Goal: Transaction & Acquisition: Purchase product/service

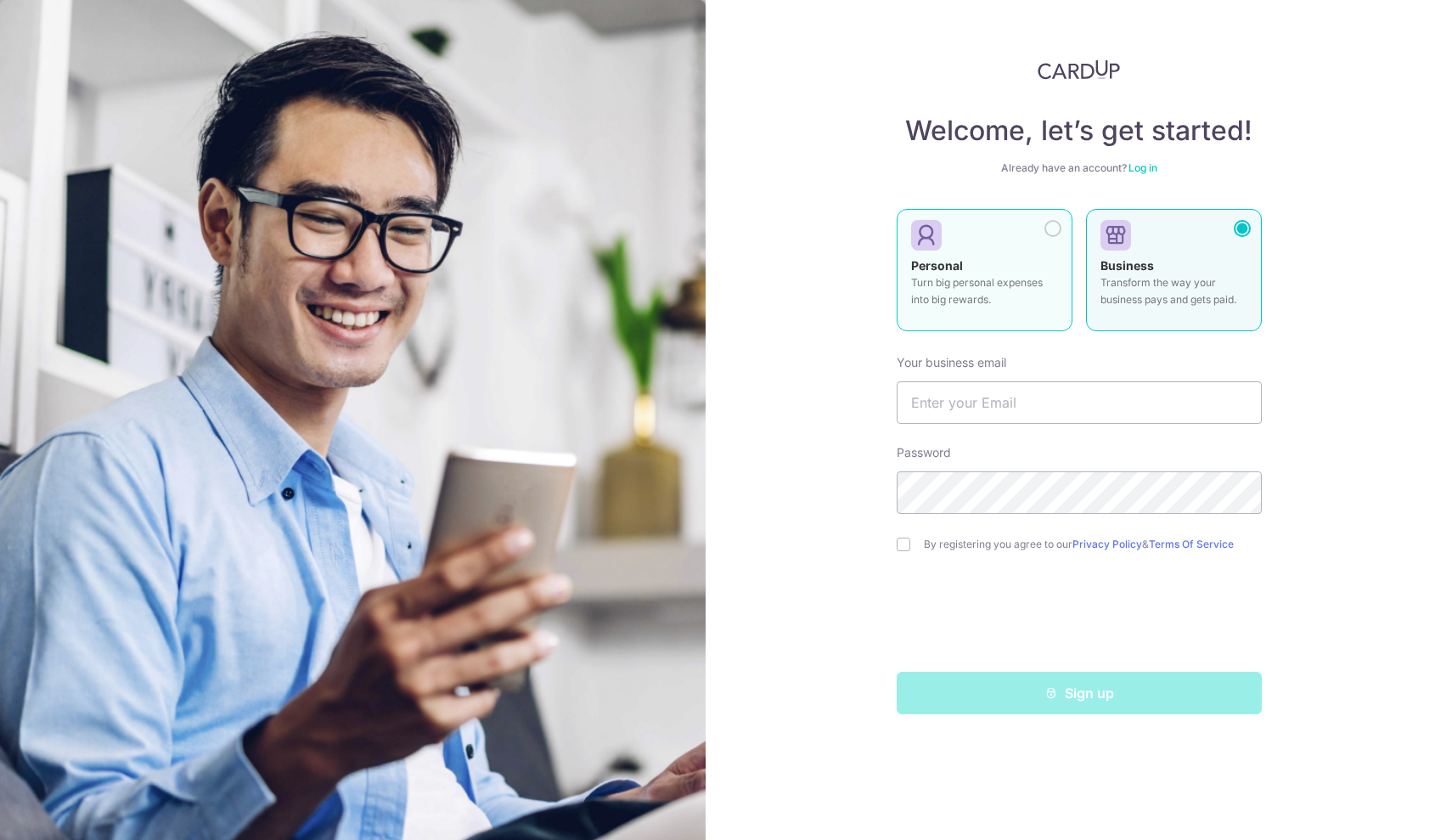
click at [1004, 279] on p "Turn big personal expenses into big rewards." at bounding box center [984, 291] width 147 height 34
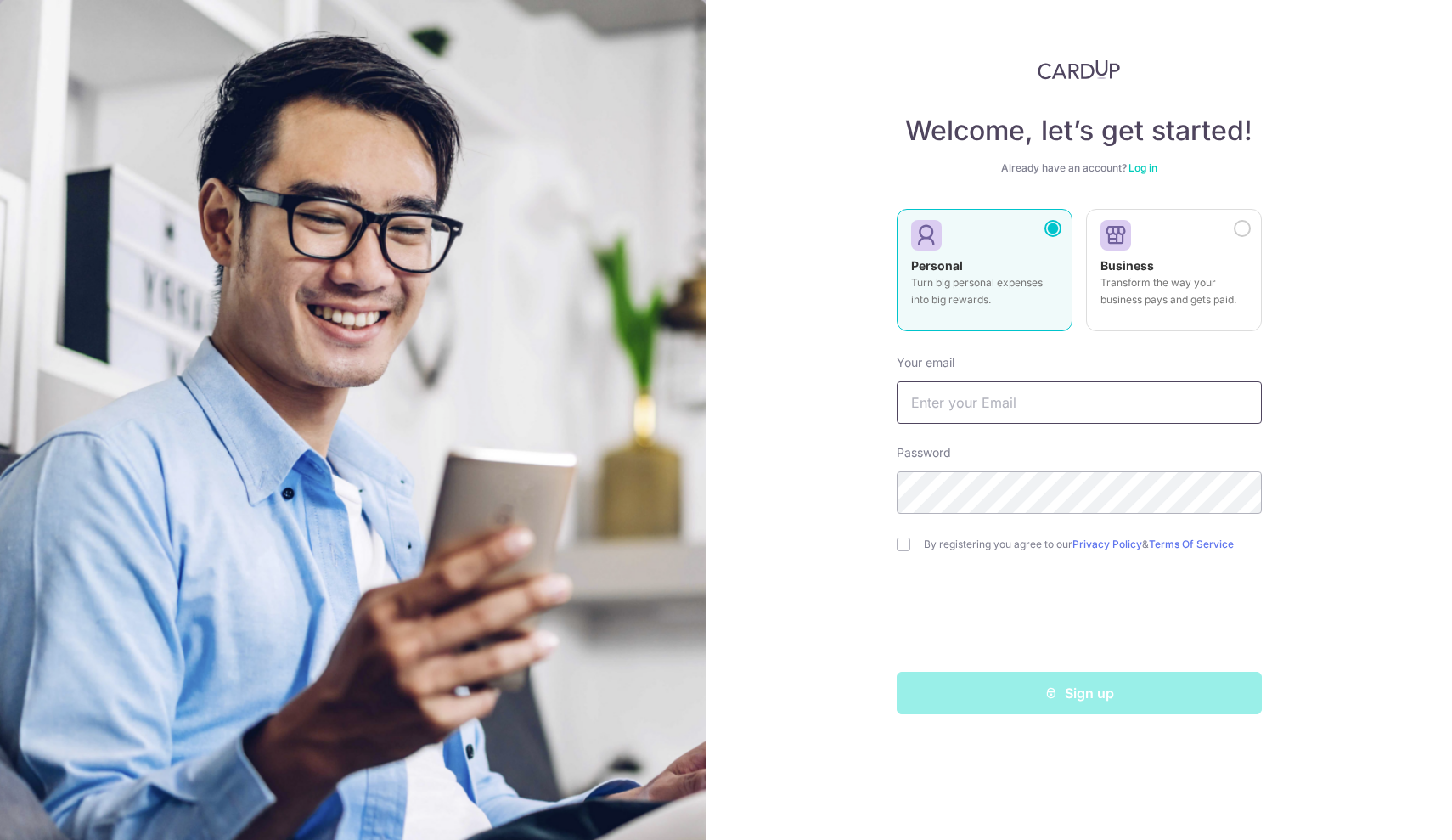
click at [1021, 393] on input "text" at bounding box center [1079, 402] width 365 height 42
type input "[EMAIL_ADDRESS][DOMAIN_NAME]"
click at [902, 546] on input "checkbox" at bounding box center [903, 544] width 13 height 13
checkbox input "true"
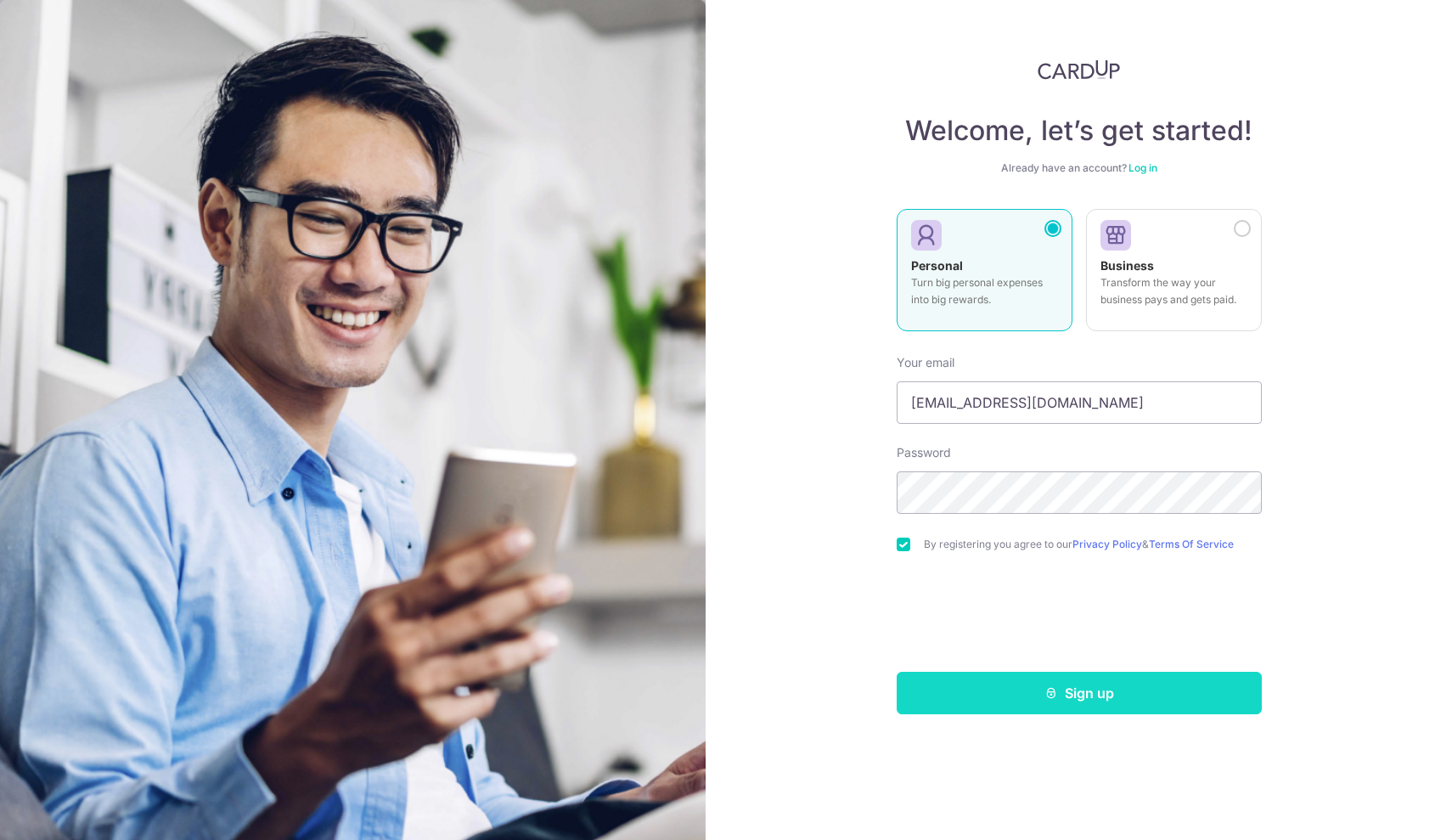
click at [1086, 692] on button "Sign up" at bounding box center [1079, 693] width 365 height 42
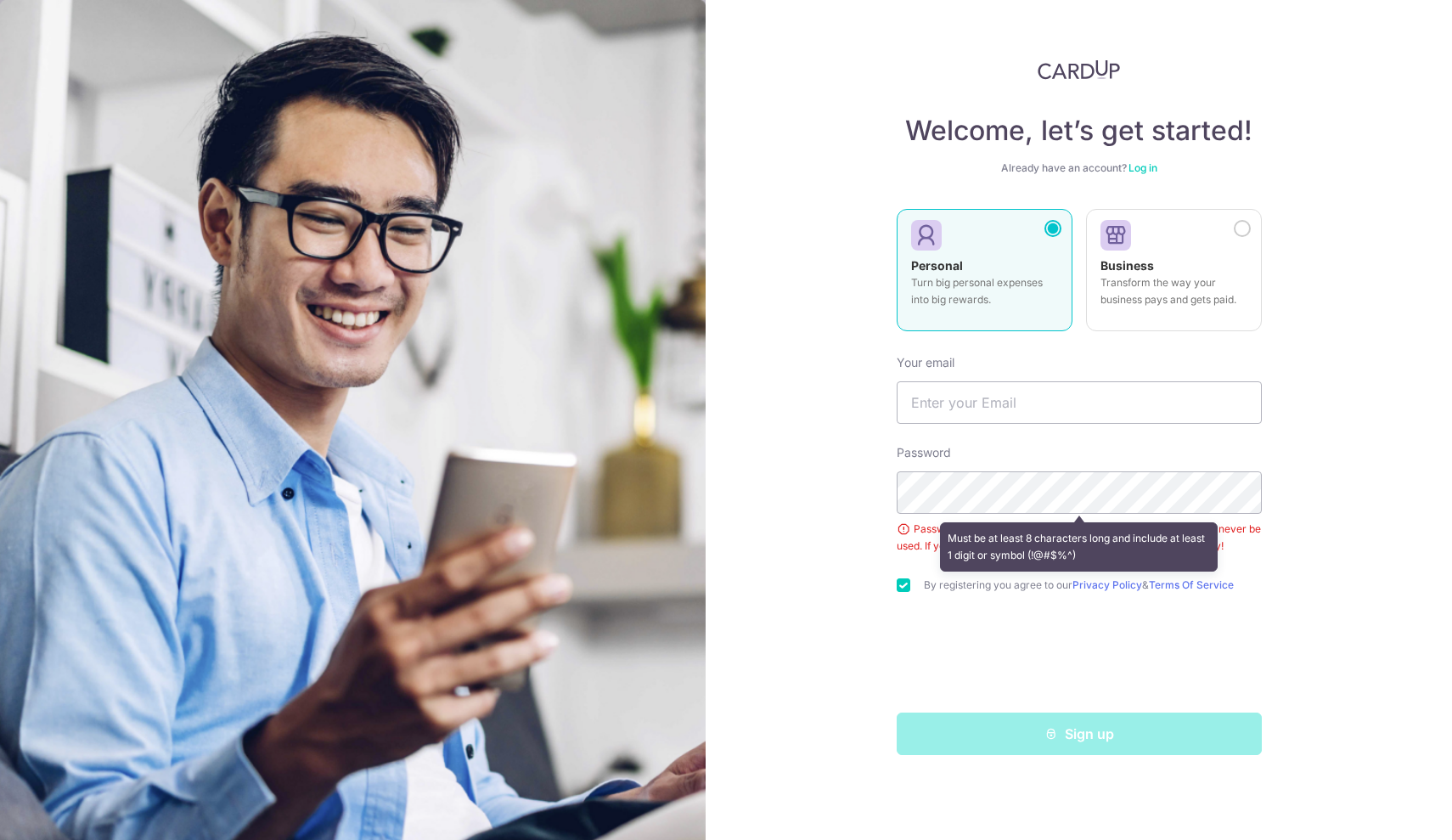
click at [1333, 623] on div "Welcome, let’s get started! Already have an account? Log in Personal Turn big p…" at bounding box center [1079, 420] width 747 height 840
click at [864, 549] on div "Welcome, let’s get started! Already have an account? Log in Personal Turn big p…" at bounding box center [1079, 420] width 747 height 840
click at [1019, 408] on input "text" at bounding box center [1079, 402] width 365 height 42
type input "W"
type input "[EMAIL_ADDRESS][DOMAIN_NAME]"
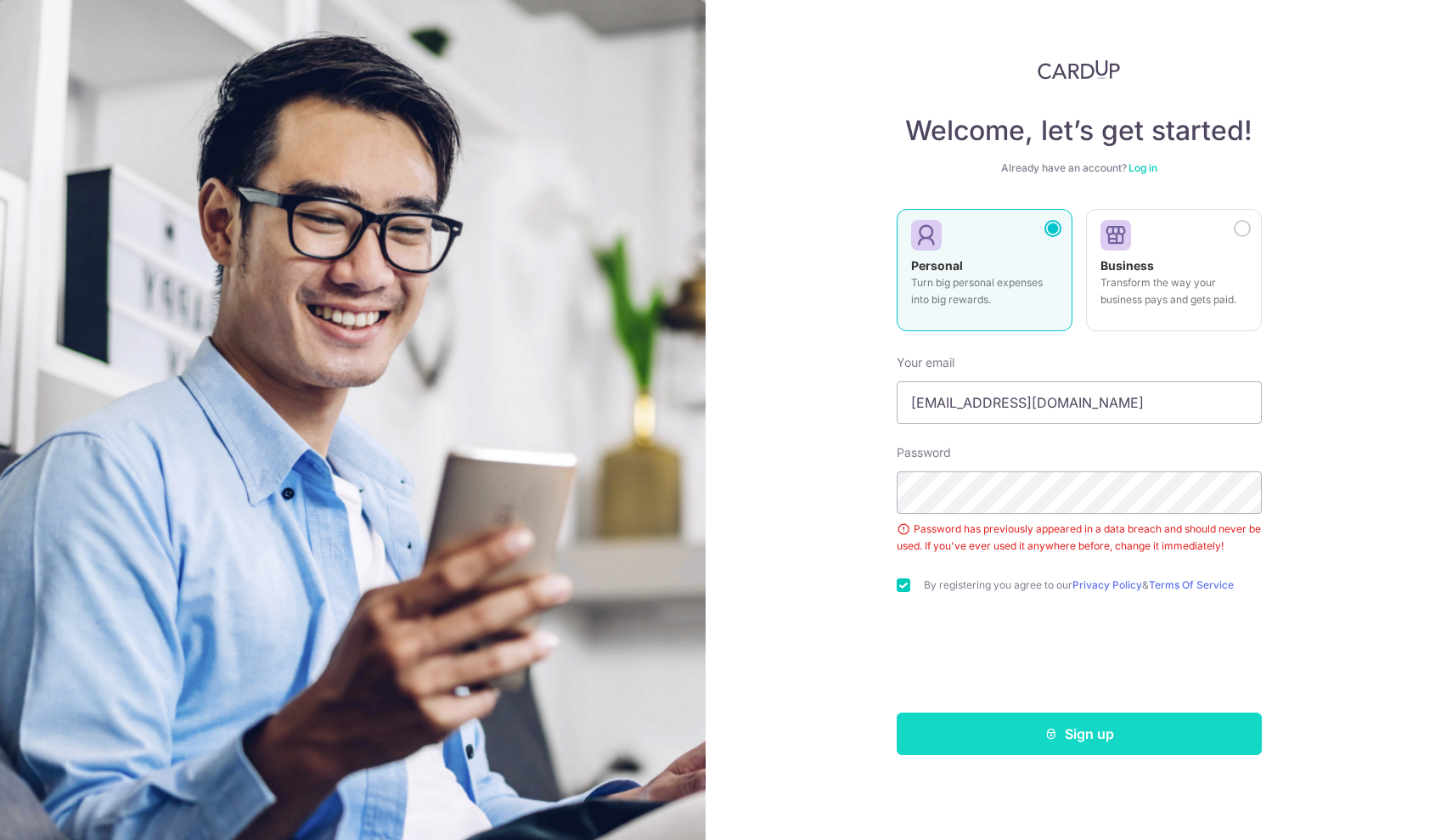
click at [1051, 734] on icon "submit" at bounding box center [1051, 733] width 13 height 13
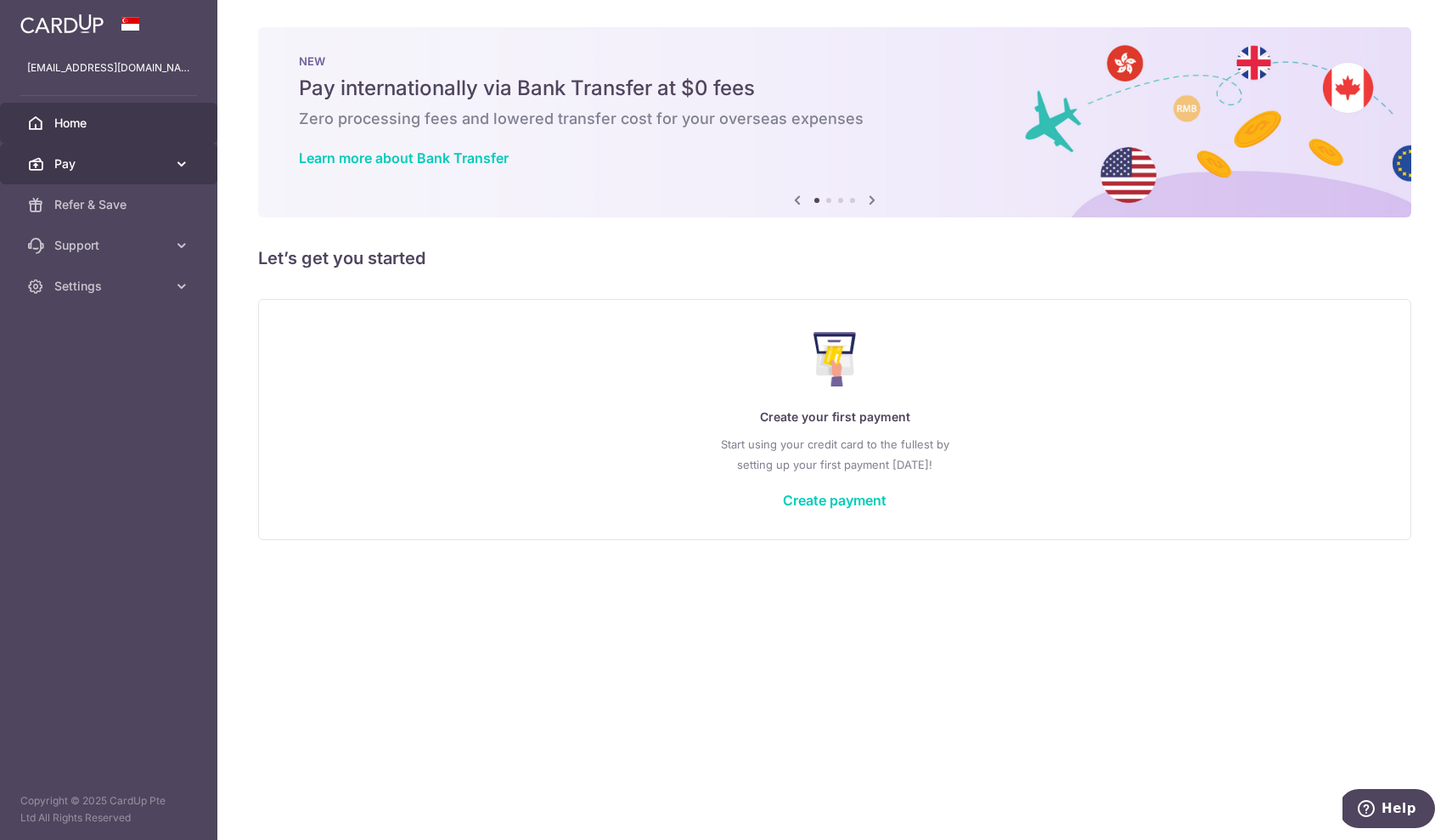
click at [139, 165] on span "Pay" at bounding box center [110, 164] width 112 height 17
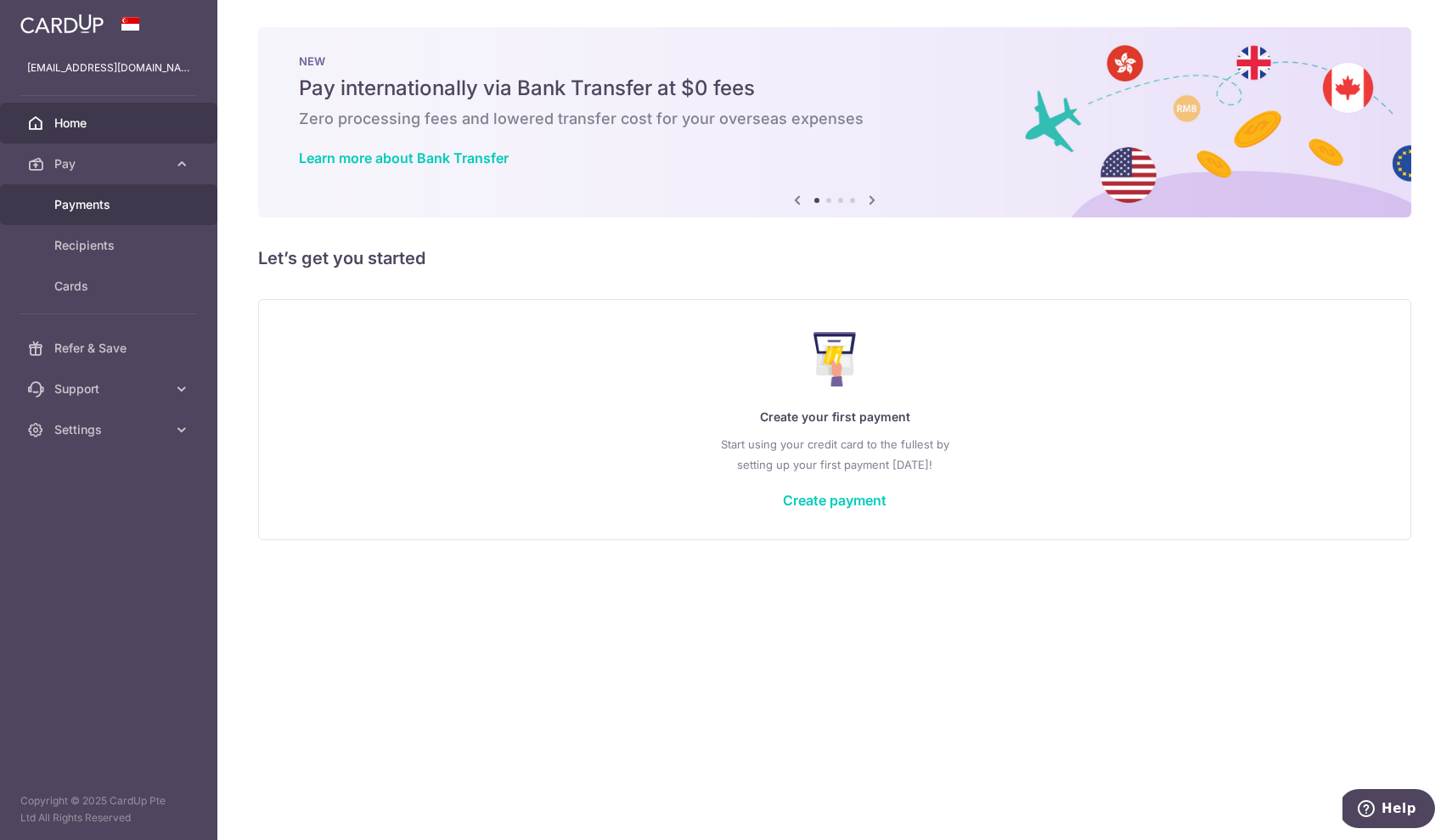
click at [123, 218] on link "Payments" at bounding box center [109, 204] width 218 height 41
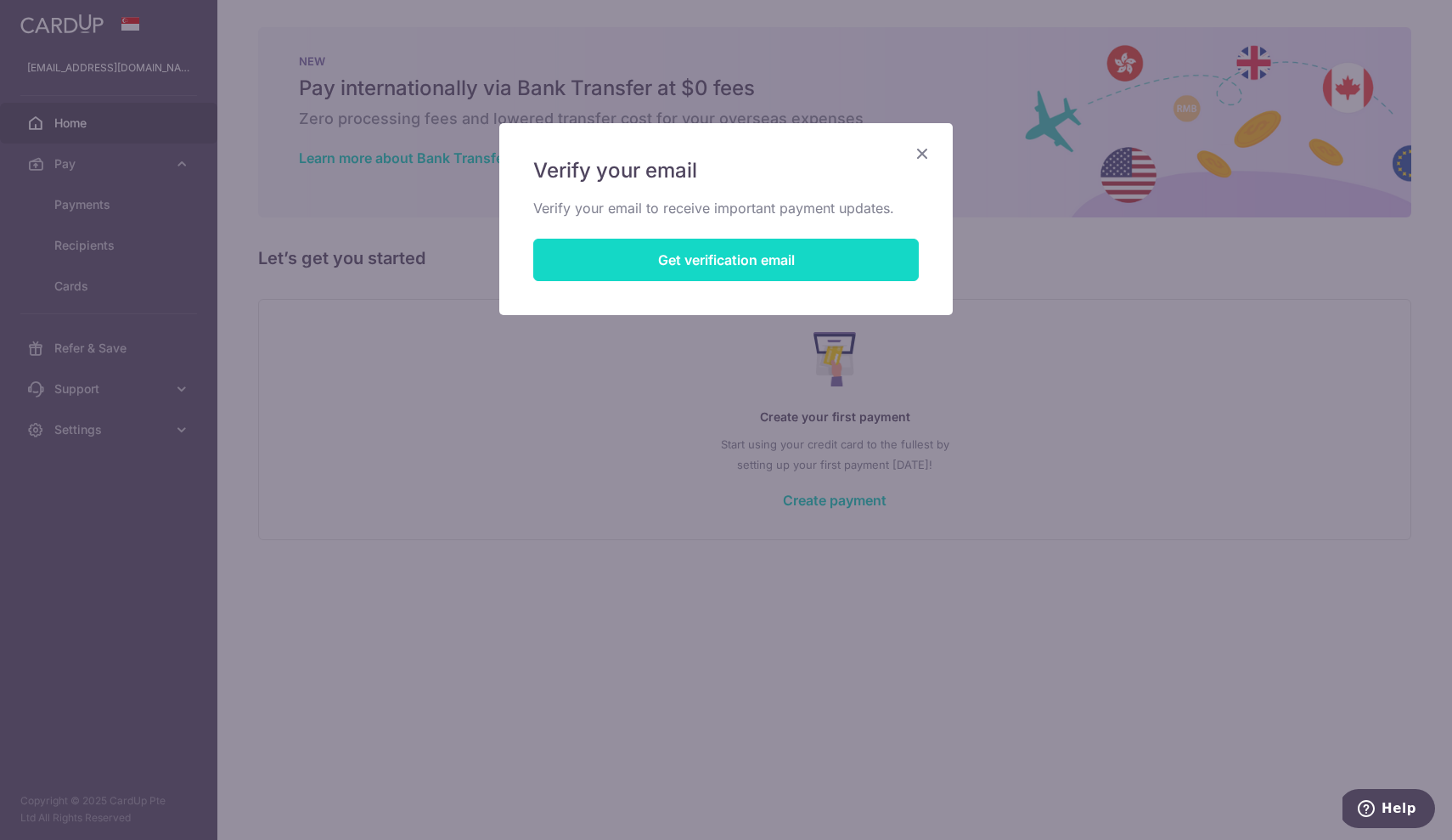
click at [676, 267] on button "Get verification email" at bounding box center [726, 260] width 386 height 42
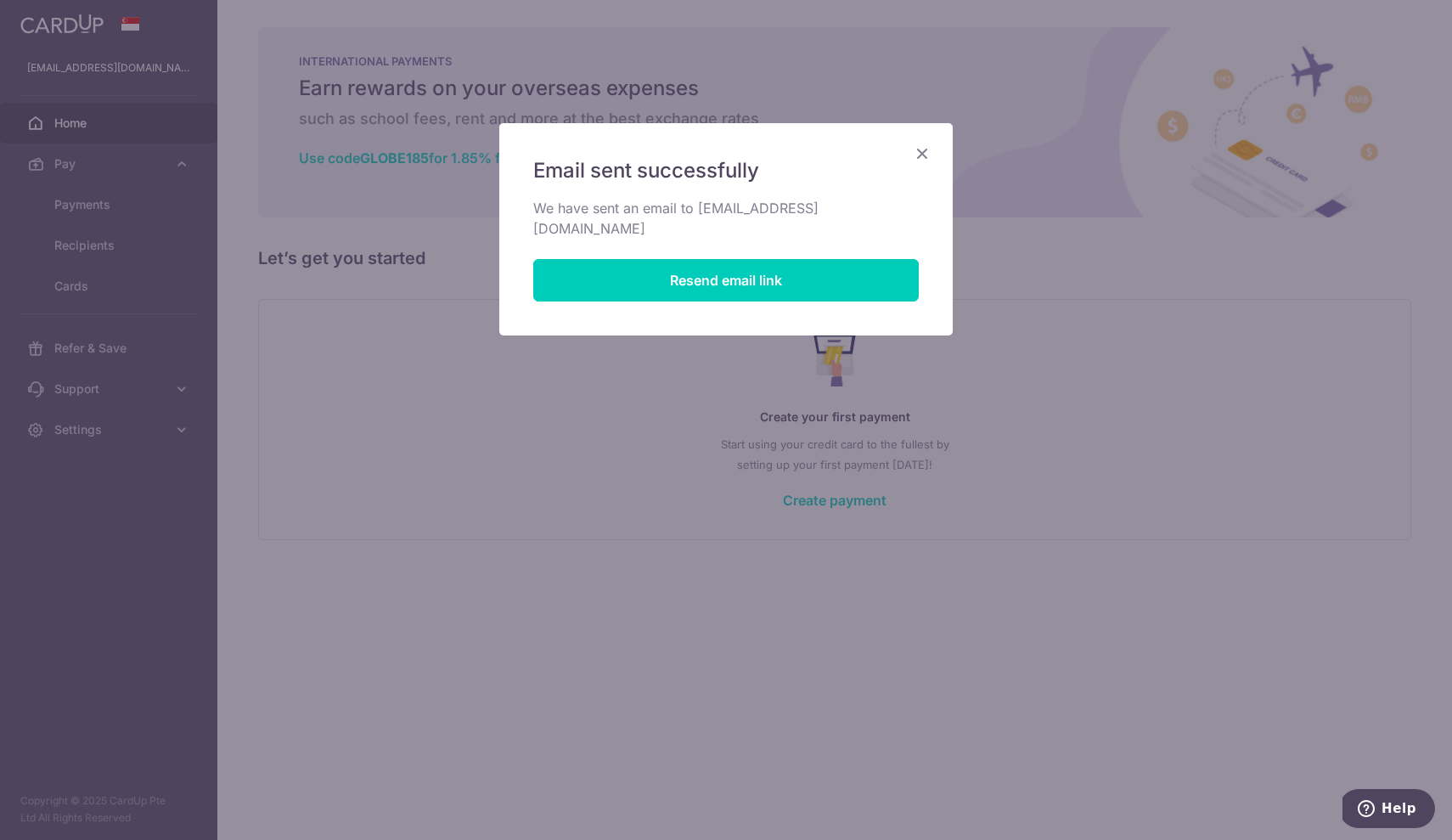
click at [920, 152] on icon "Close" at bounding box center [921, 153] width 20 height 21
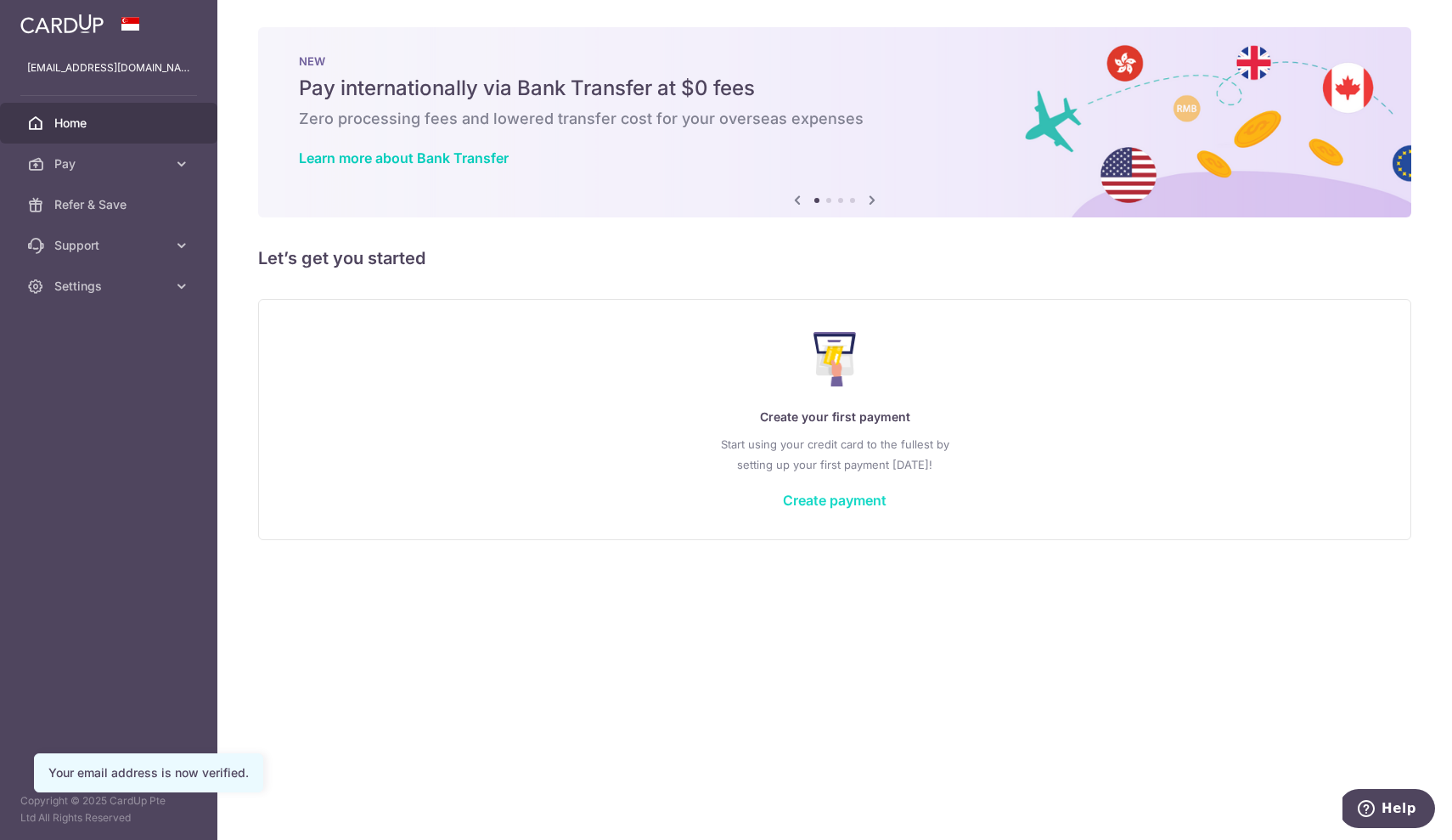
click at [829, 507] on link "Create payment" at bounding box center [834, 500] width 104 height 17
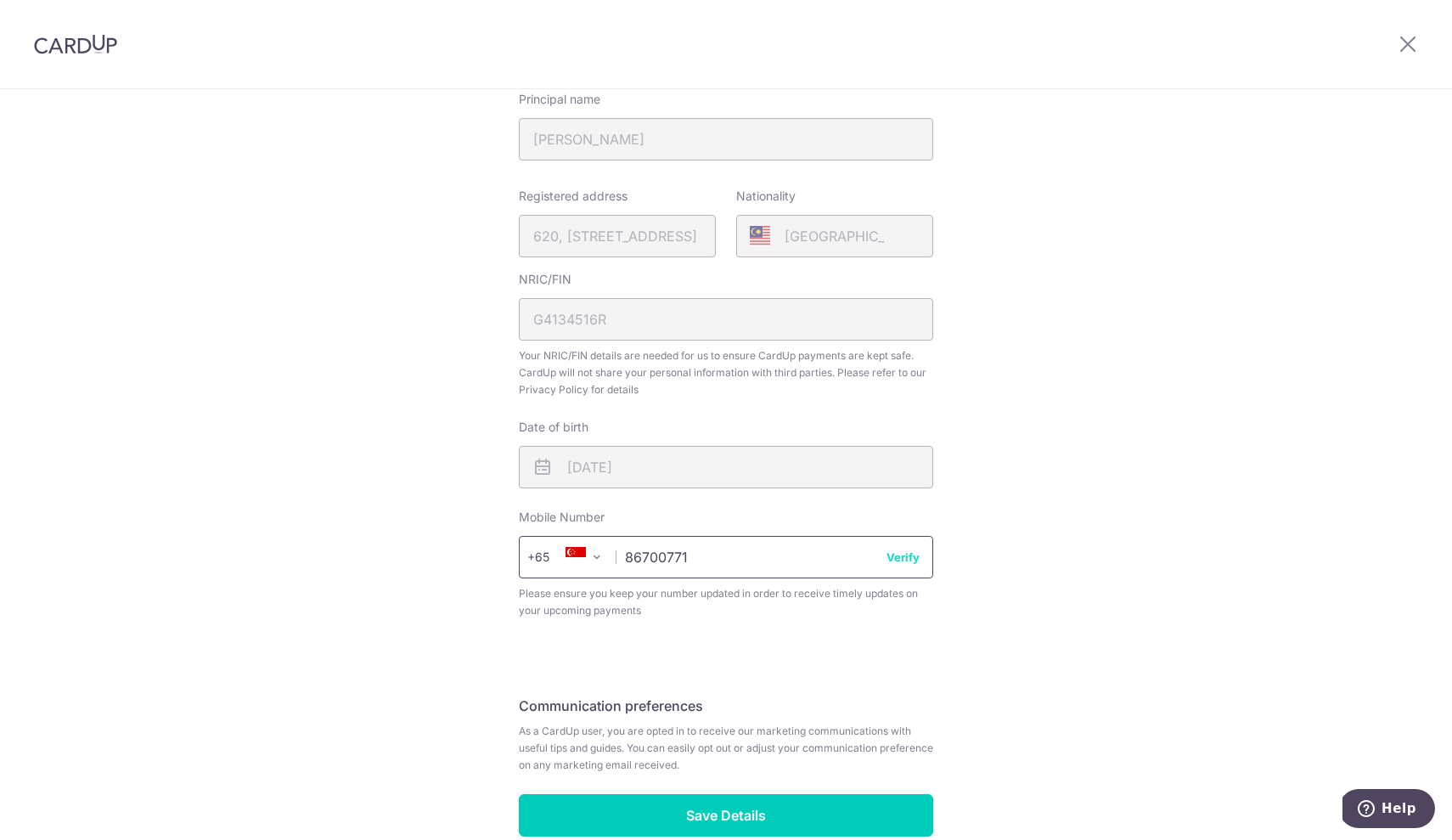
scroll to position [329, 0]
type input "86700771"
click at [902, 556] on button "Verify" at bounding box center [903, 556] width 33 height 17
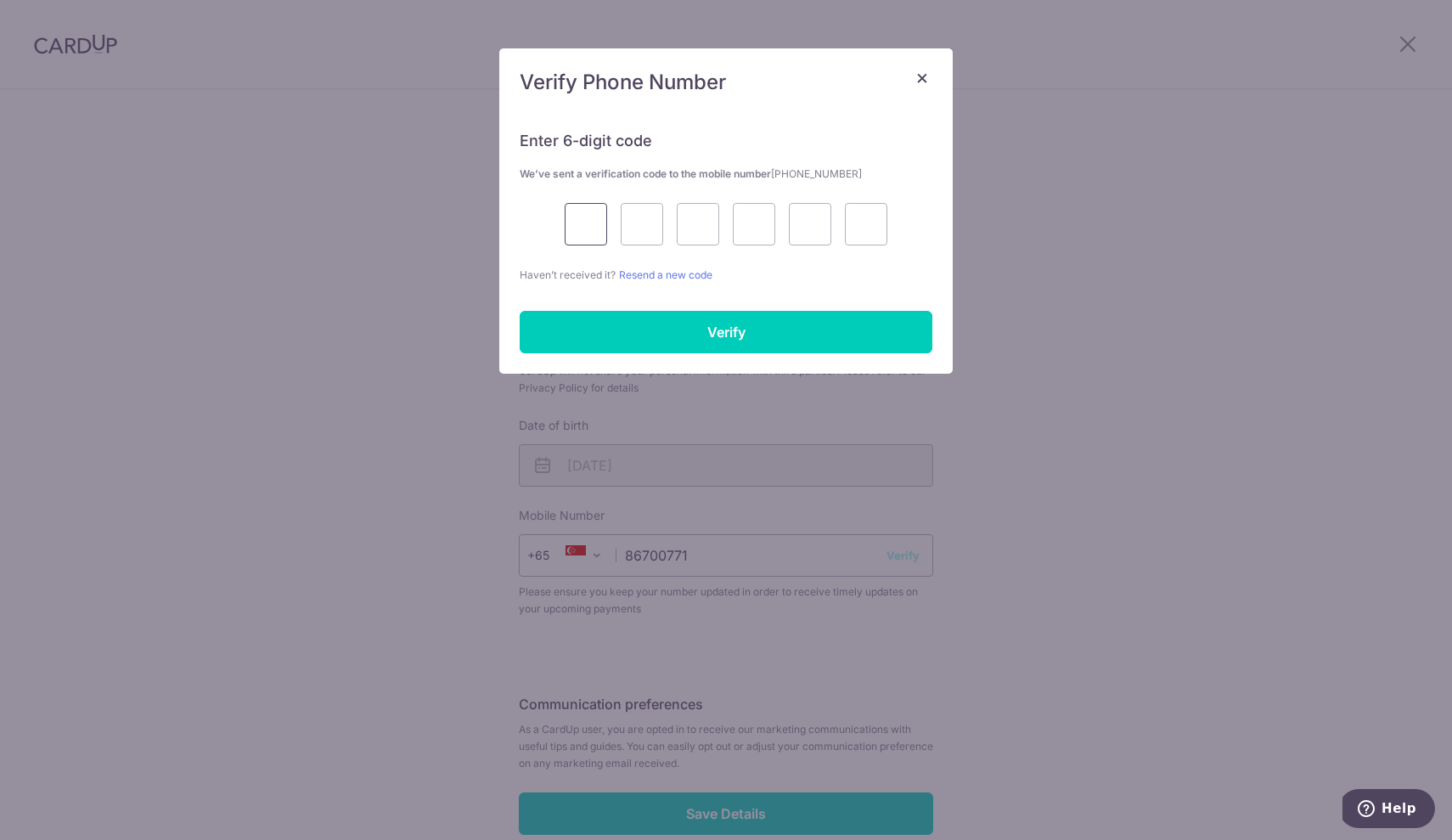
click at [581, 223] on input "text" at bounding box center [585, 224] width 42 height 42
type input "6"
type input "0"
type input "5"
type input "2"
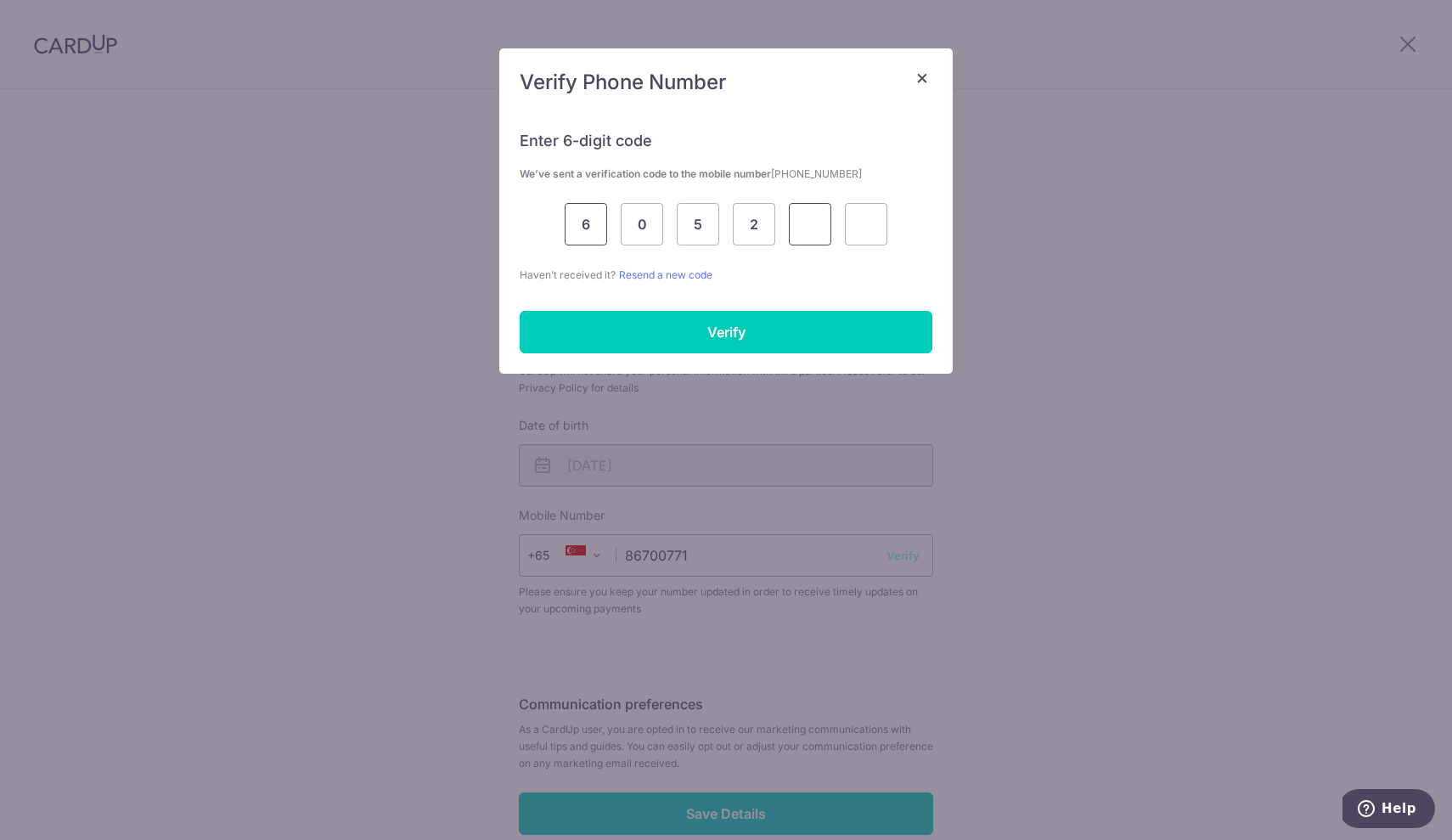
type input "6"
type input "9"
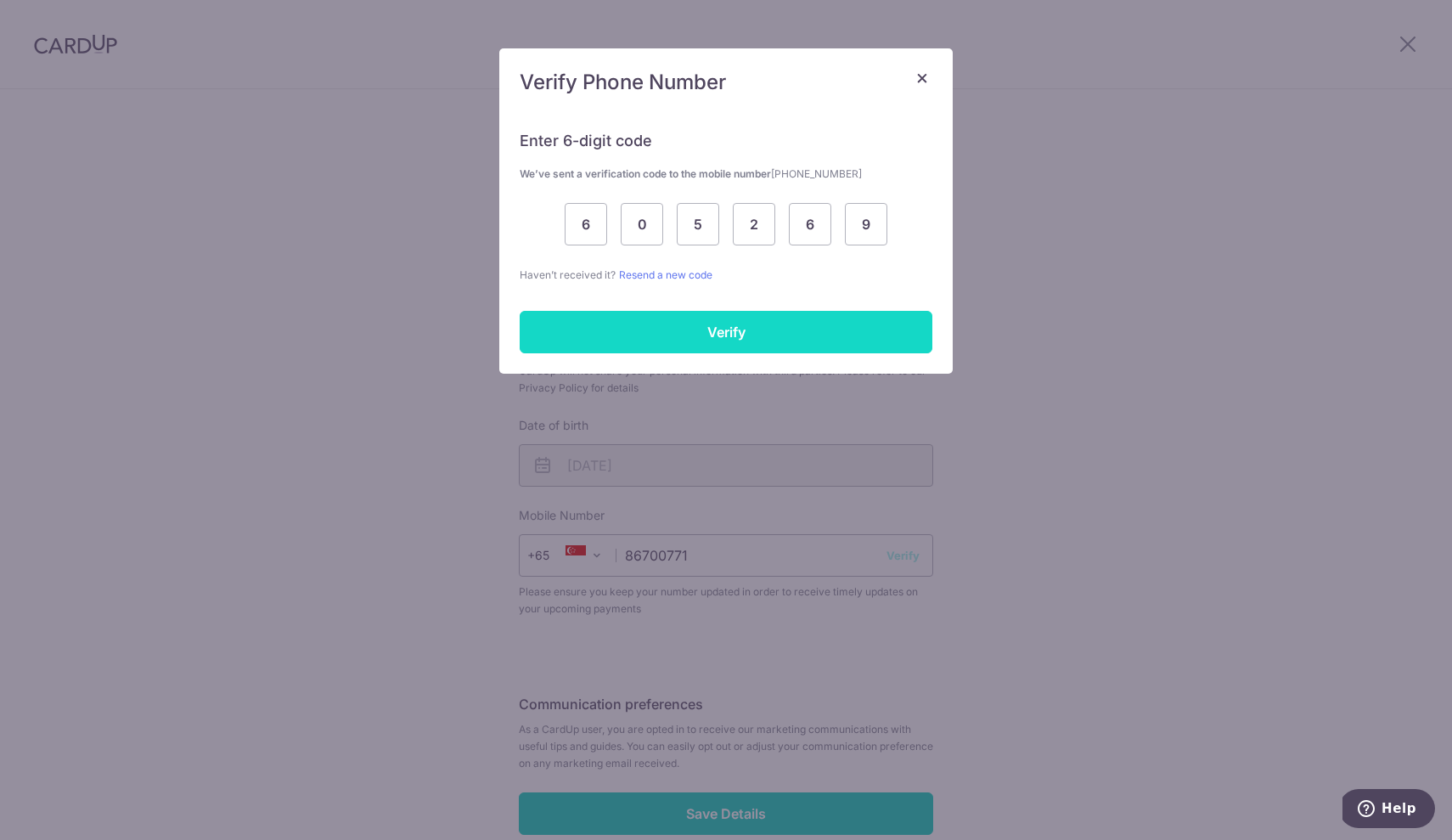
click at [687, 332] on input "Verify" at bounding box center [726, 332] width 412 height 42
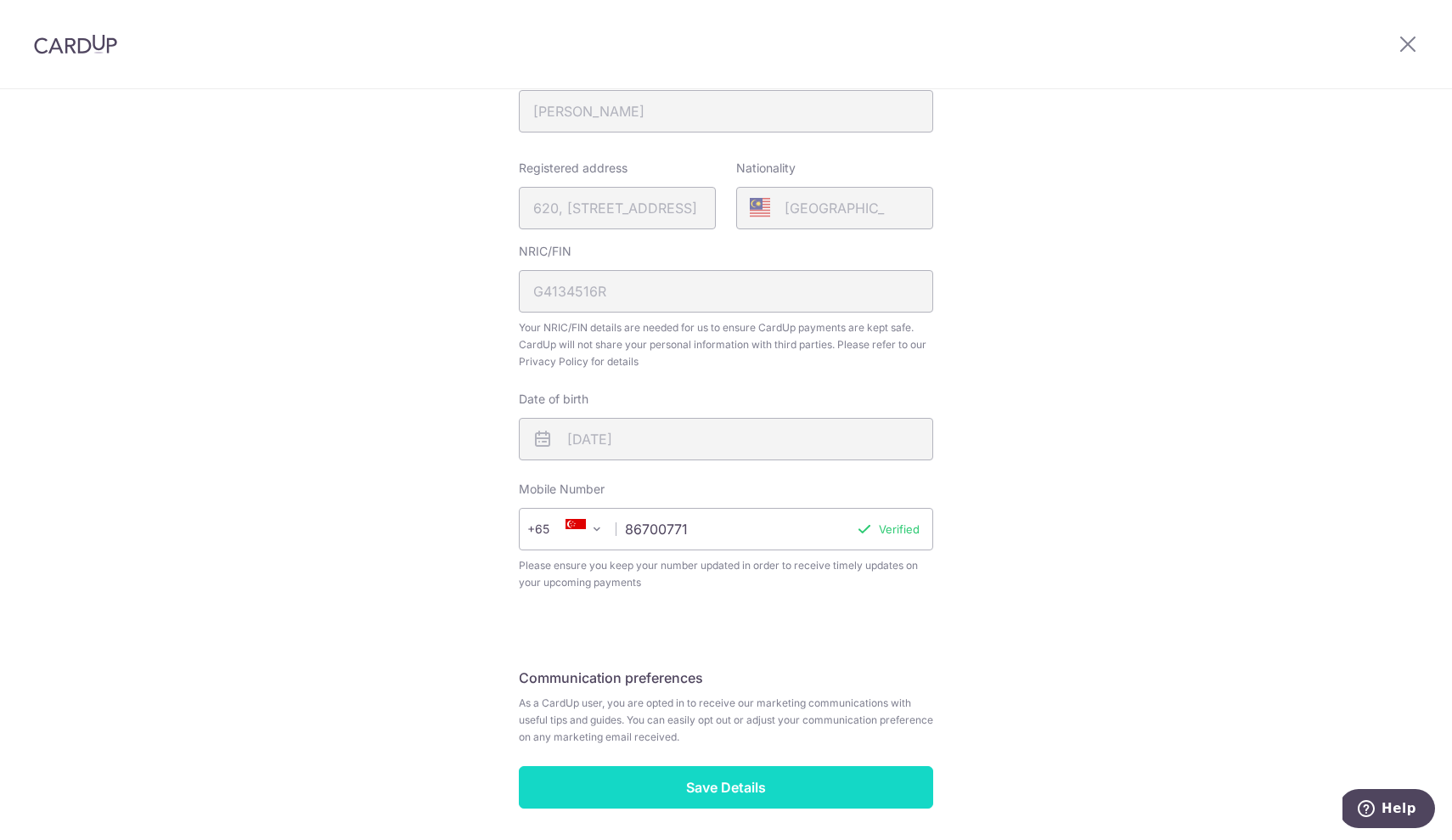
scroll to position [381, 0]
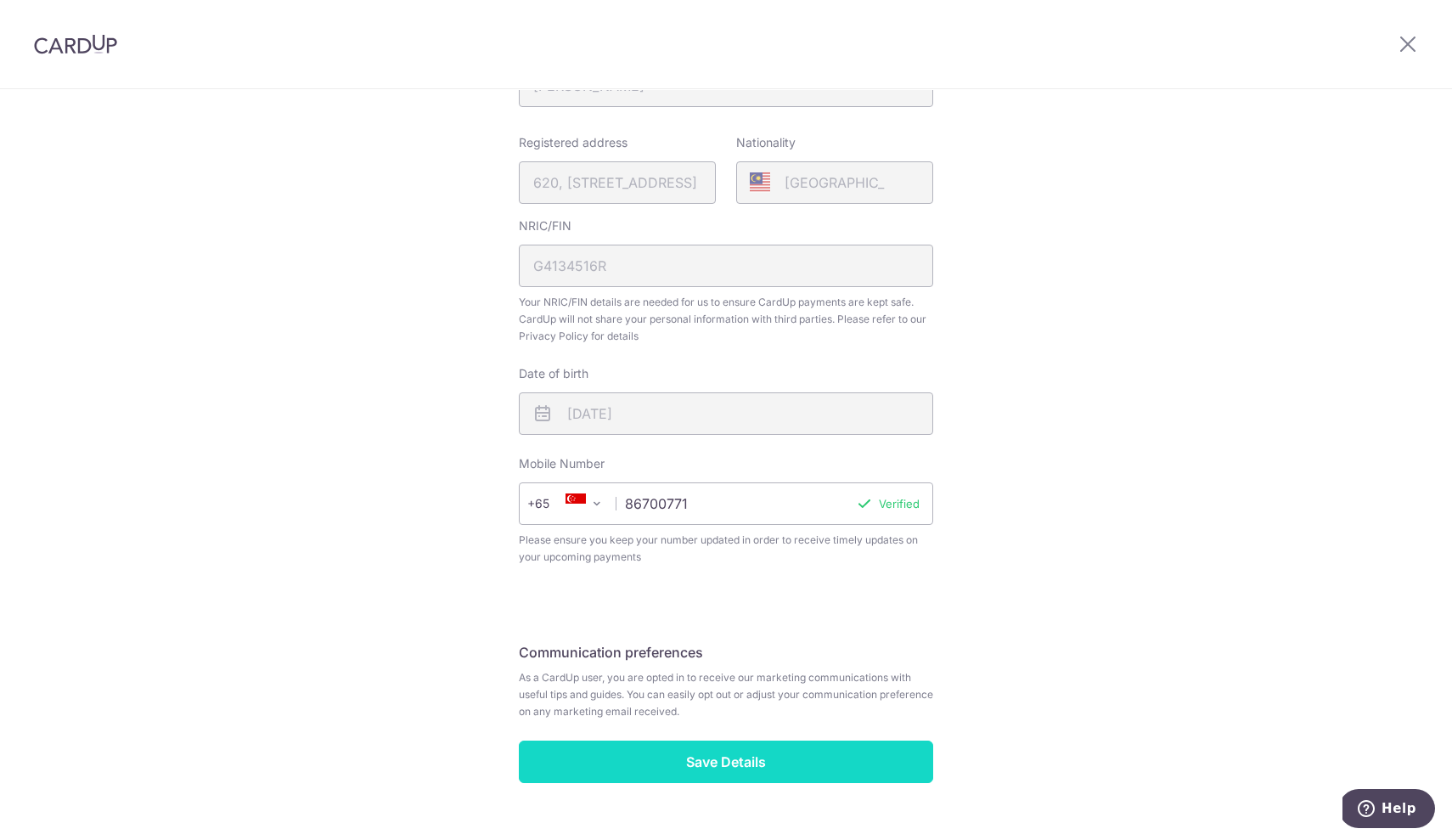
click at [707, 765] on input "Save Details" at bounding box center [726, 762] width 414 height 42
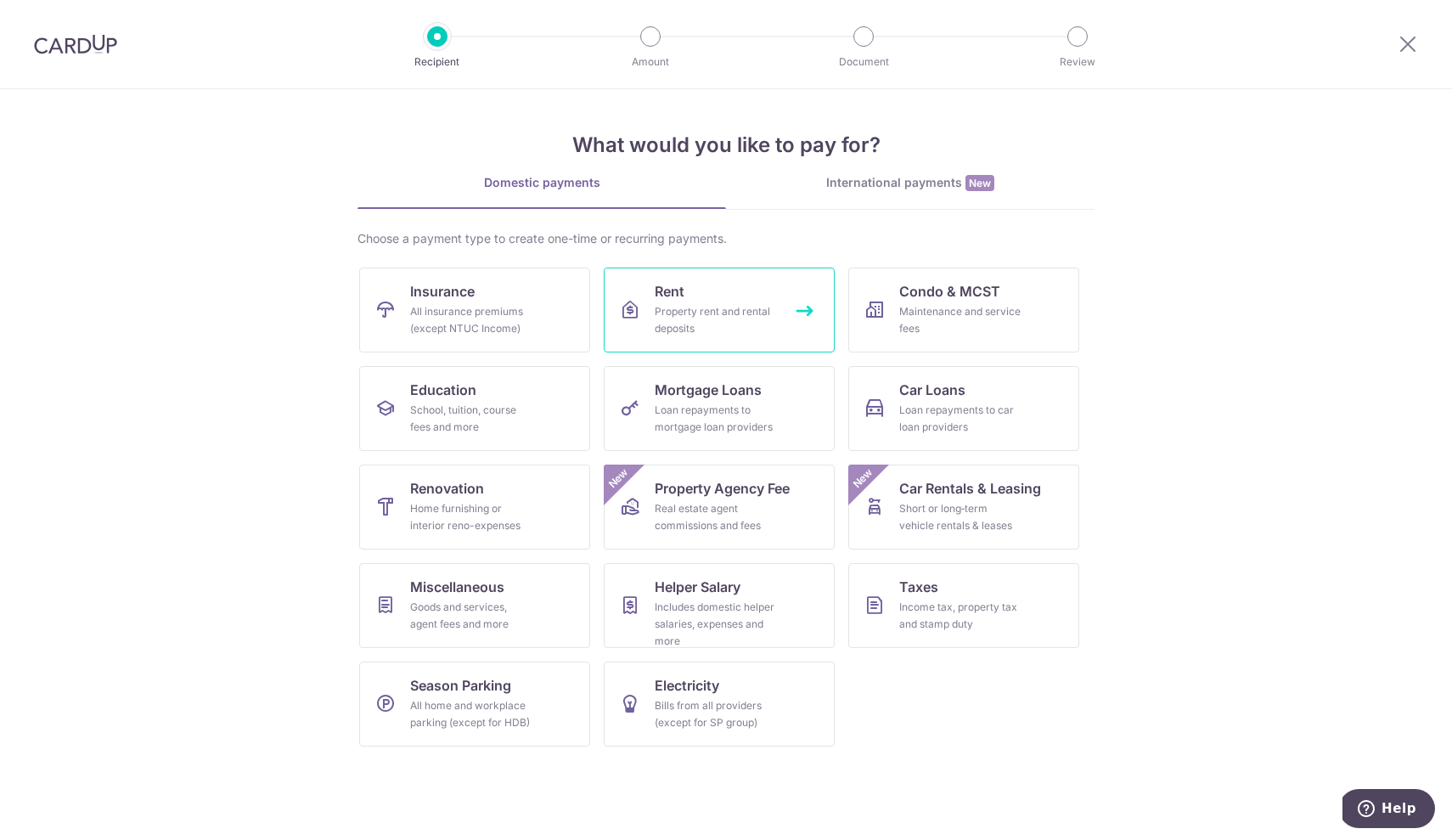
click at [712, 308] on div "Property rent and rental deposits" at bounding box center [716, 321] width 122 height 34
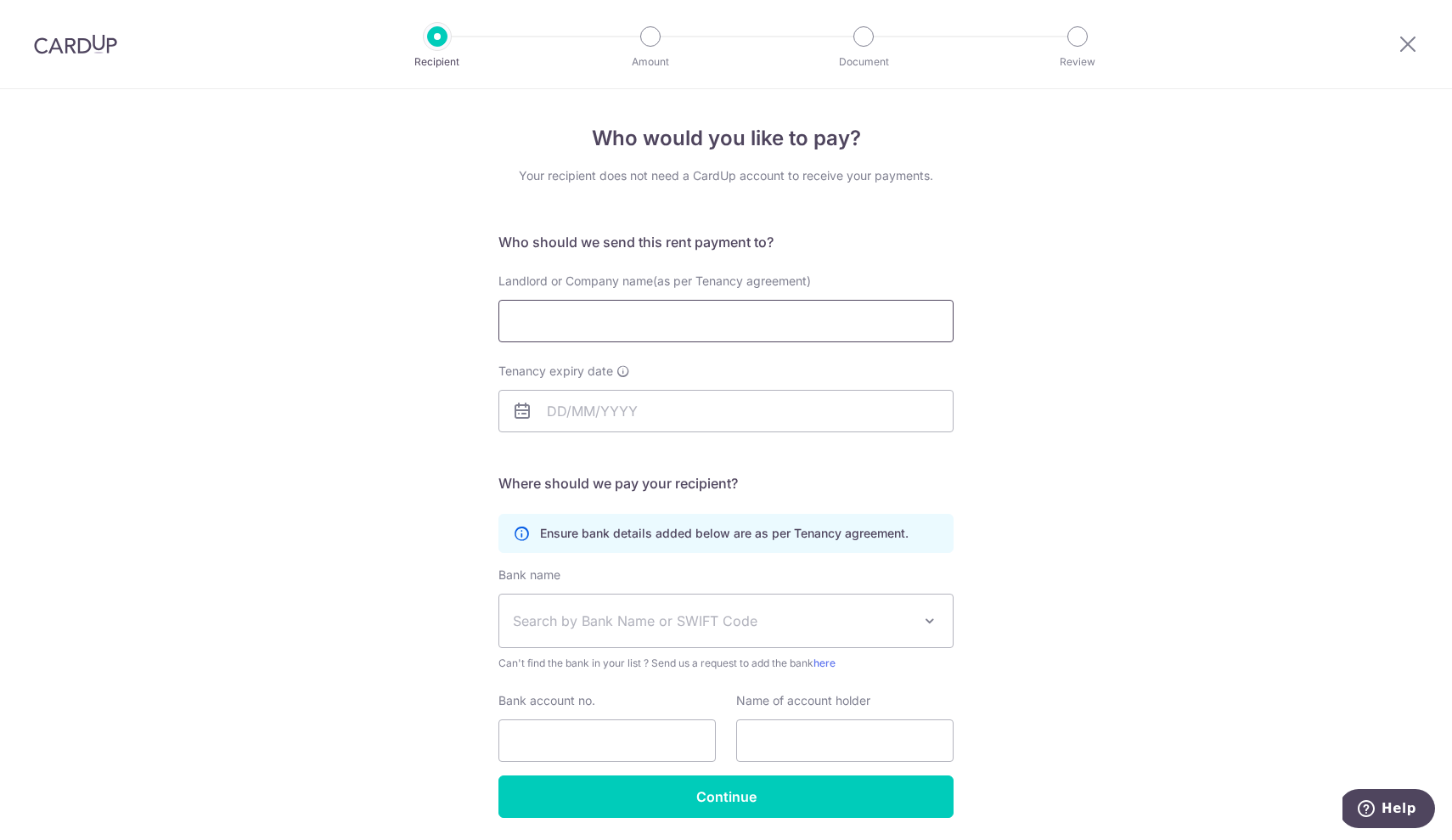
click at [693, 312] on input "Landlord or Company name(as per Tenancy agreement)" at bounding box center [726, 321] width 455 height 42
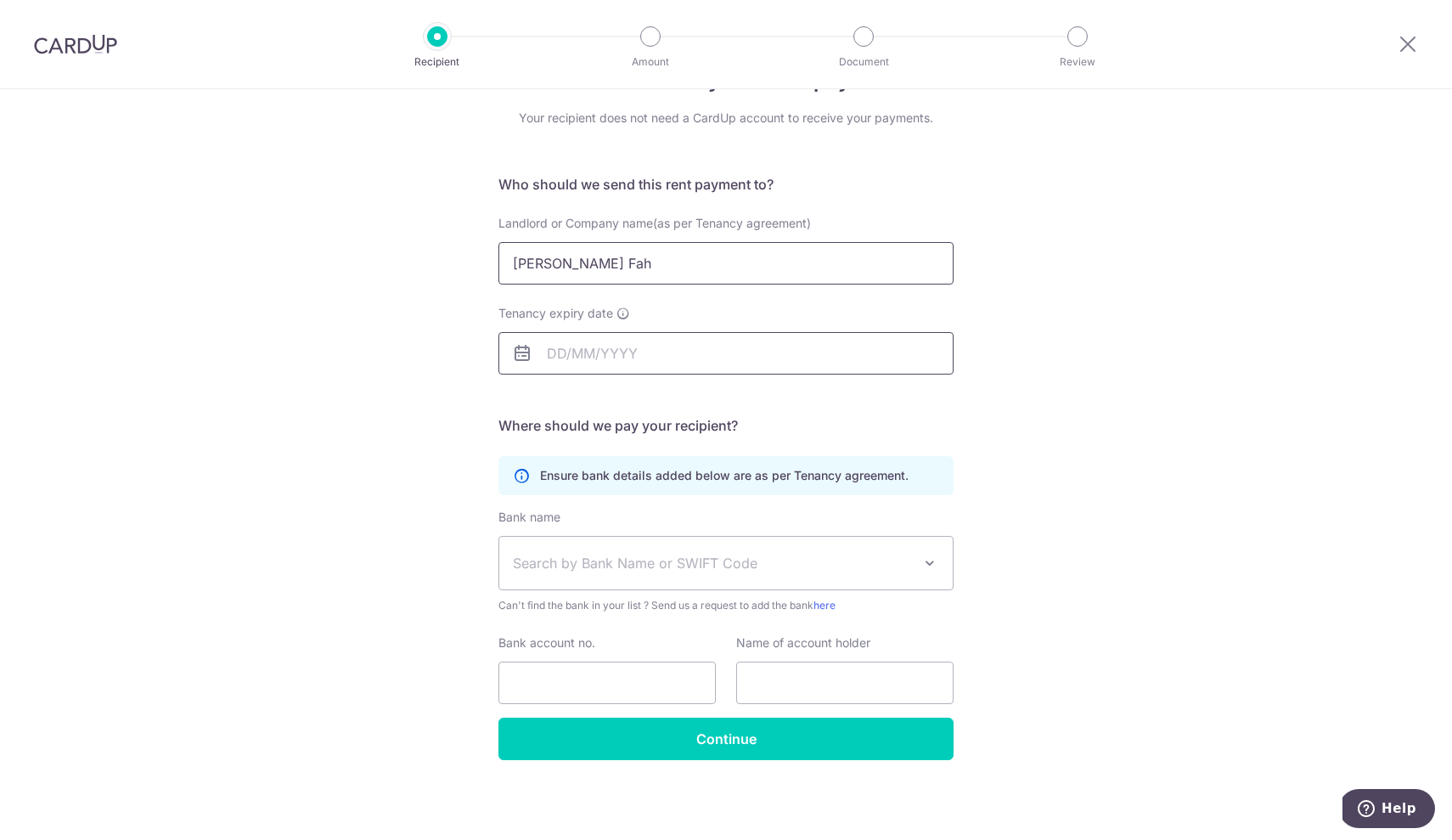
type input "Lim Siu Fah"
click at [575, 361] on input "Tenancy expiry date" at bounding box center [726, 353] width 455 height 42
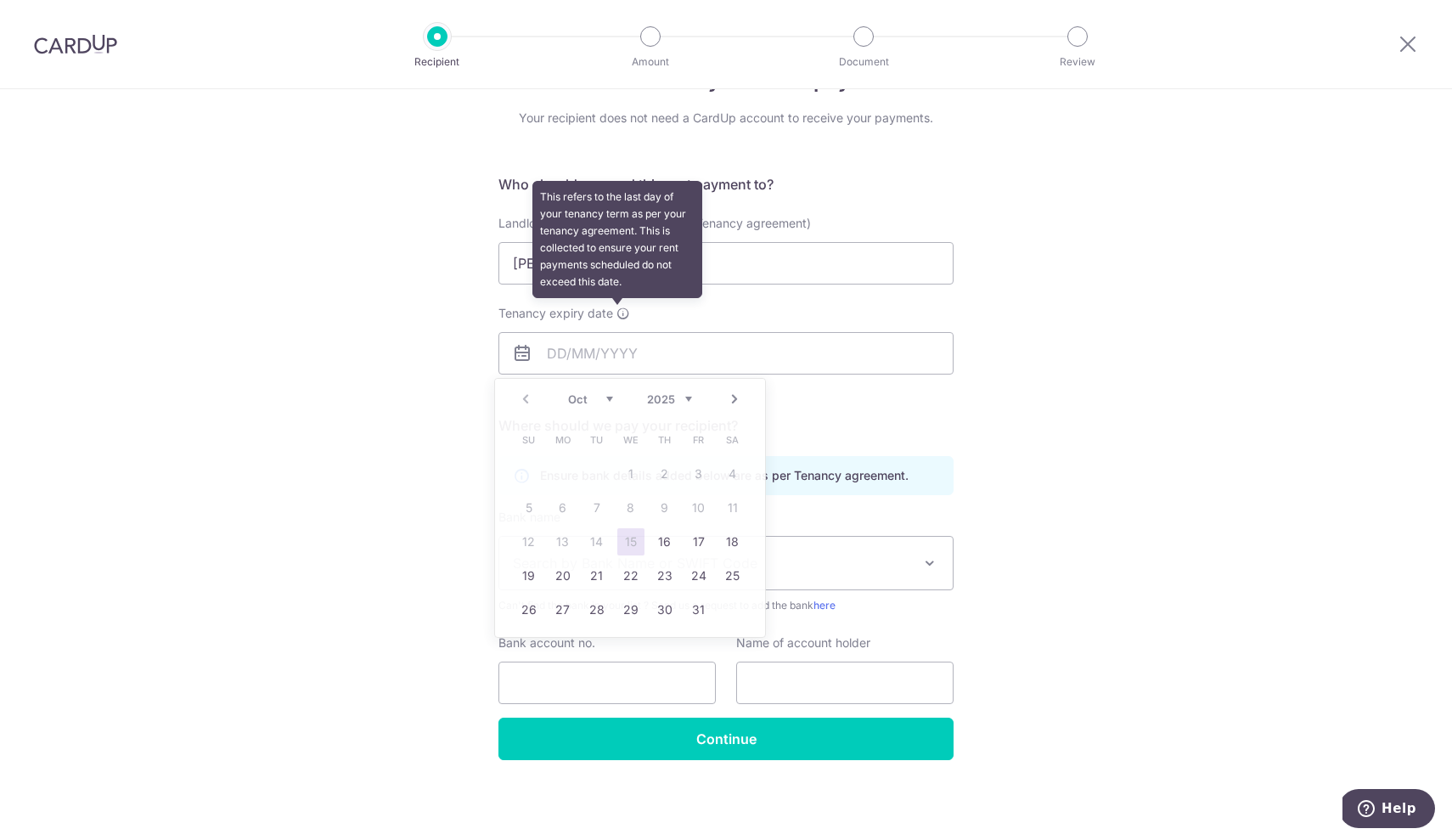
click at [617, 317] on icon at bounding box center [623, 313] width 13 height 13
click at [615, 332] on input "Tenancy expiry date This refers to the last day of your tenancy term as per you…" at bounding box center [726, 353] width 455 height 42
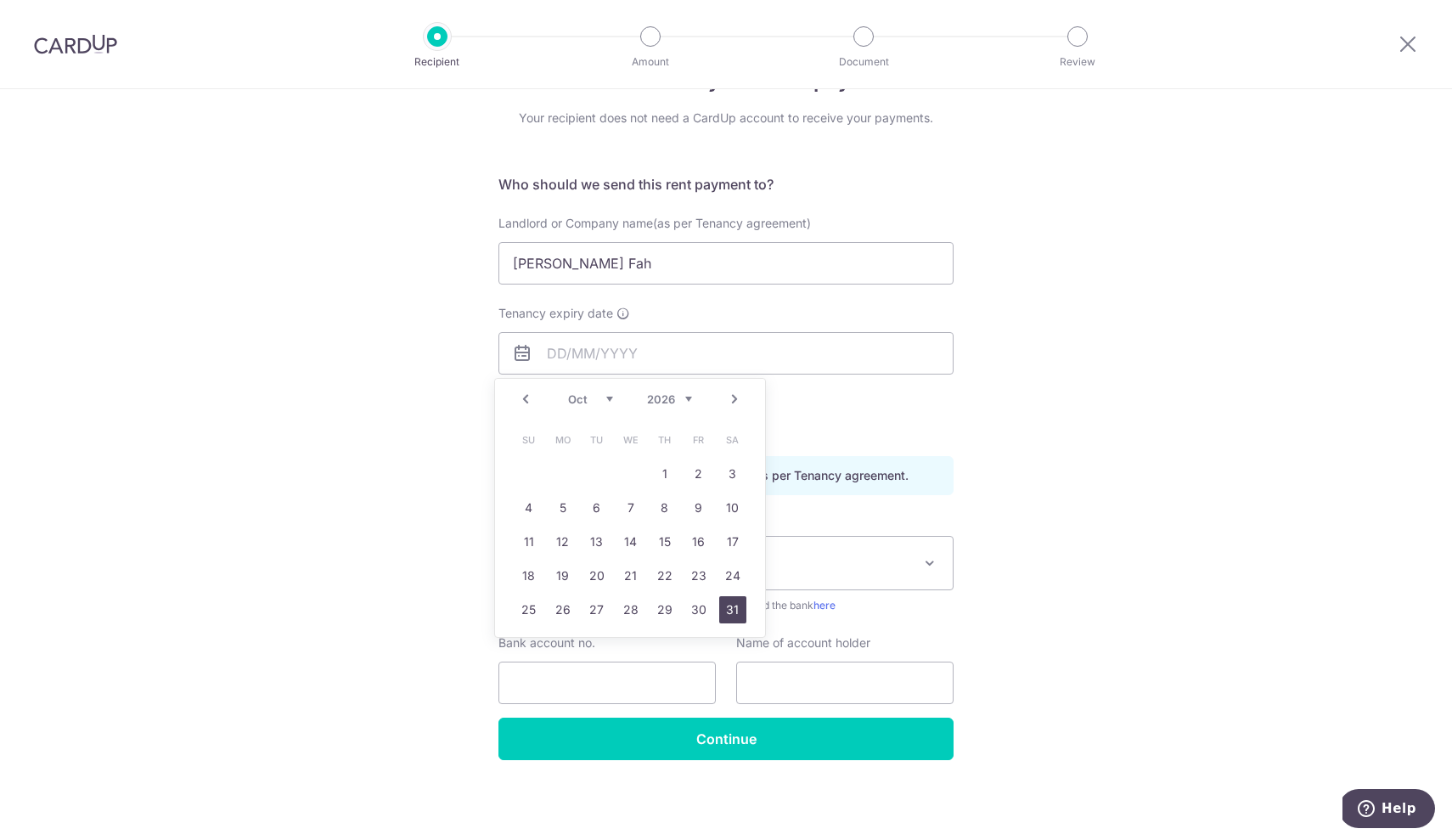
click at [728, 611] on link "31" at bounding box center [732, 609] width 27 height 27
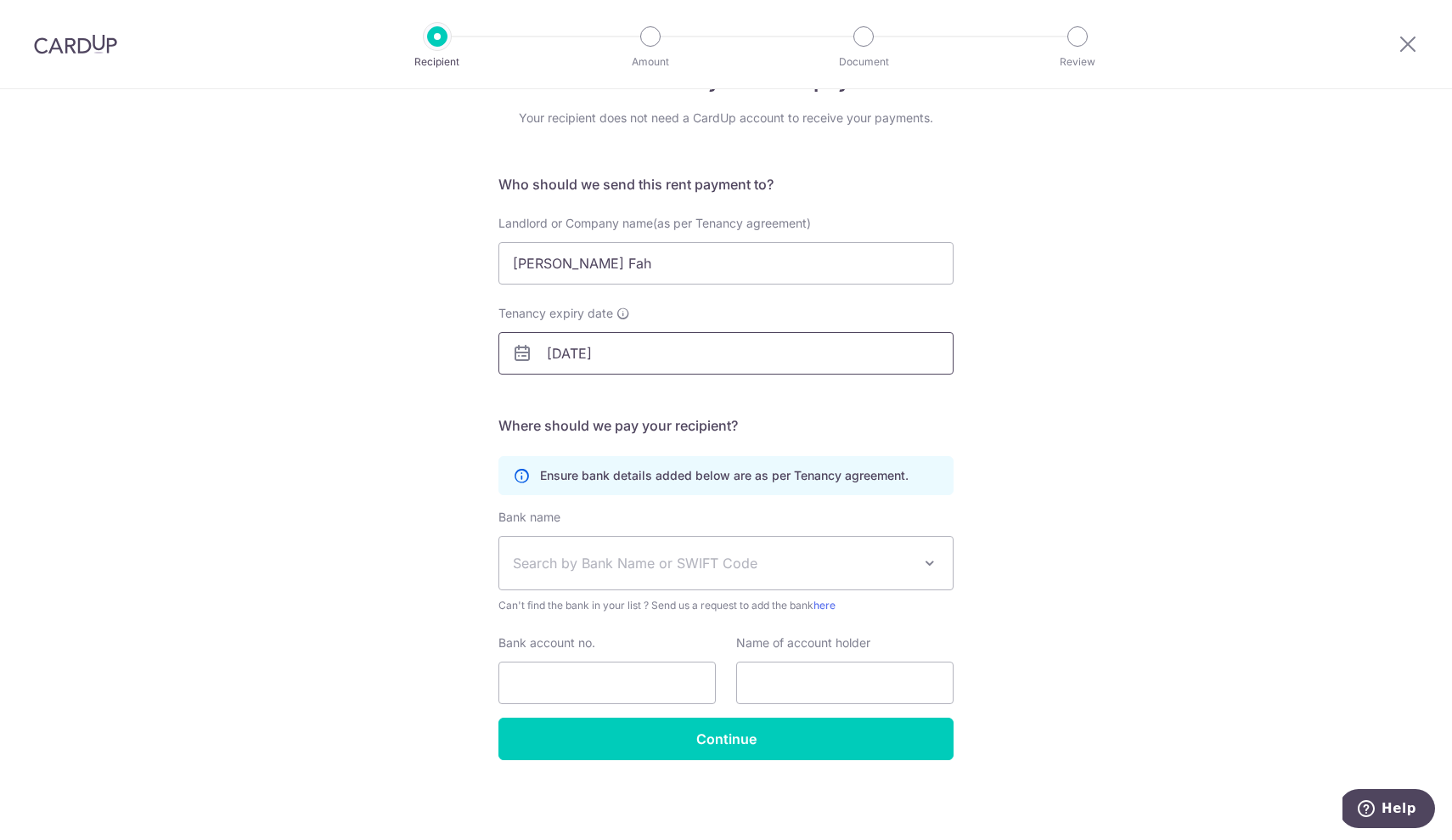
click at [569, 361] on input "31/10/2026" at bounding box center [726, 353] width 455 height 42
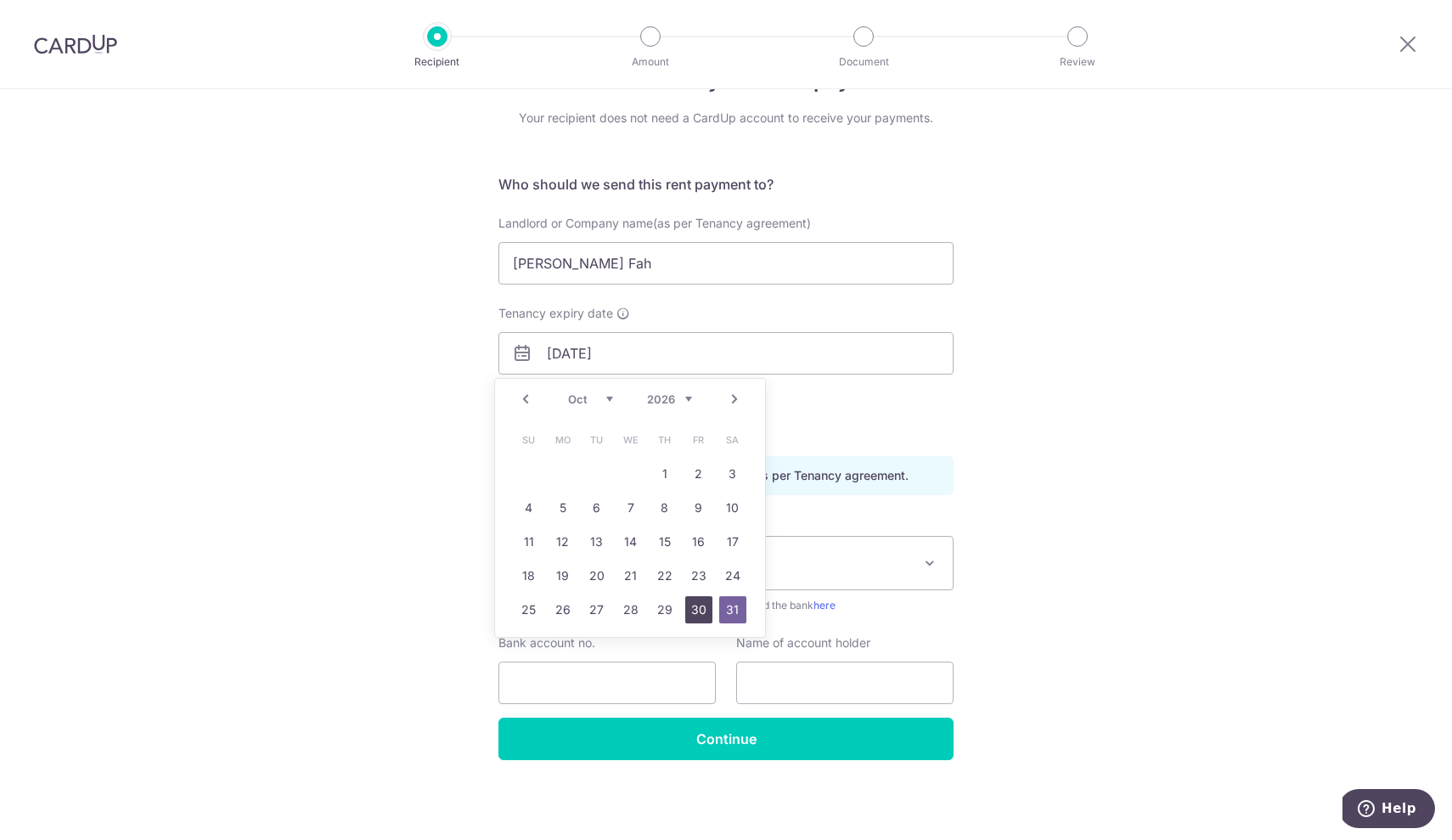
click at [693, 609] on link "30" at bounding box center [699, 609] width 27 height 27
type input "[DATE]"
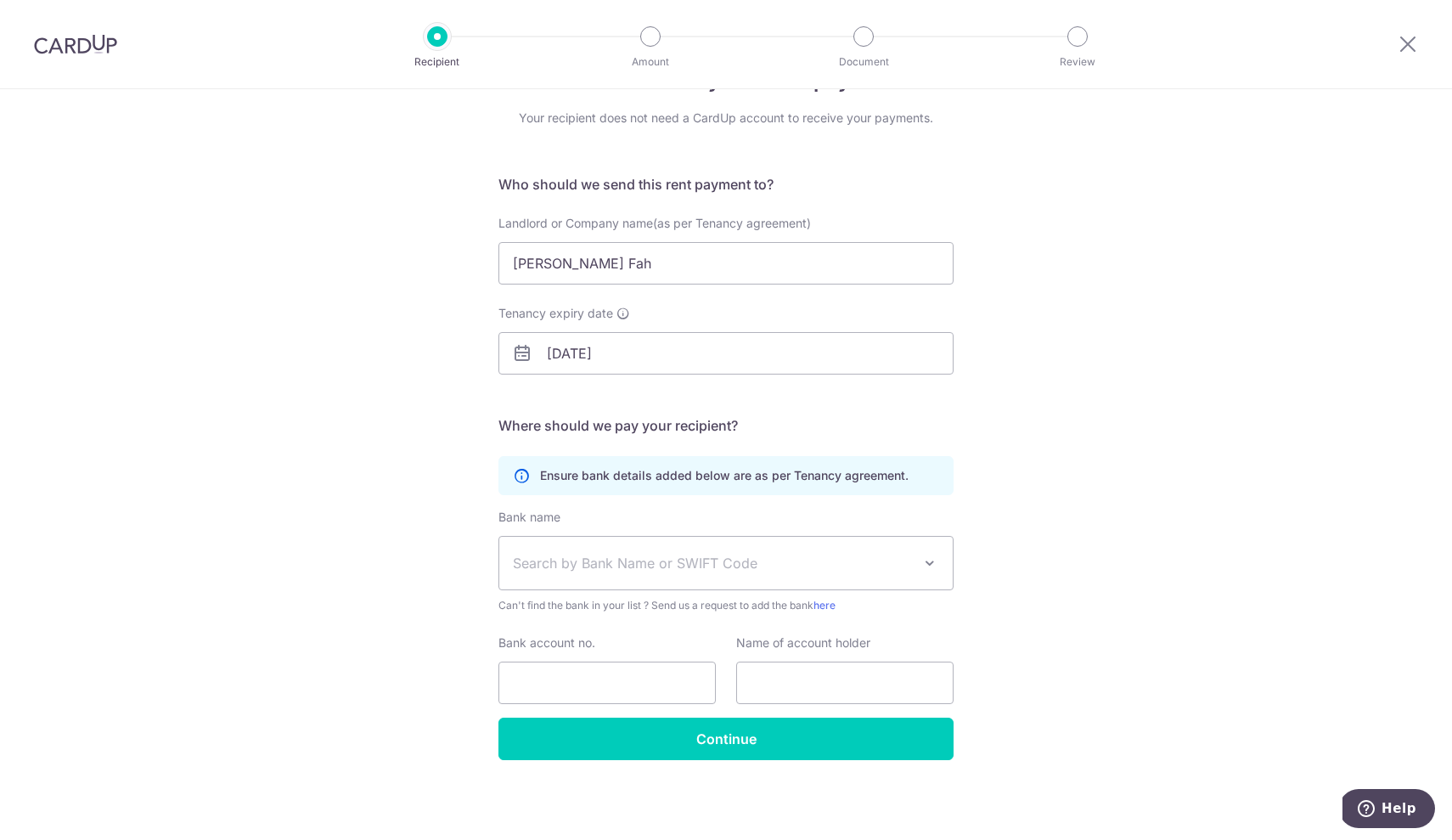
click at [672, 577] on span "Search by Bank Name or SWIFT Code" at bounding box center [726, 562] width 453 height 52
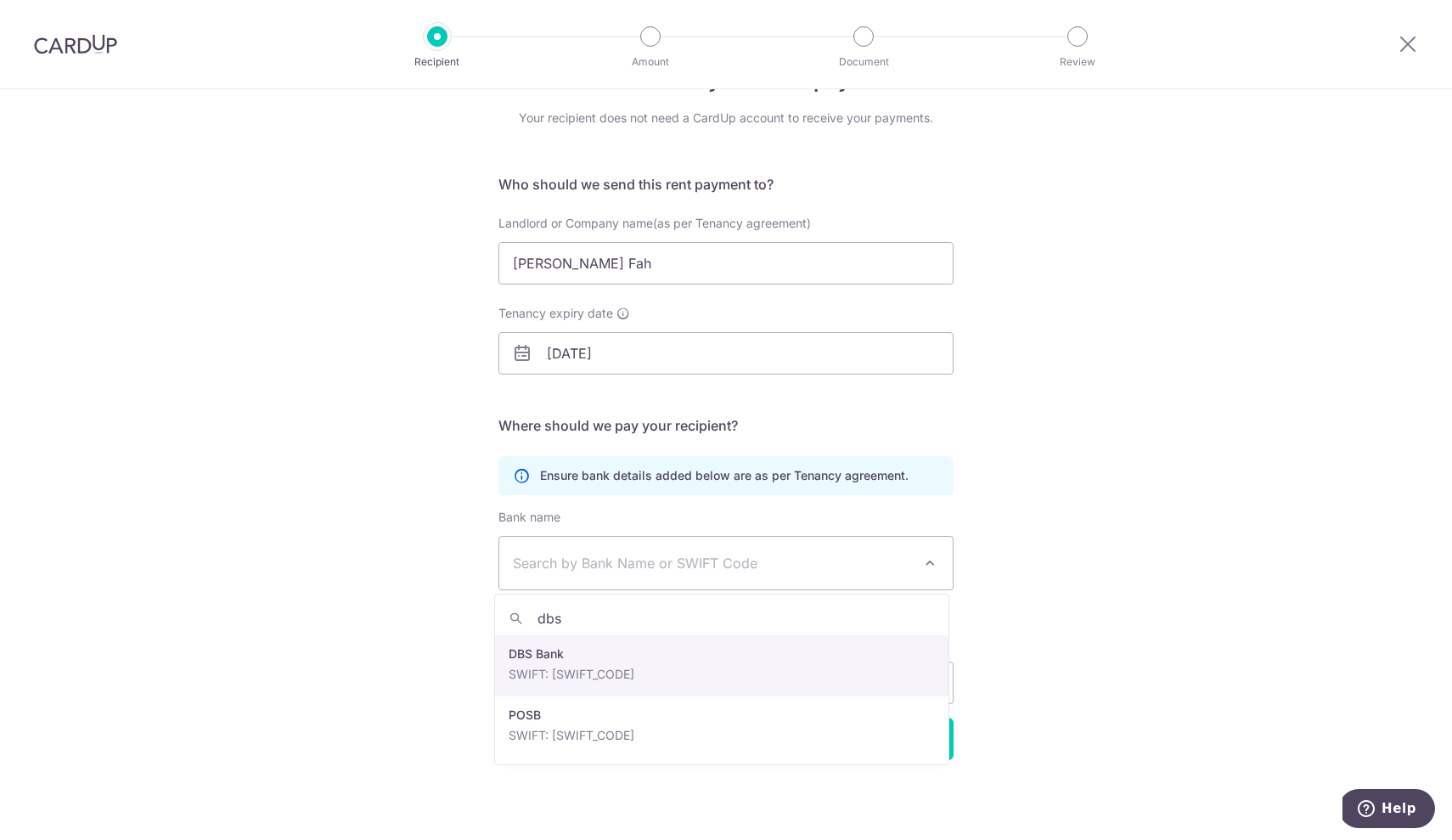
type input "dbs"
select select "6"
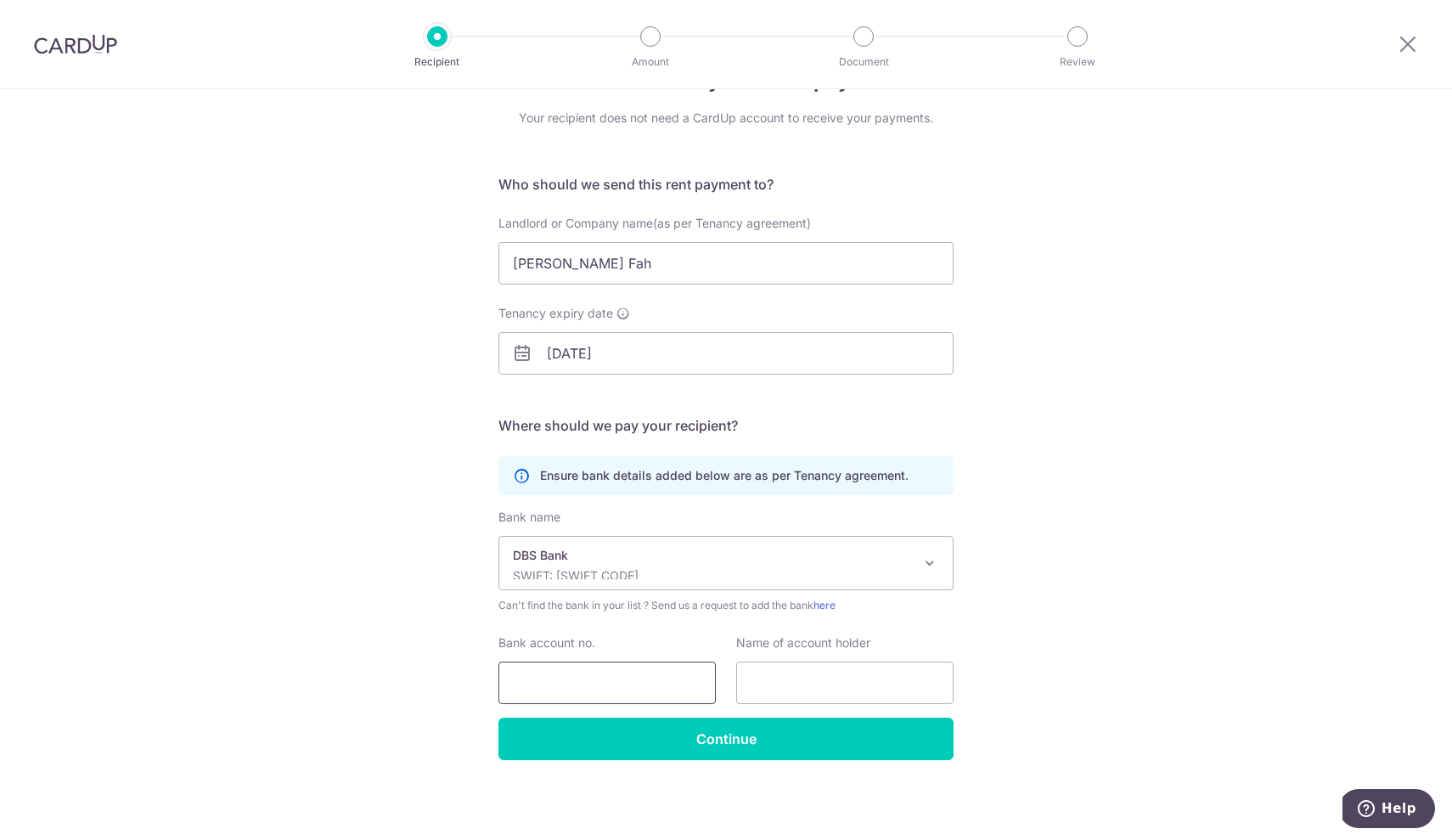
click at [618, 682] on input "Bank account no." at bounding box center [607, 682] width 218 height 42
type input "060061912"
click at [768, 667] on input "text" at bounding box center [845, 682] width 218 height 42
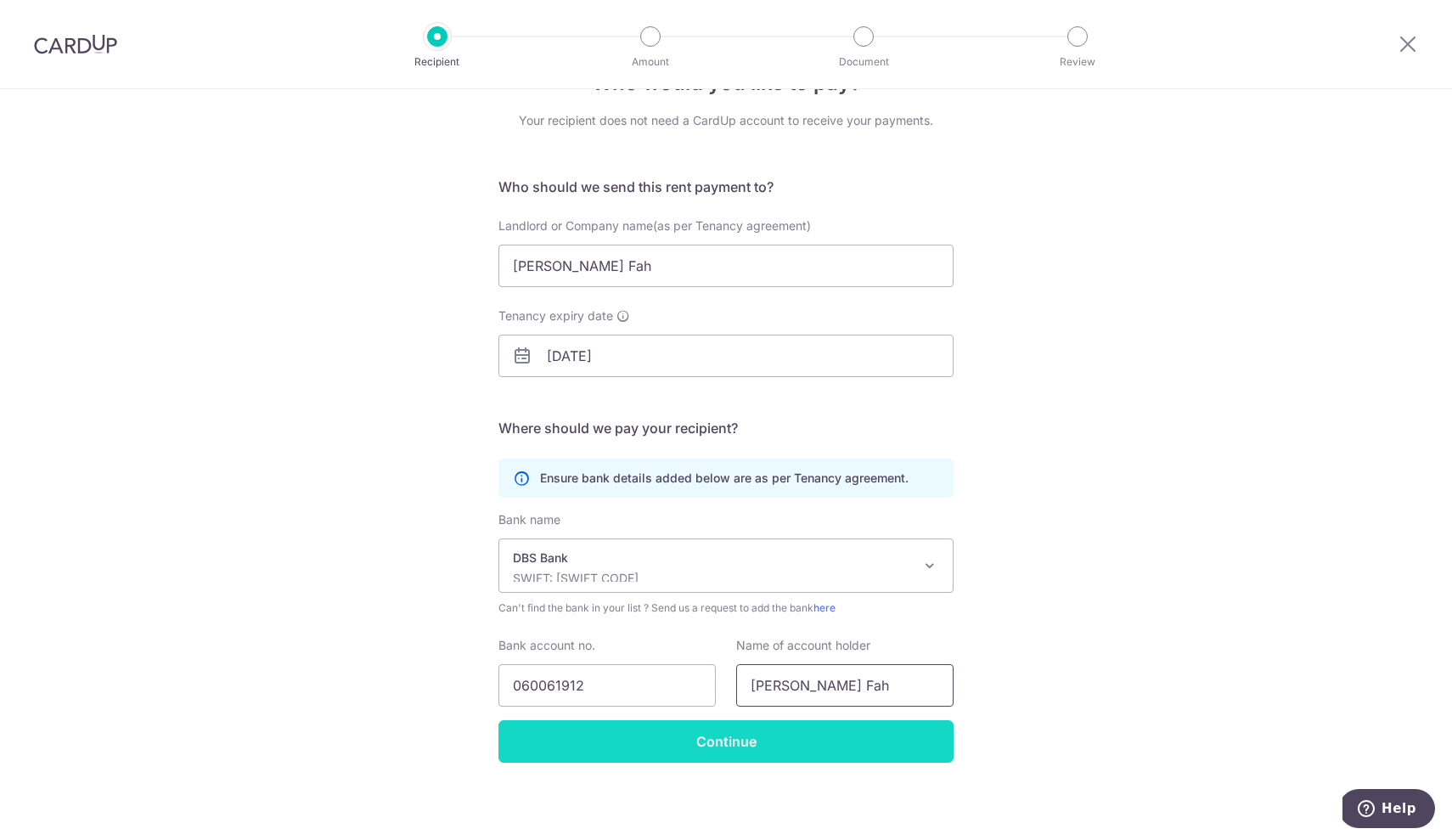
scroll to position [57, 0]
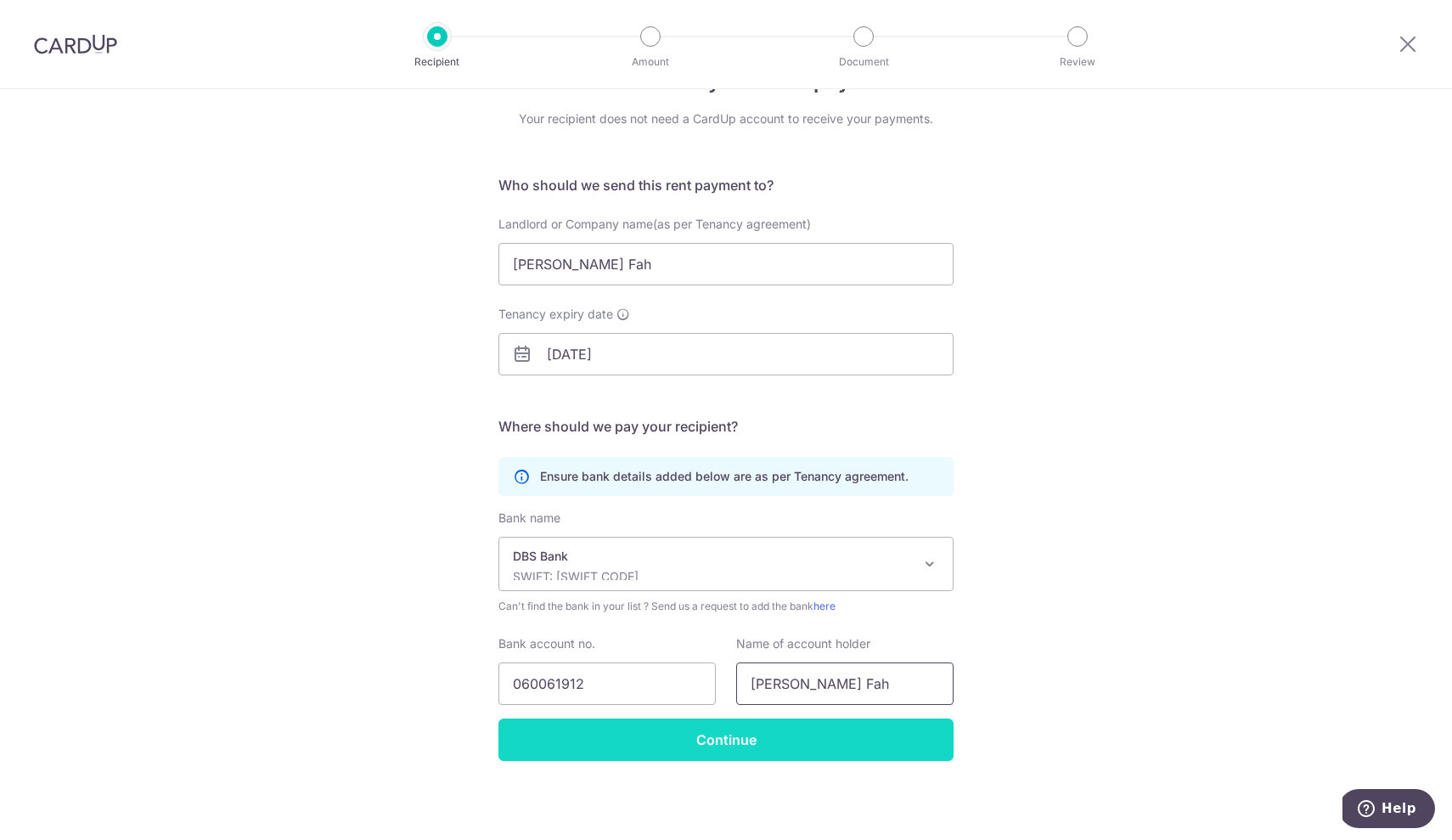
type input "Lim Siu Fah"
click at [739, 732] on input "Continue" at bounding box center [726, 739] width 455 height 42
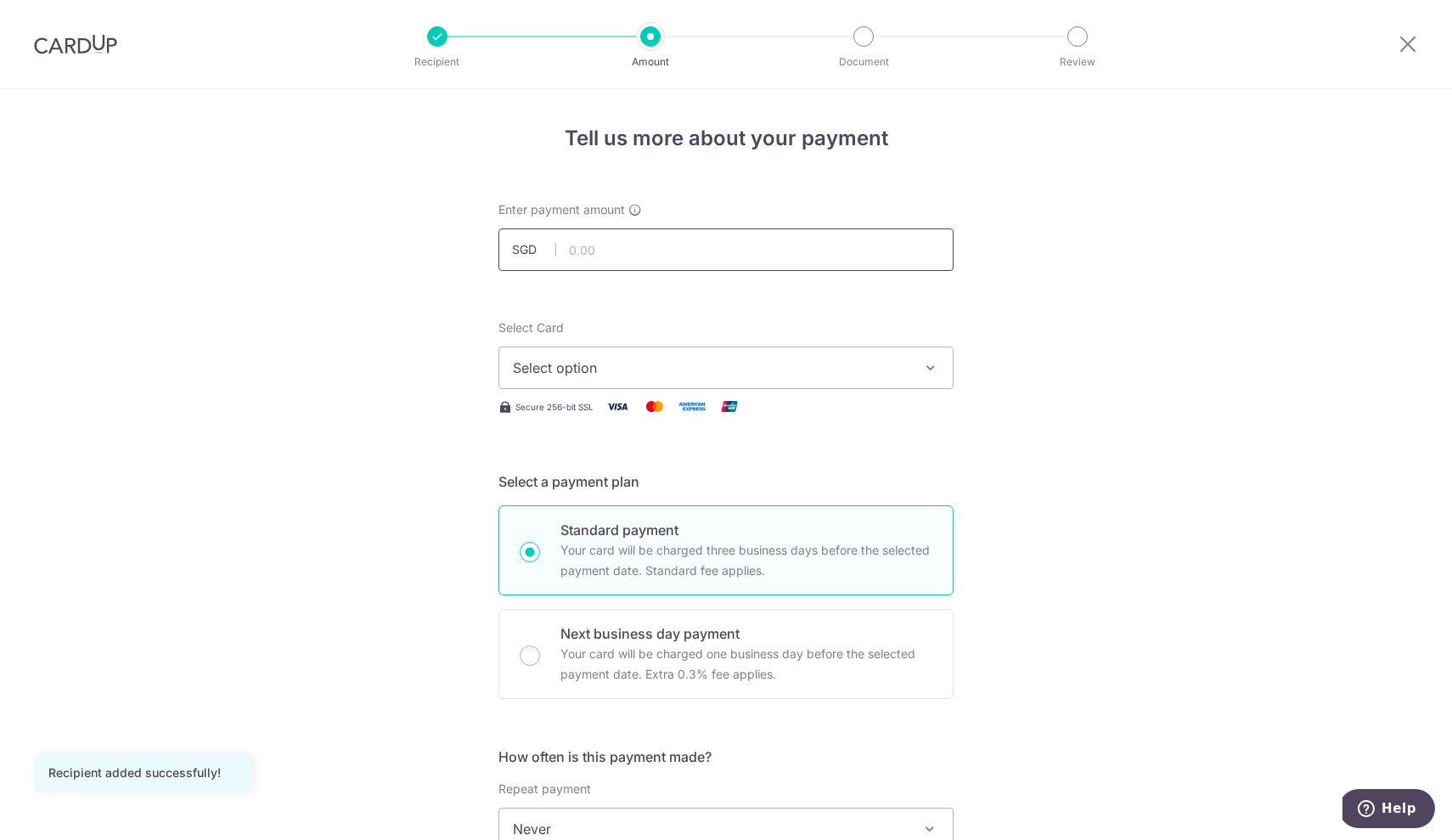
click at [625, 247] on input "text" at bounding box center [726, 249] width 455 height 42
type input "500.00"
click at [649, 374] on span "Select option" at bounding box center [710, 367] width 395 height 20
click at [643, 404] on link "Add credit card" at bounding box center [726, 415] width 453 height 31
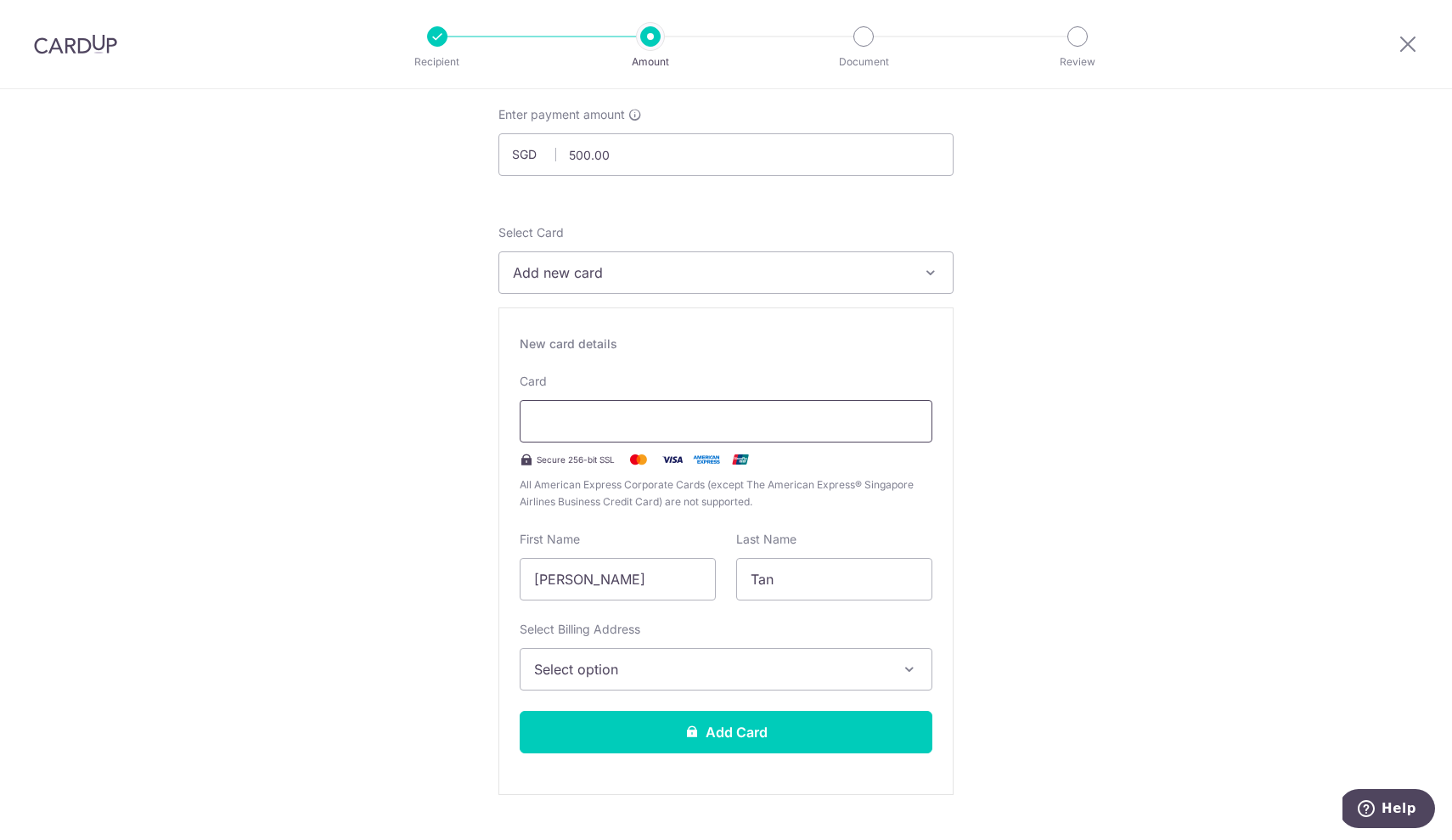
scroll to position [97, 0]
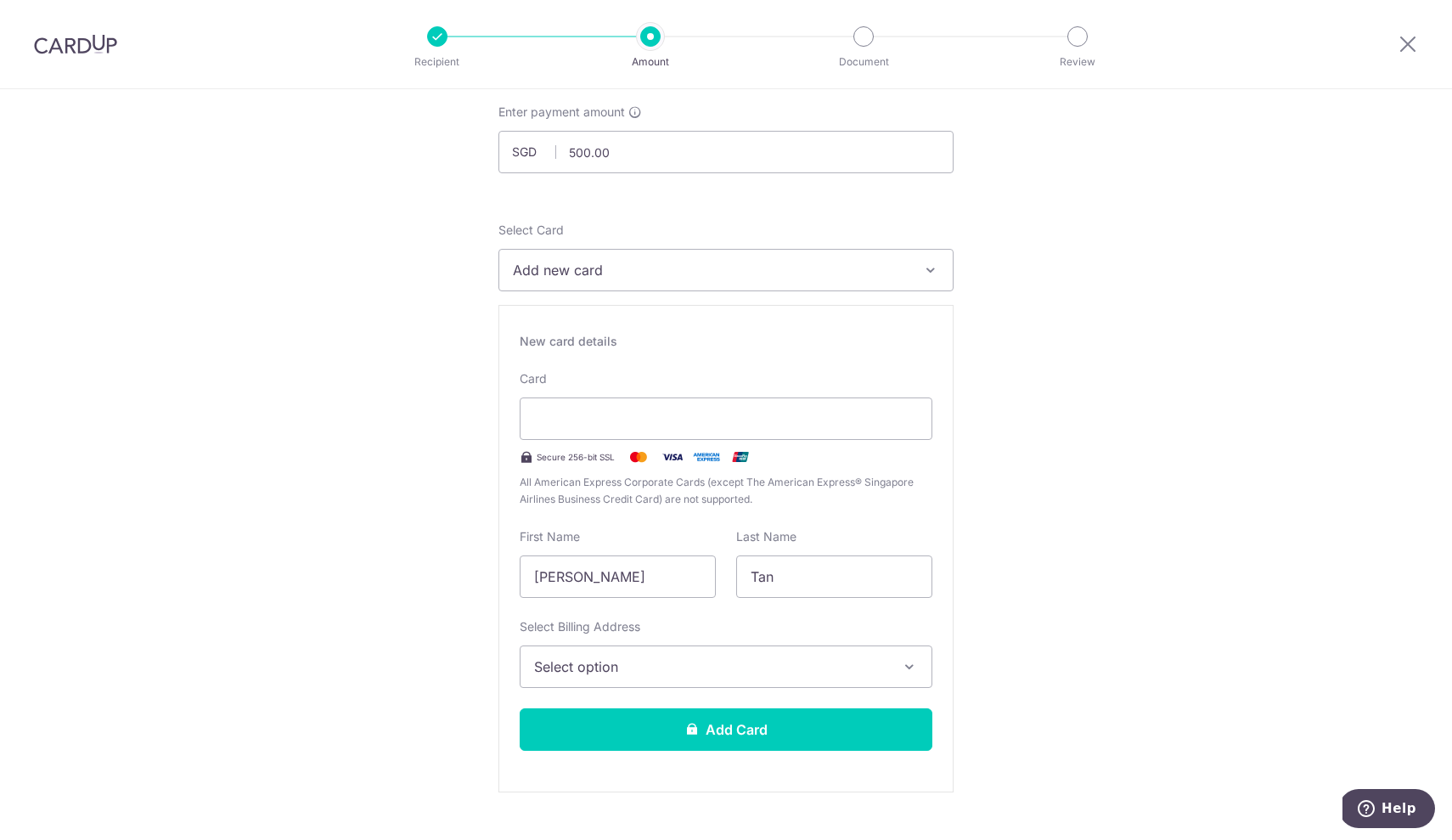
click at [709, 657] on span "Select option" at bounding box center [710, 665] width 353 height 20
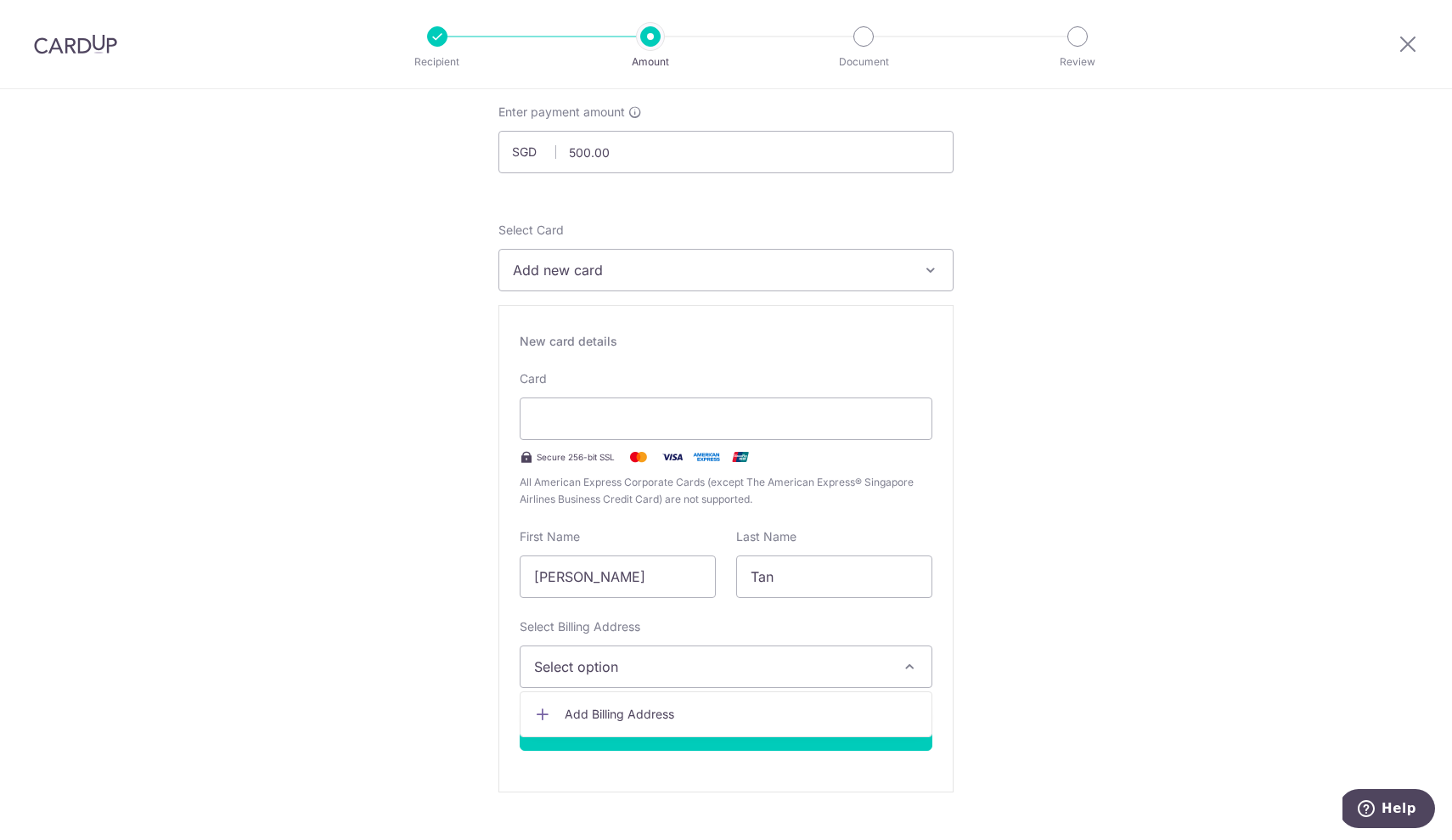
click at [682, 711] on span "Add Billing Address" at bounding box center [741, 714] width 353 height 17
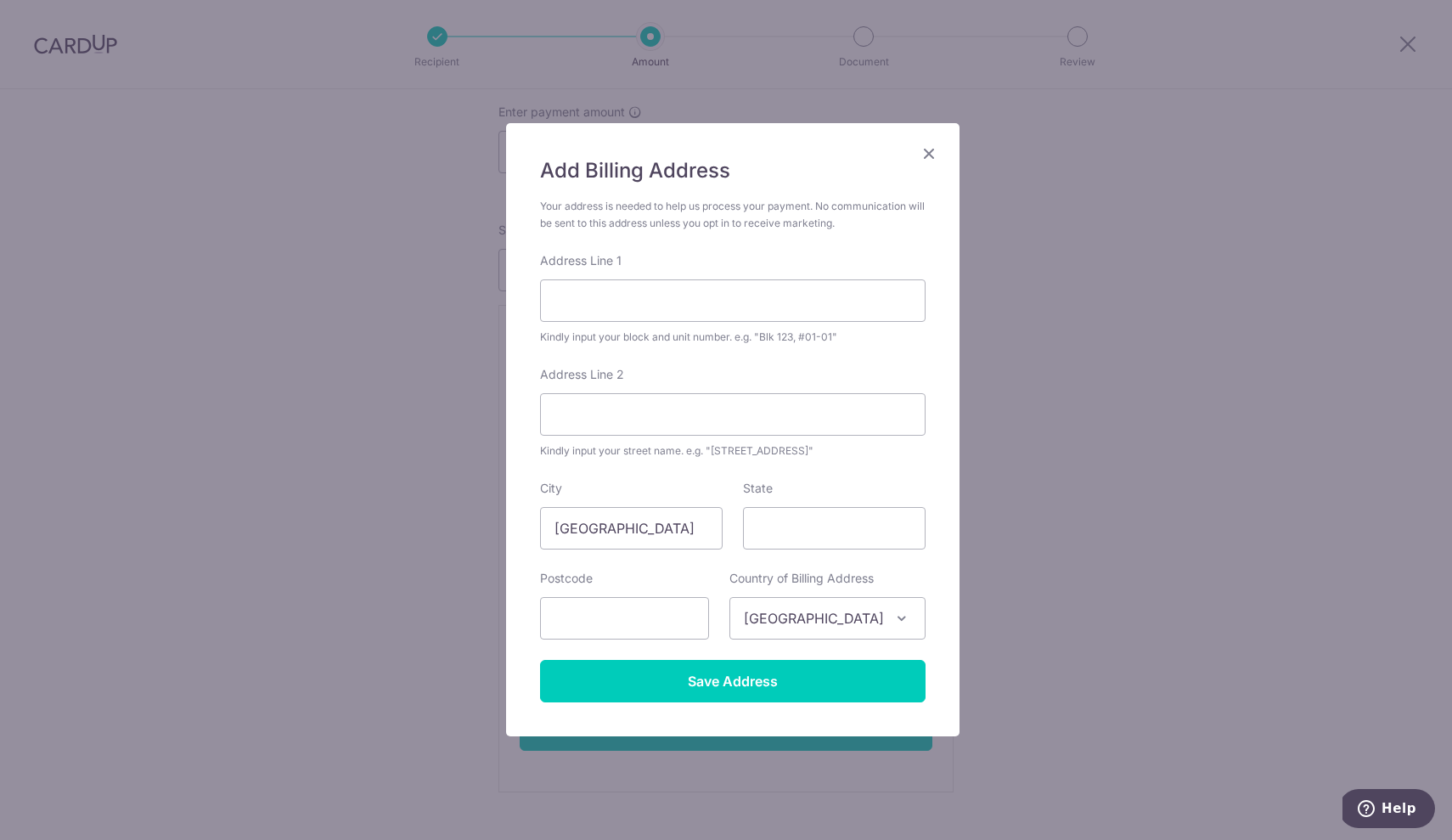
click at [918, 152] on icon "Close" at bounding box center [928, 153] width 20 height 21
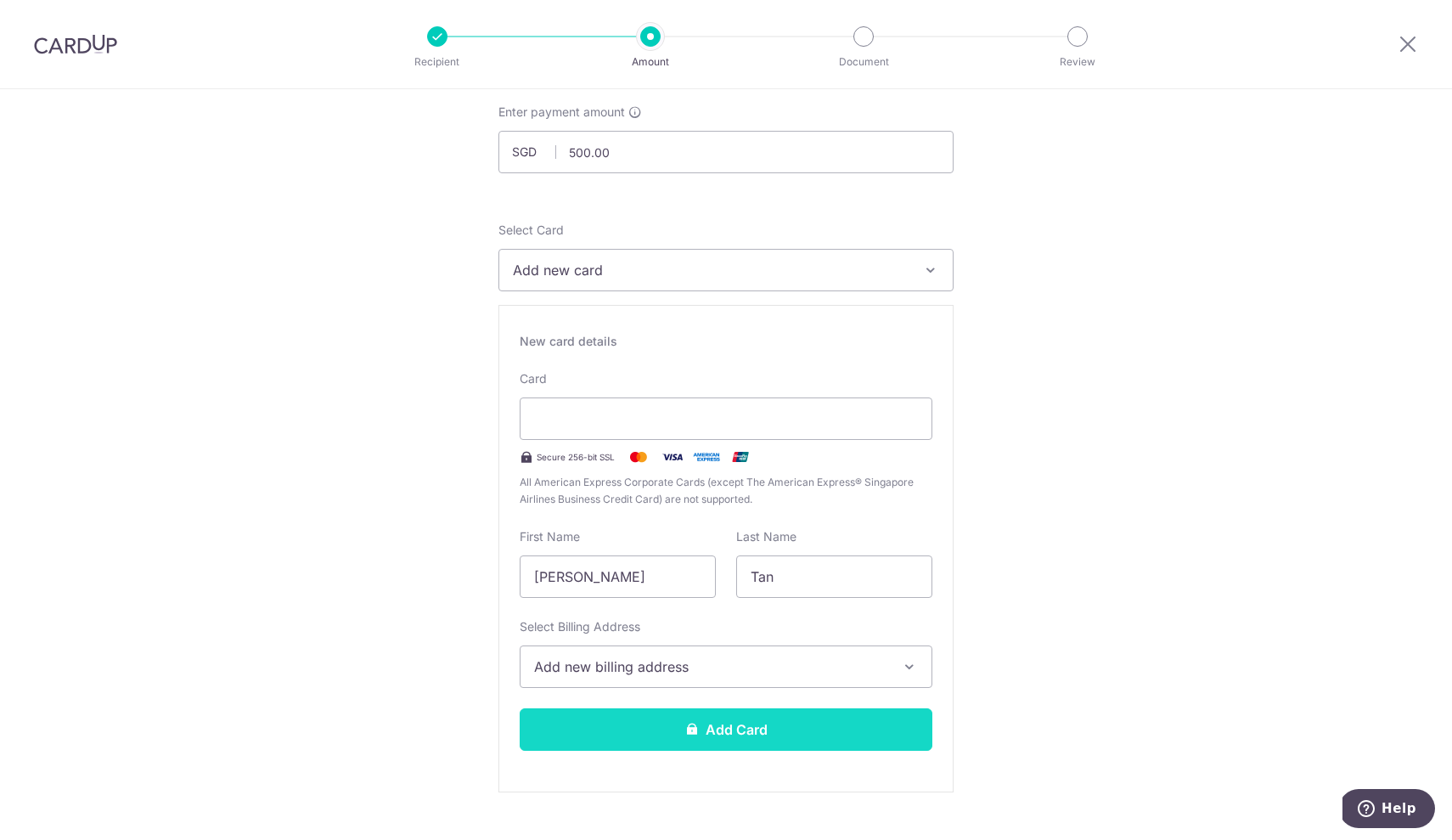
click at [696, 726] on button "Add Card" at bounding box center [726, 729] width 412 height 42
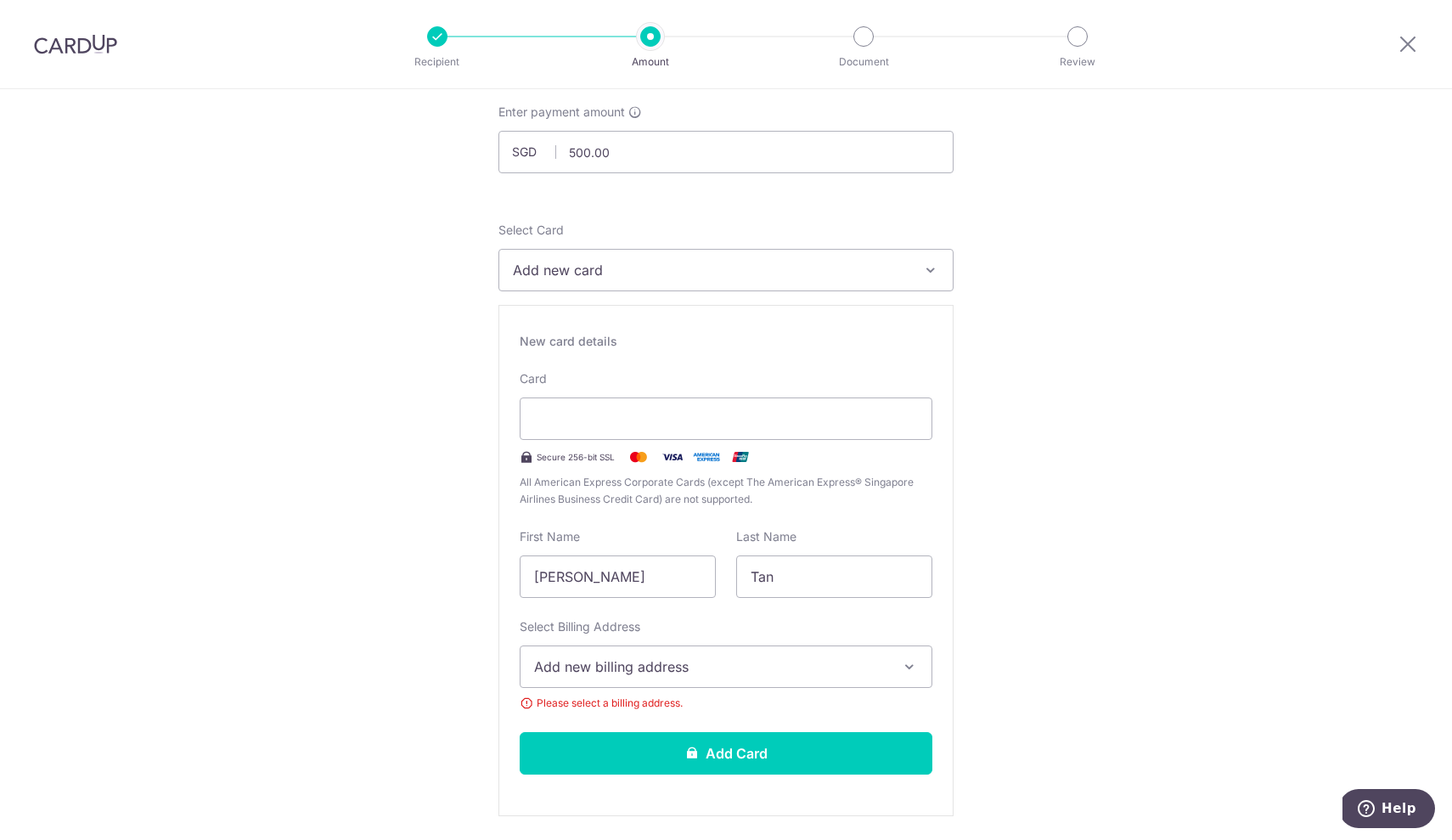
click at [695, 668] on span "Add new billing address" at bounding box center [710, 665] width 353 height 20
click at [665, 704] on link "Add Billing Address" at bounding box center [726, 714] width 410 height 31
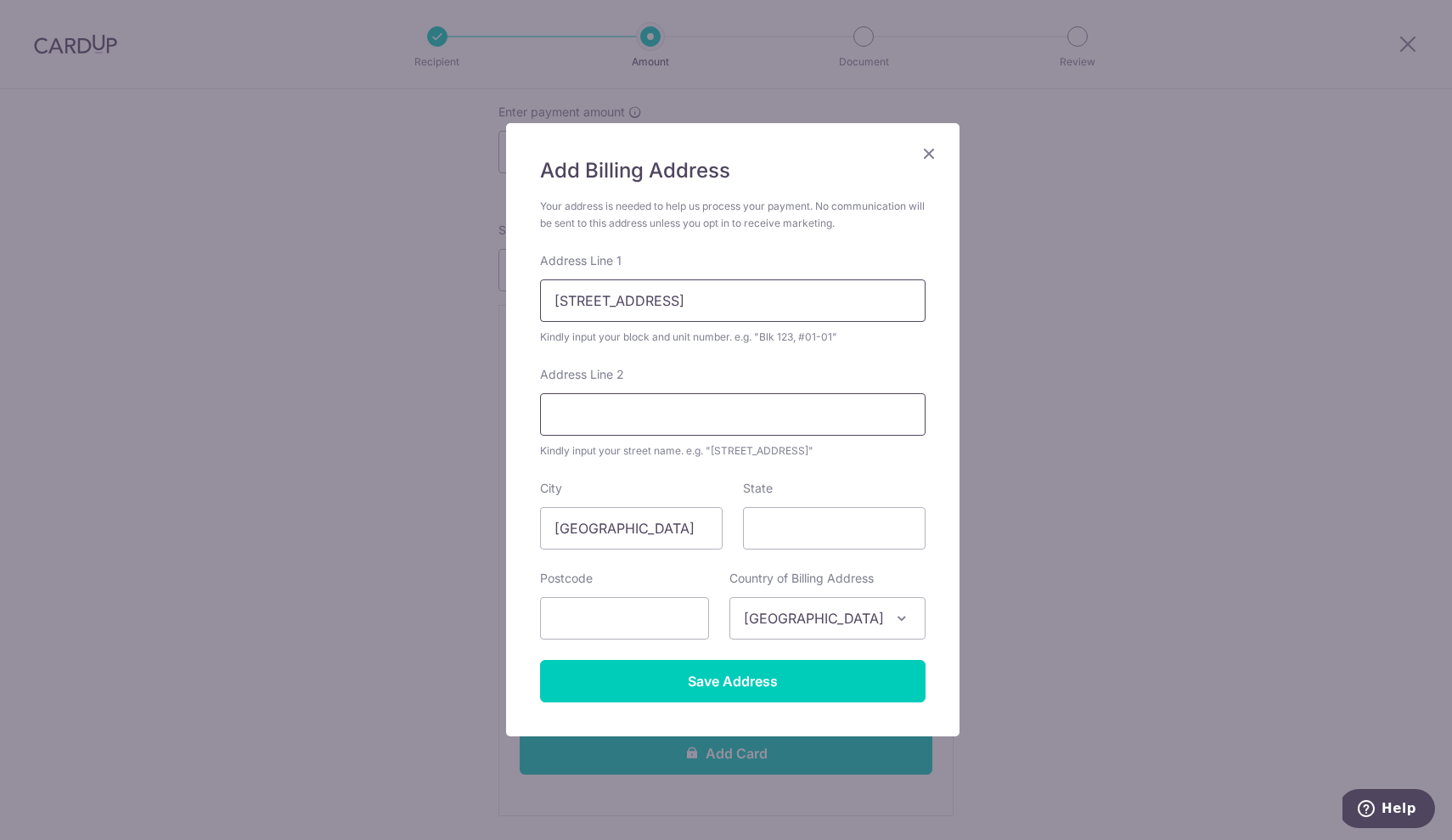
type input "620 Hougang Avenue 8"
type input "Singapore"
click at [768, 310] on input "620 Hougang Avenue 8" at bounding box center [733, 301] width 386 height 42
type input "620 Hougang Avenue 8 #06-282"
click at [727, 427] on input "Singapore" at bounding box center [733, 414] width 386 height 42
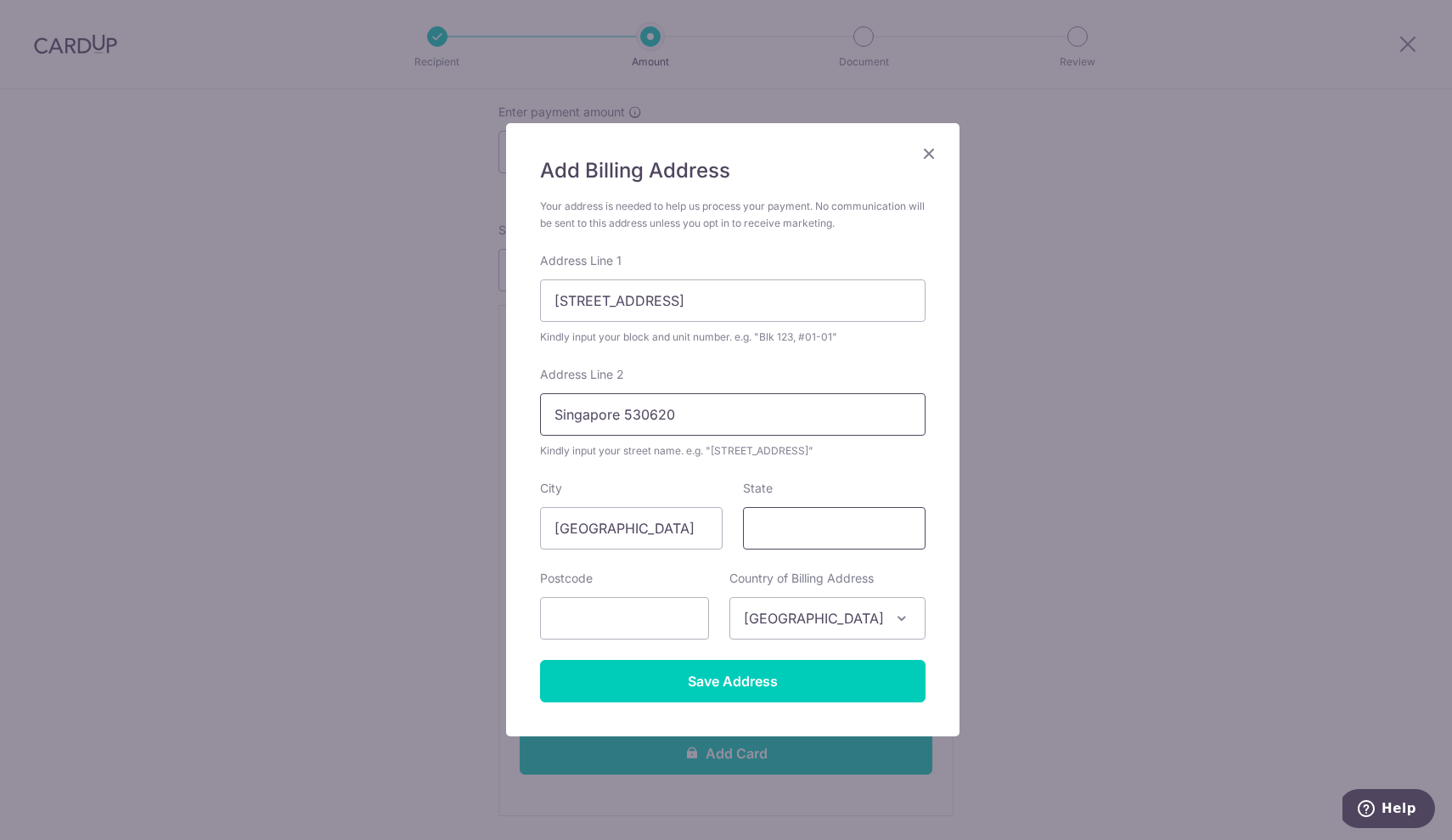
type input "Singapore 530620"
drag, startPoint x: 802, startPoint y: 523, endPoint x: 630, endPoint y: 522, distance: 172.0
click at [630, 522] on div "City Singapore State 530620" at bounding box center [732, 514] width 406 height 70
type input "530620"
paste input "530620"
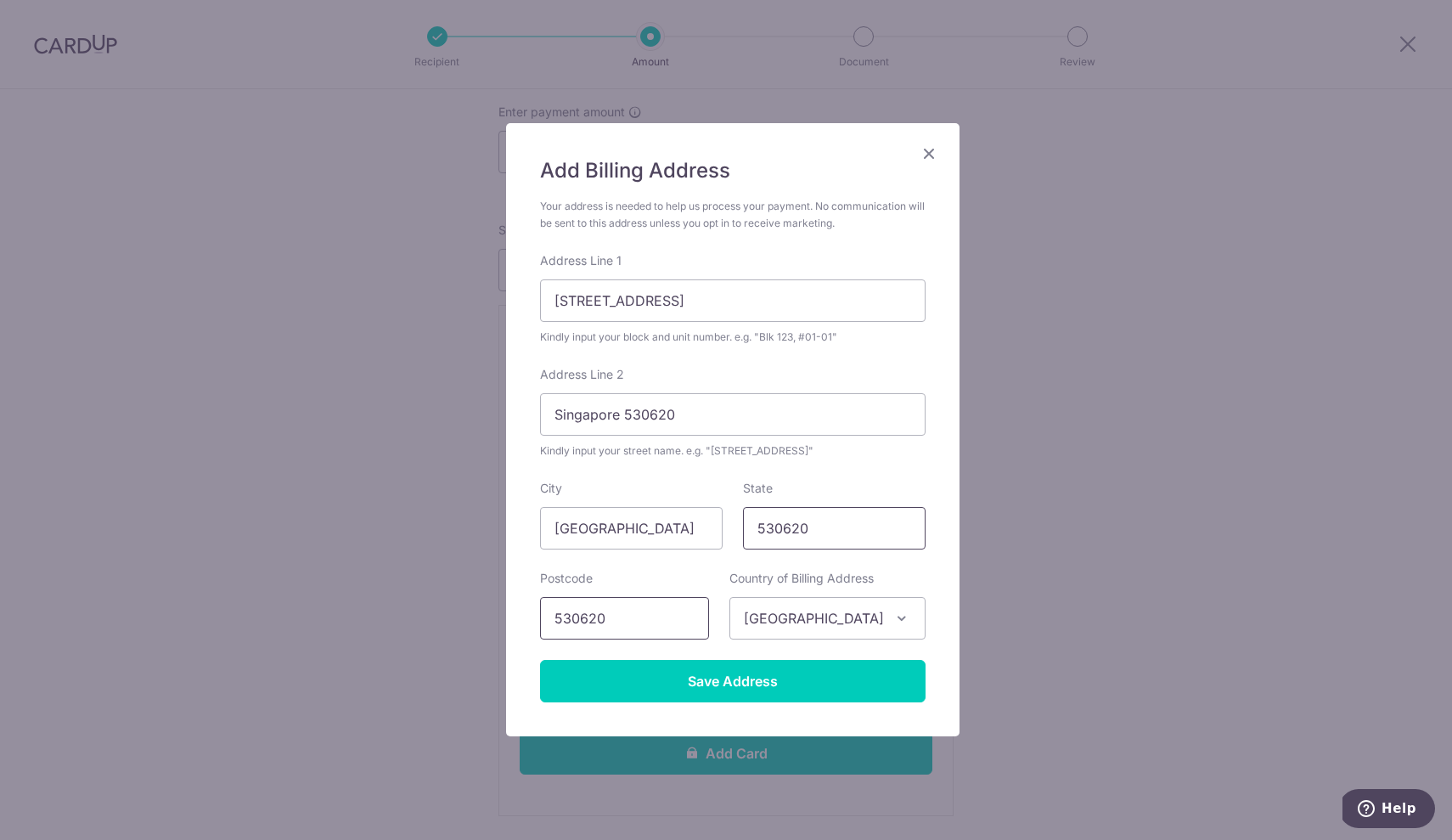
type input "530620"
drag, startPoint x: 746, startPoint y: 530, endPoint x: 695, endPoint y: 526, distance: 51.2
click at [695, 526] on div "City Singapore State 530620" at bounding box center [732, 514] width 406 height 70
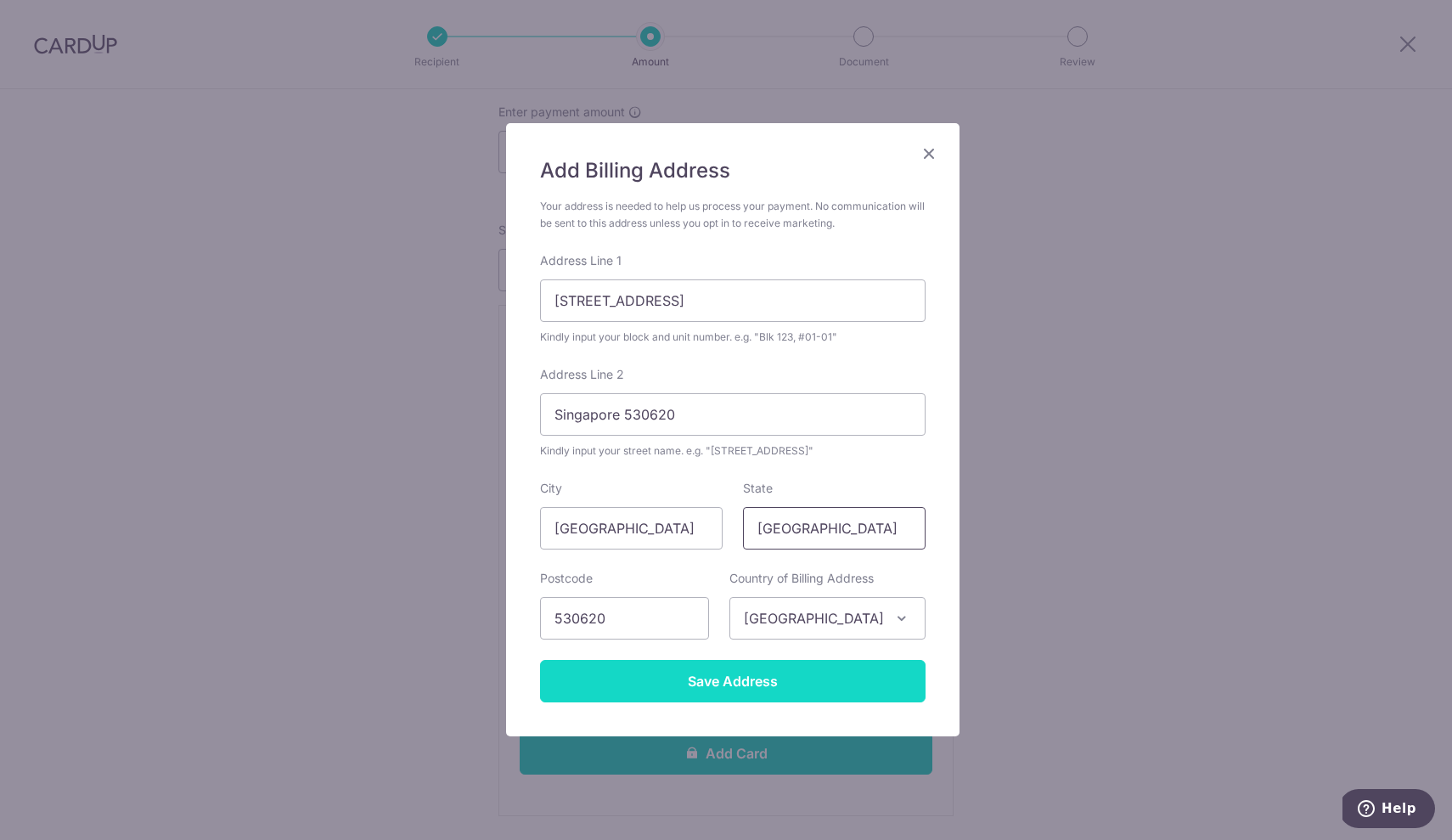
type input "Singapore"
click at [725, 665] on input "Save Address" at bounding box center [733, 681] width 386 height 42
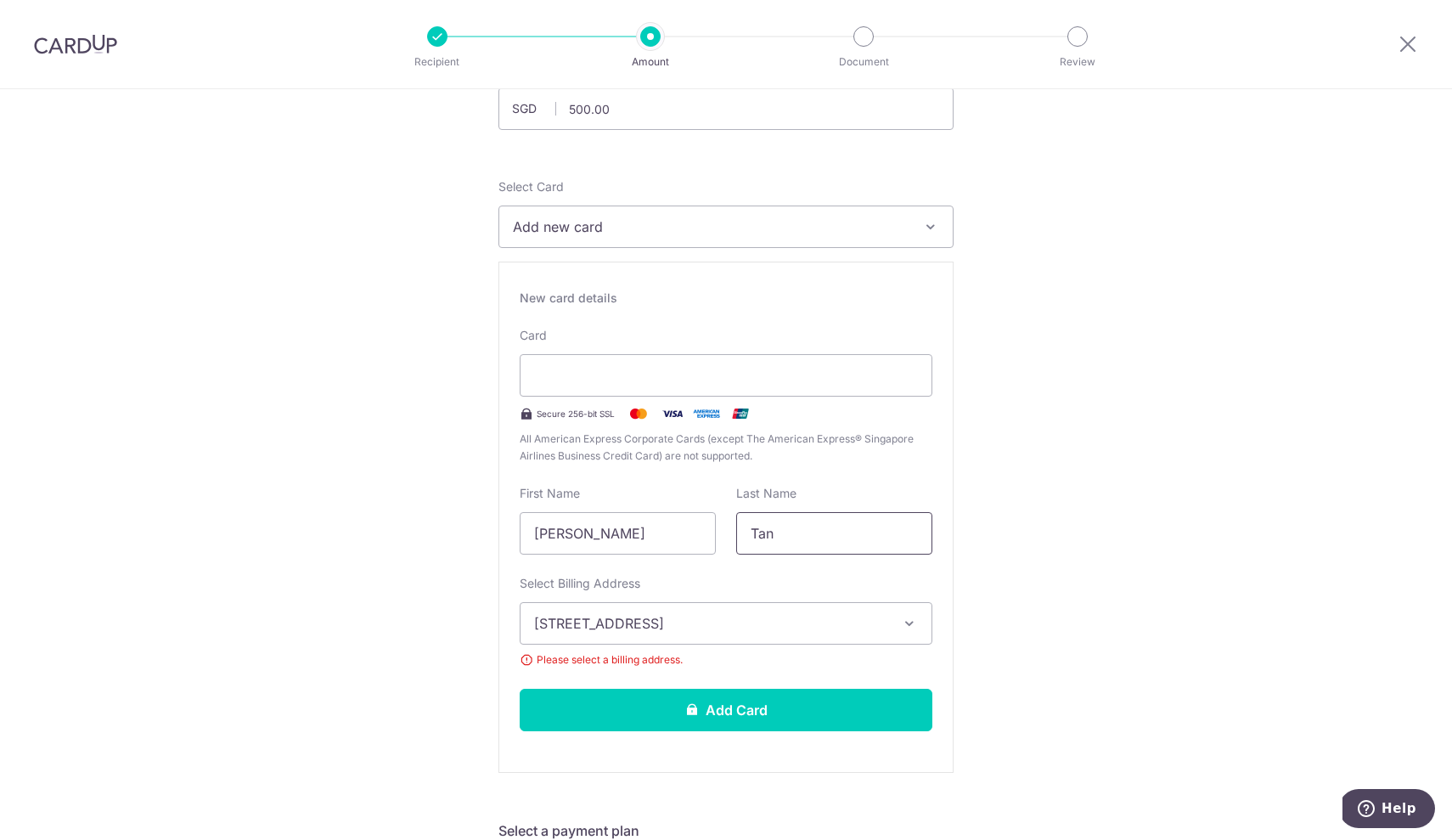
scroll to position [160, 0]
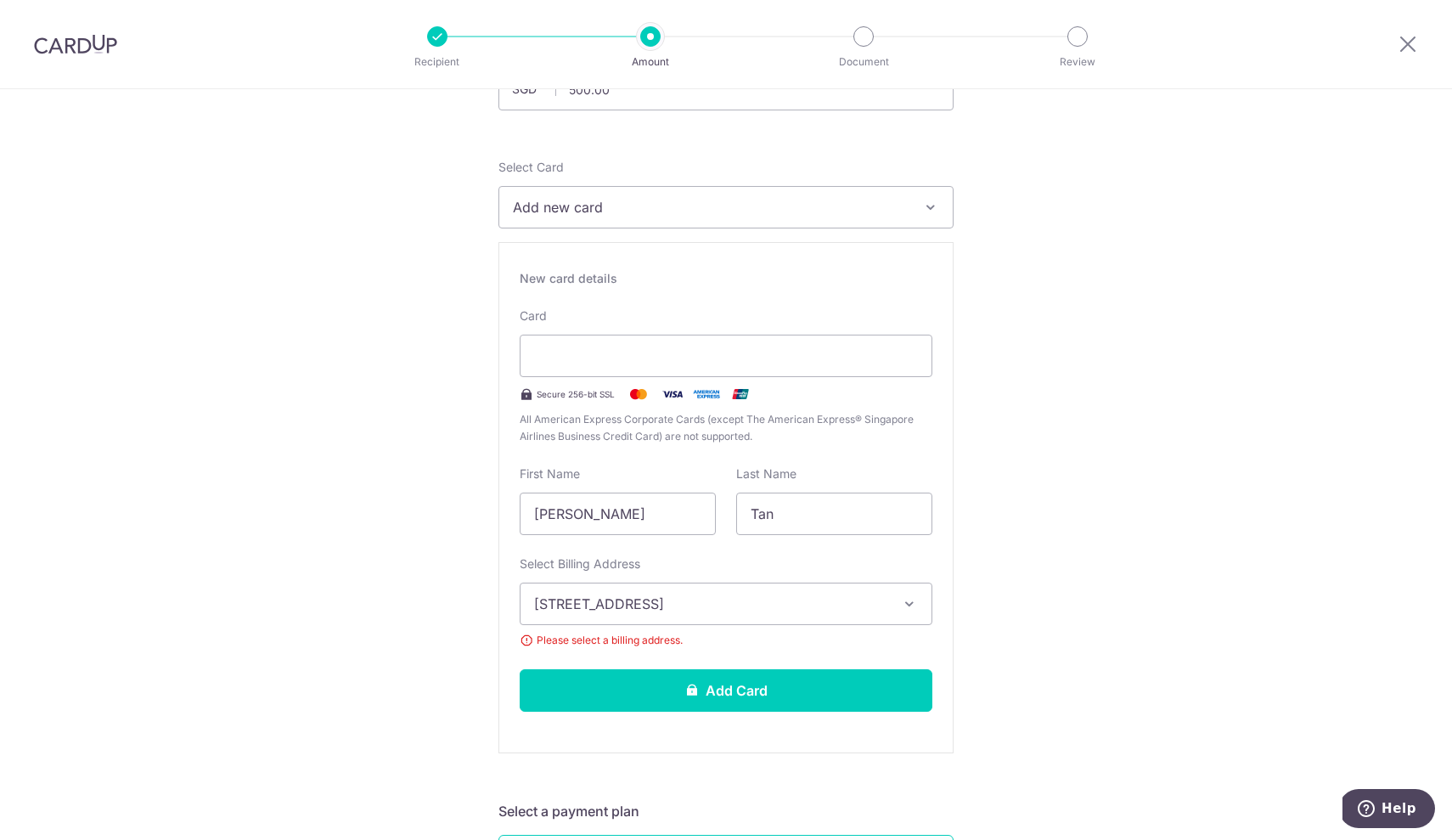
click at [765, 602] on span "620 Hougang Avenue 8 #06-282, Singapore 530620, Singapore, Singapore, Singapore…" at bounding box center [710, 603] width 353 height 20
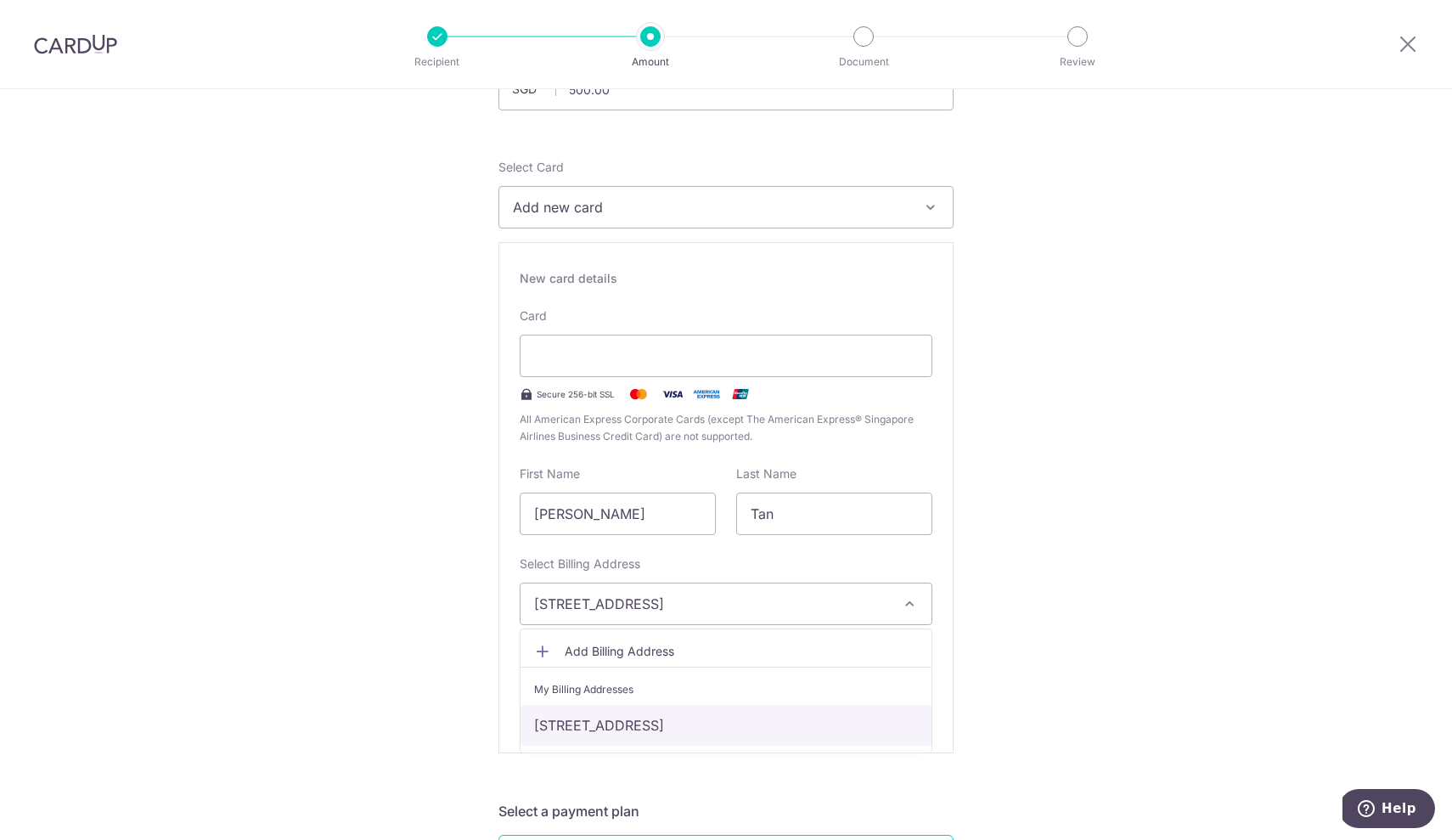
click at [603, 732] on link "620 Hougang Avenue 8 #06-282, Singapore 530620, Singapore, Singapore, Singapore…" at bounding box center [726, 724] width 410 height 41
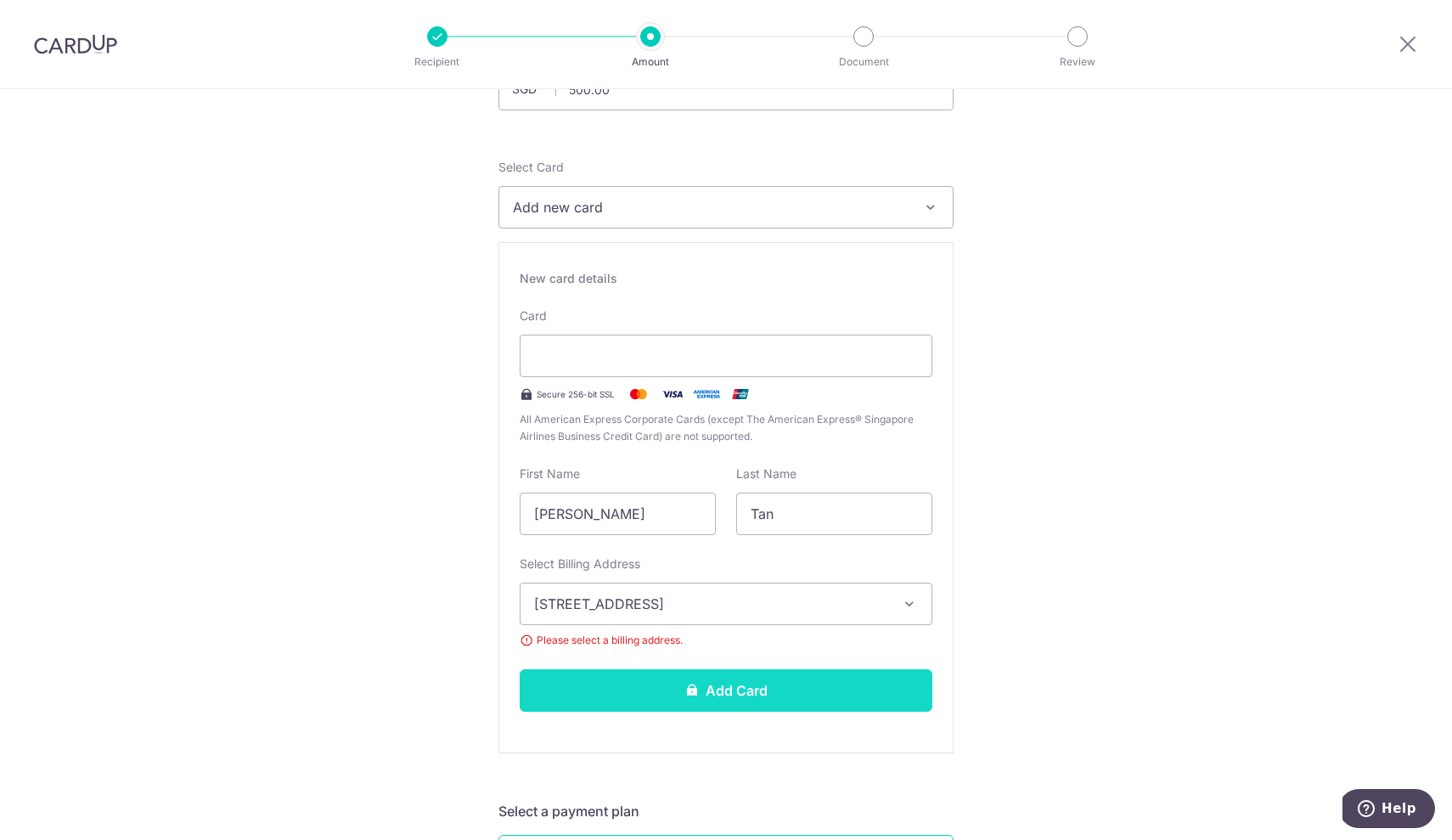
click at [644, 684] on button "Add Card" at bounding box center [726, 690] width 412 height 42
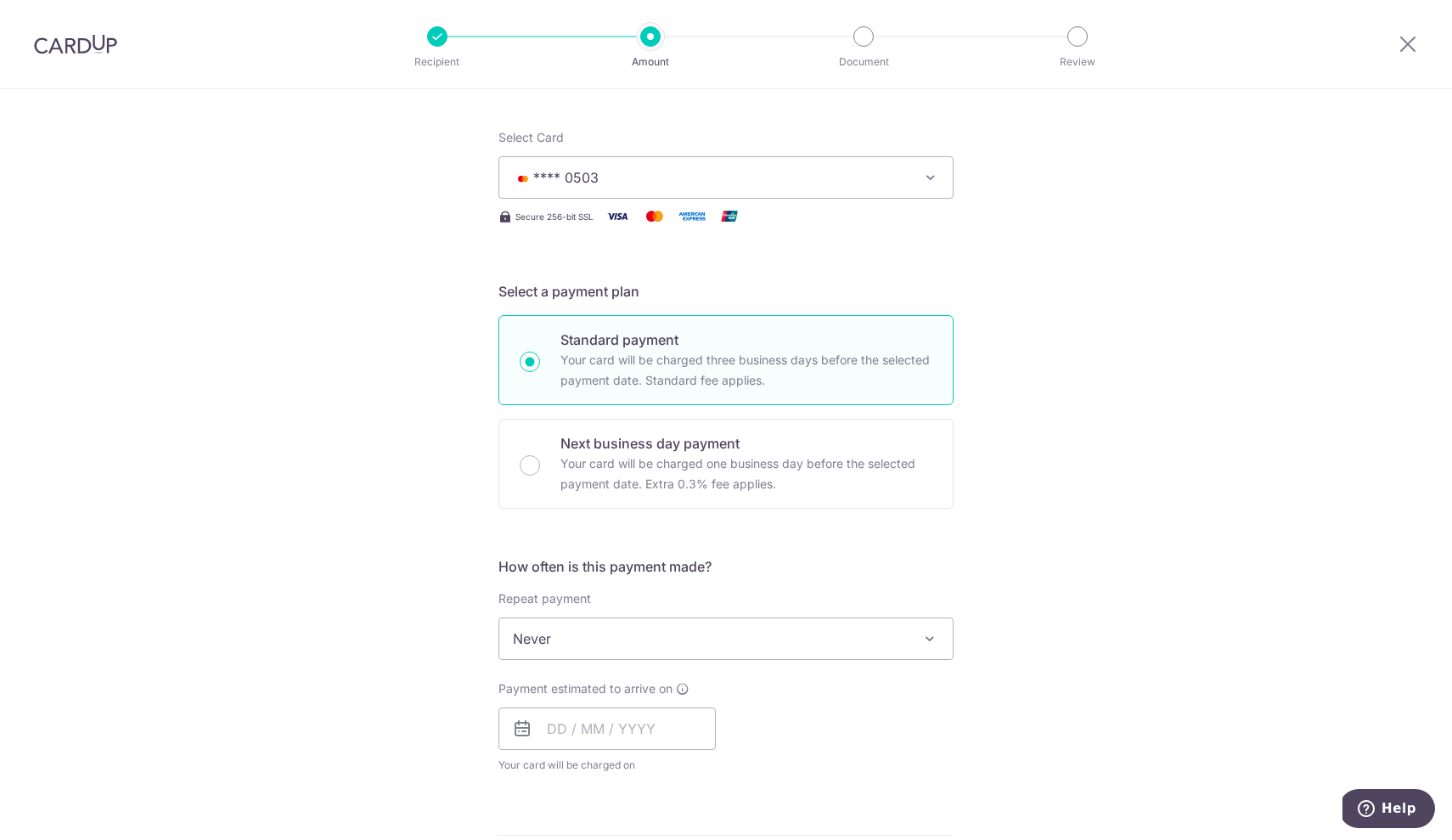
scroll to position [243, 0]
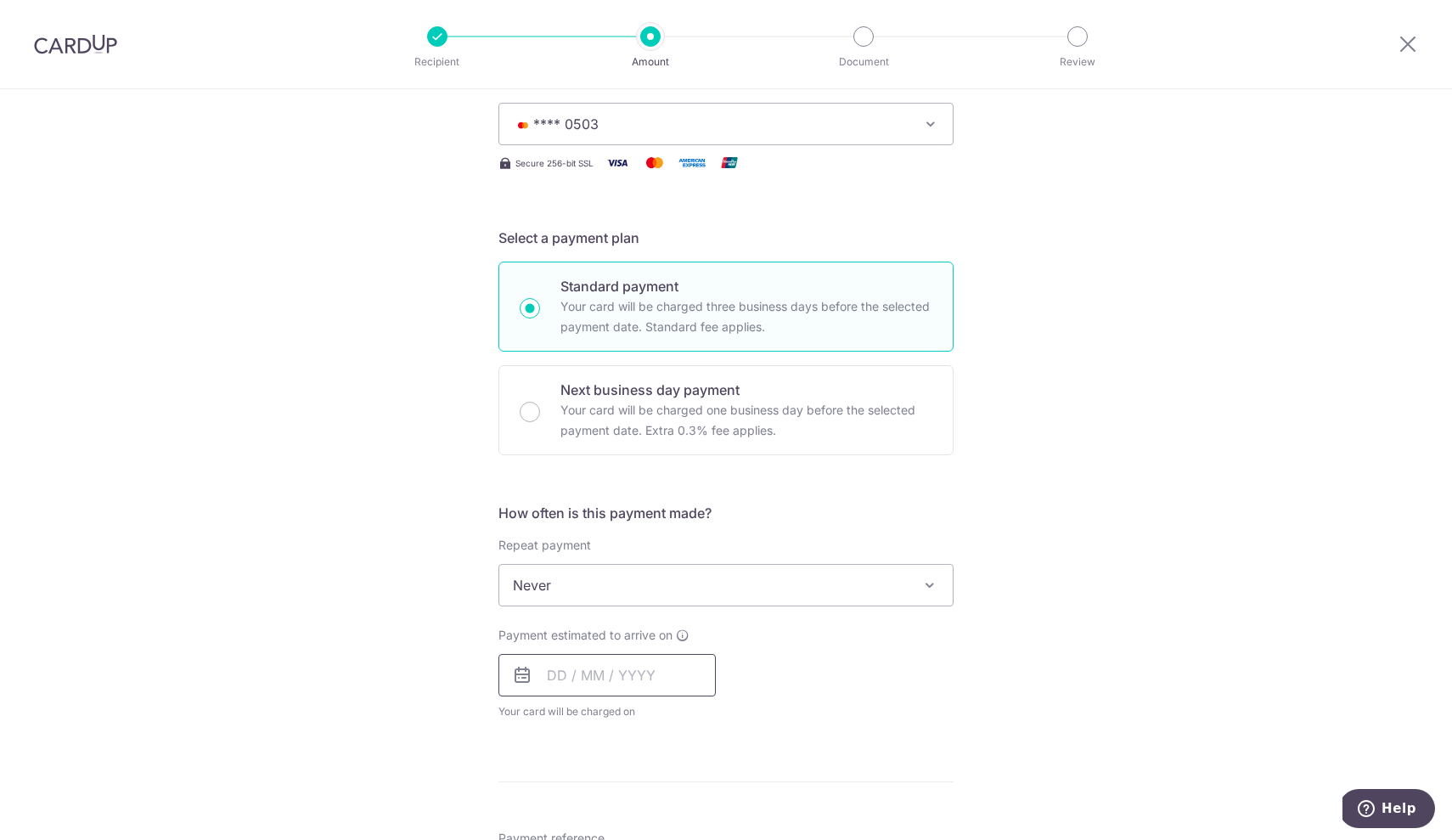
click at [551, 675] on input "text" at bounding box center [607, 675] width 218 height 42
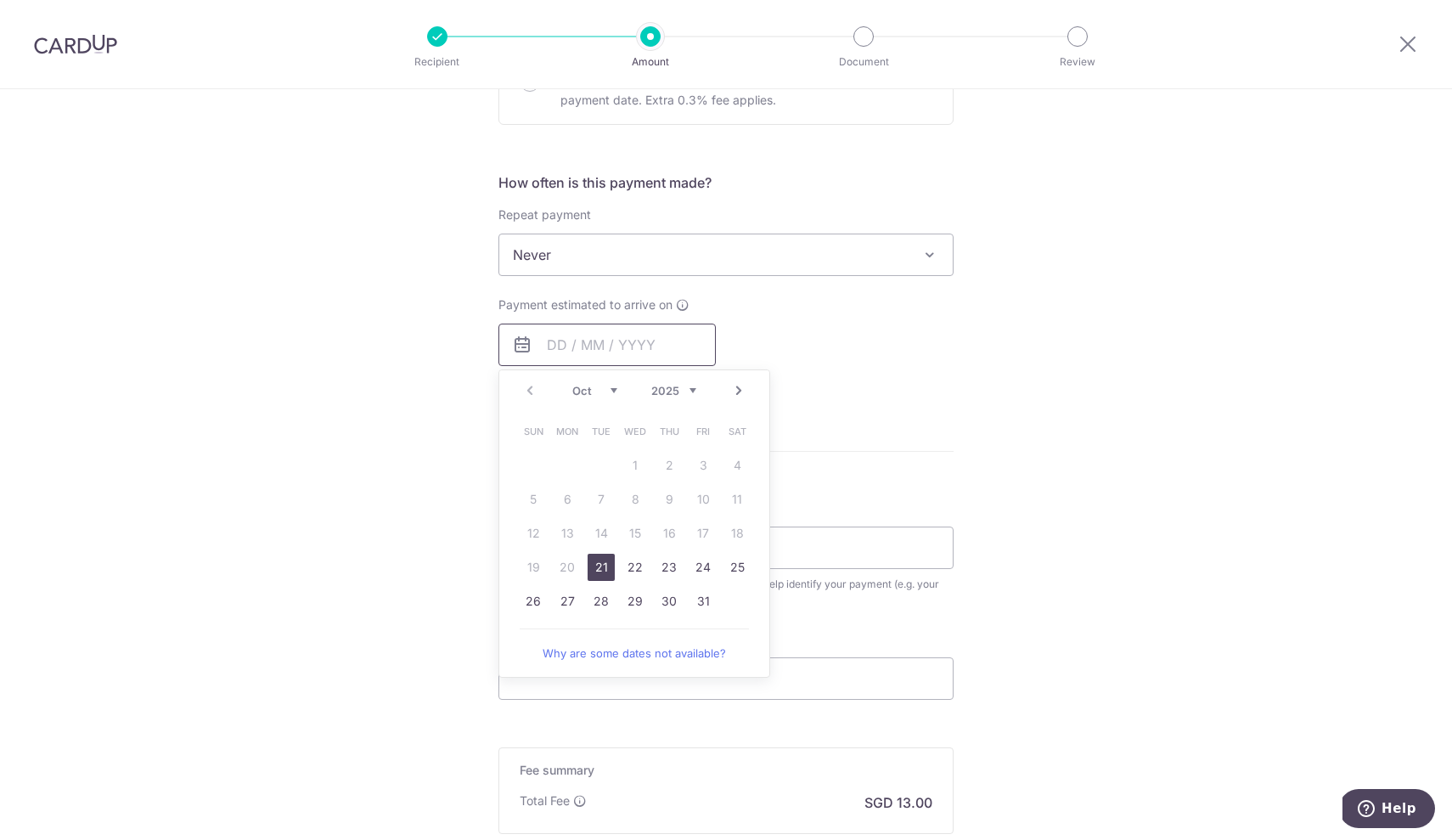
scroll to position [576, 0]
click at [673, 599] on link "30" at bounding box center [669, 599] width 27 height 27
type input "[DATE]"
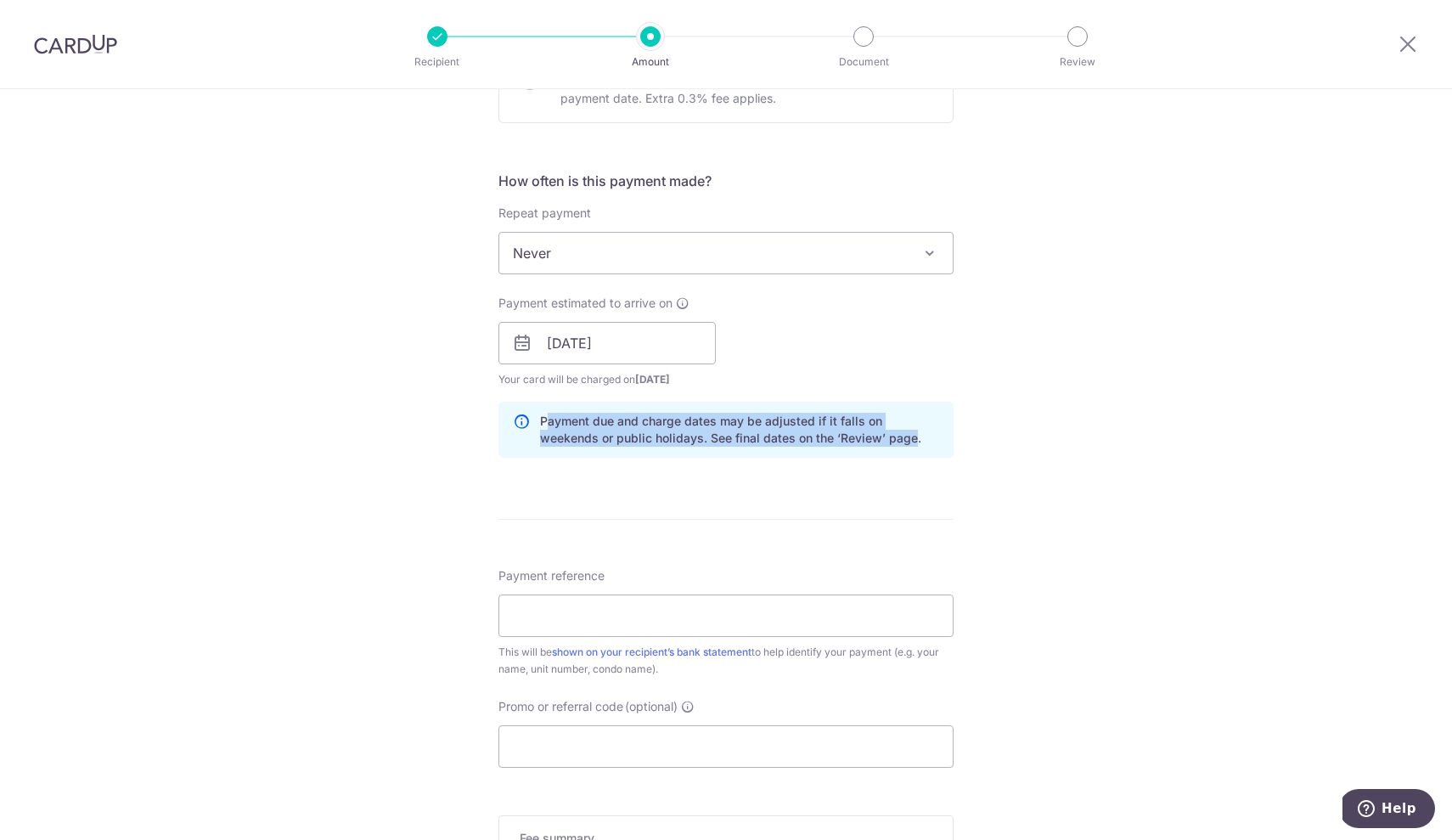
drag, startPoint x: 545, startPoint y: 417, endPoint x: 844, endPoint y: 438, distance: 299.7
click at [844, 438] on p "Payment due and charge dates may be adjusted if it falls on weekends or public …" at bounding box center [740, 430] width 399 height 34
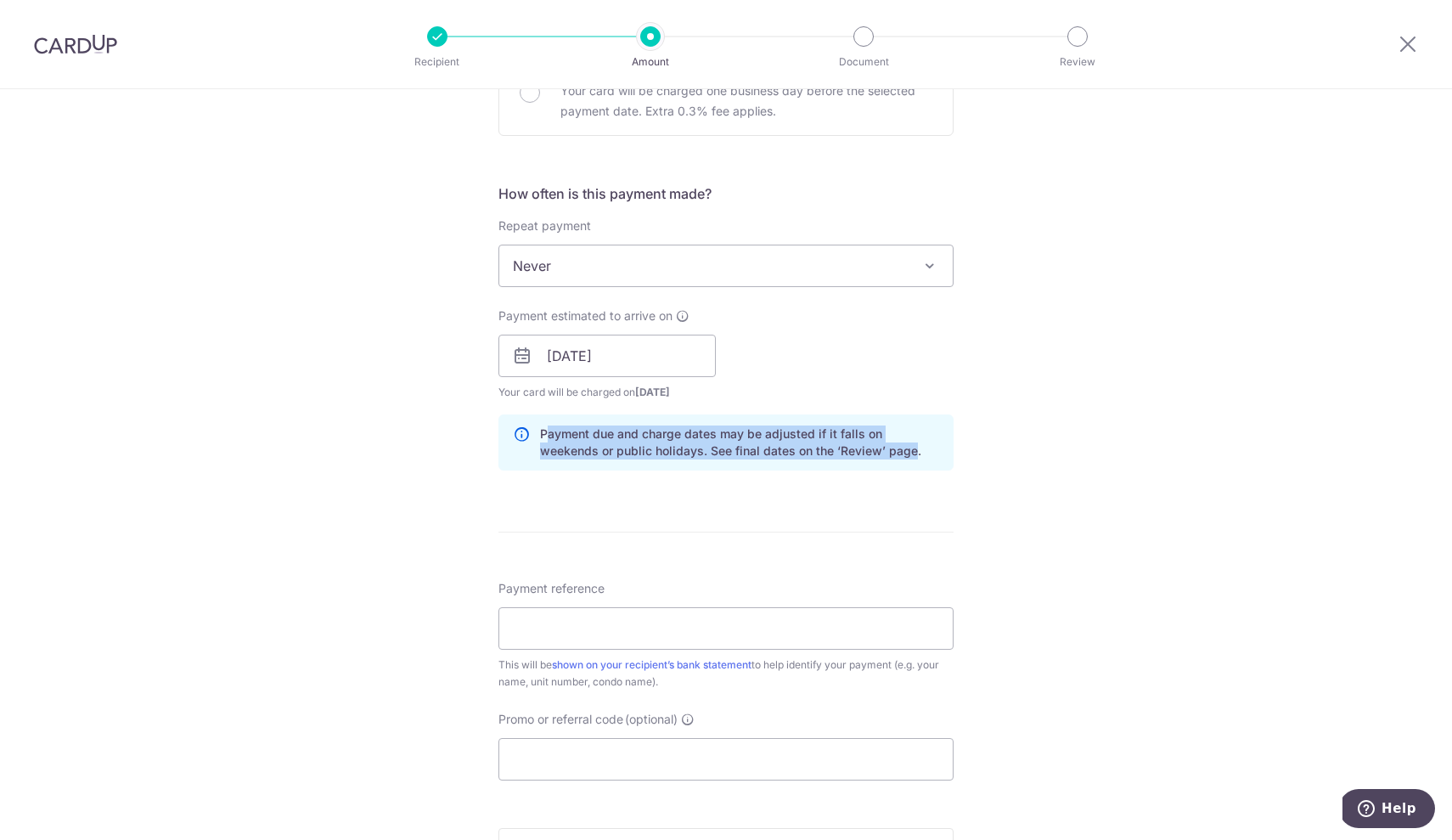
scroll to position [560, 0]
click at [696, 629] on input "Payment reference" at bounding box center [726, 631] width 455 height 42
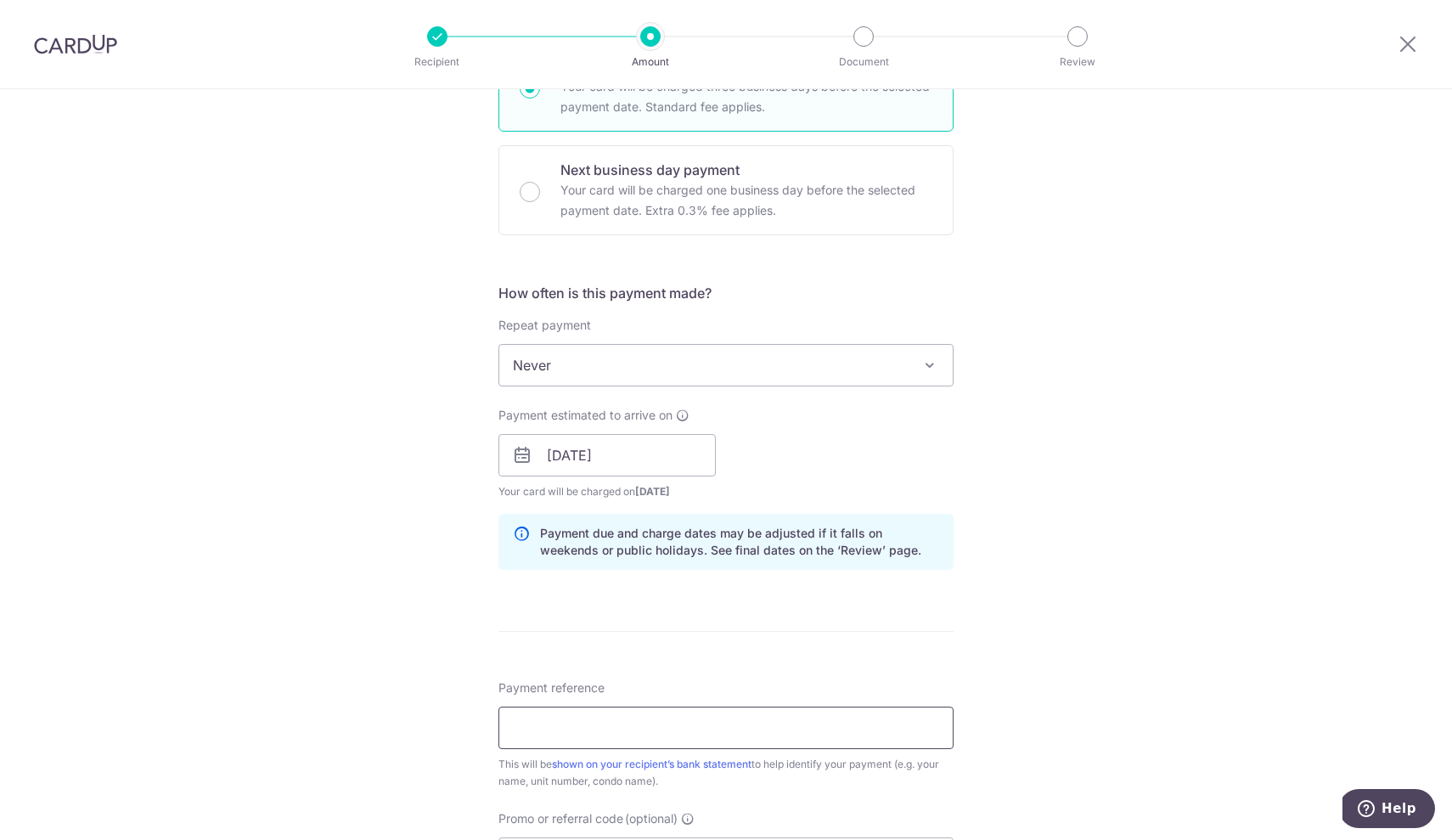
scroll to position [453, 0]
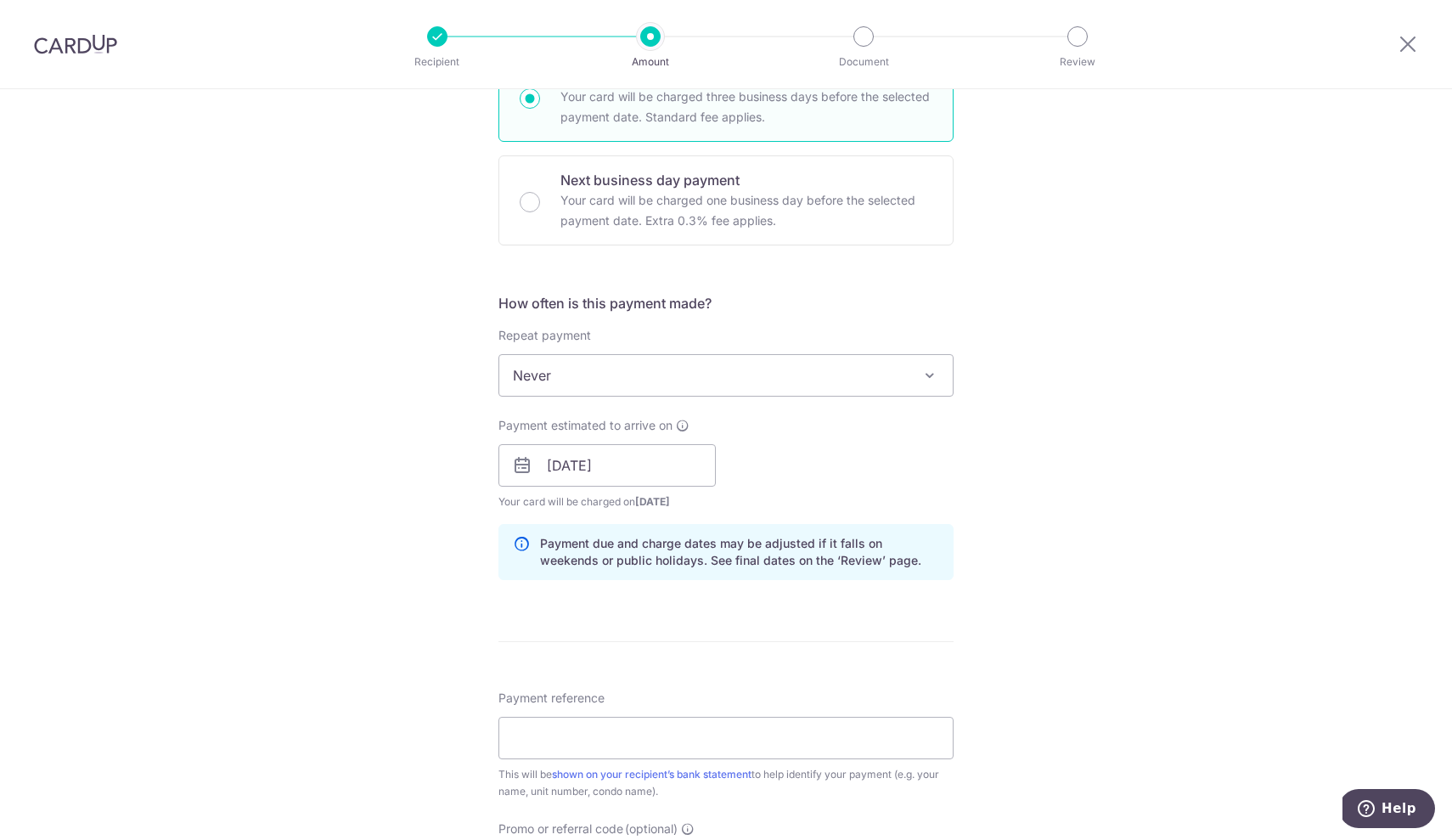
click at [624, 374] on span "Never" at bounding box center [726, 375] width 453 height 41
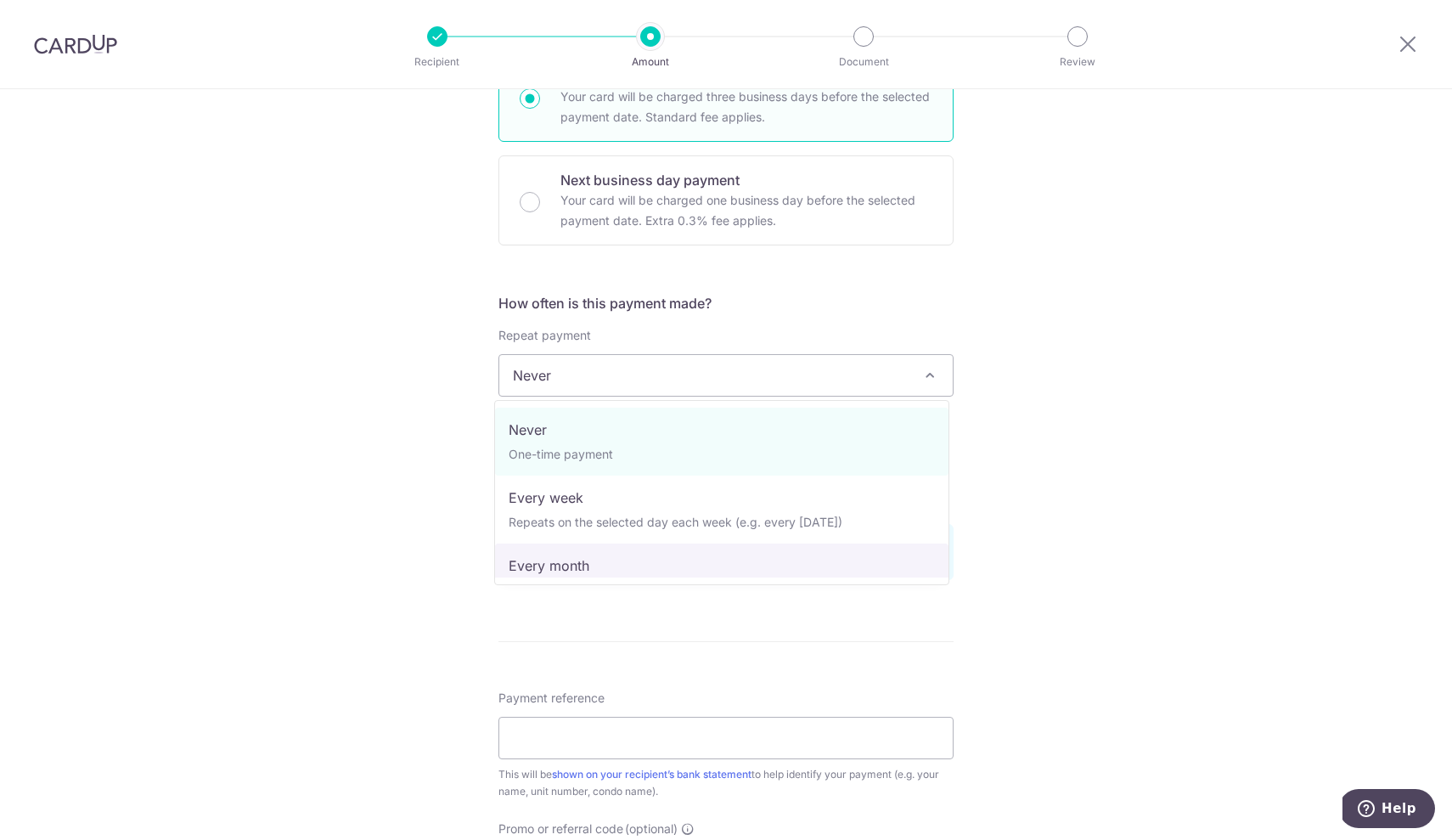
select select "3"
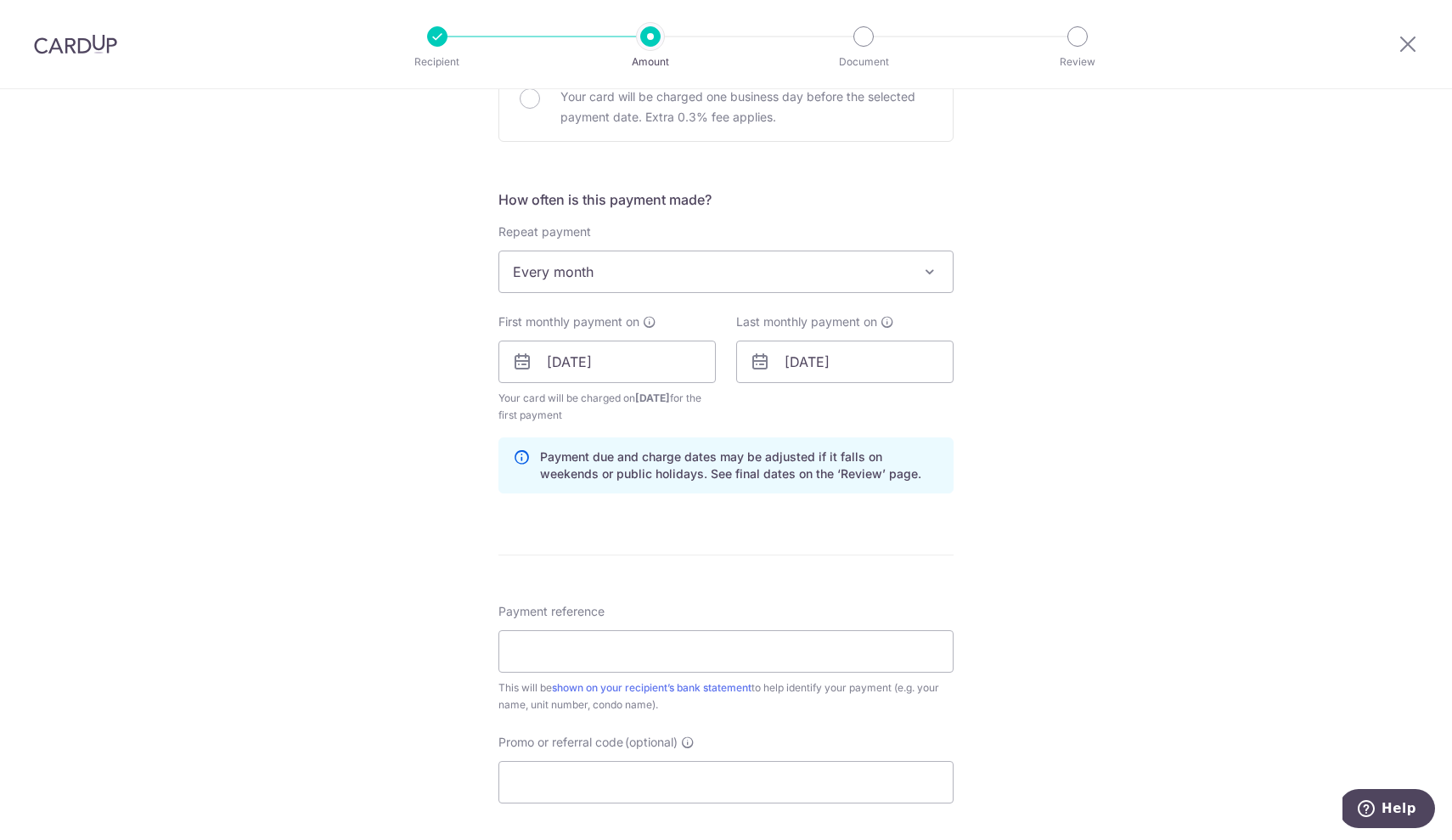
scroll to position [571, 0]
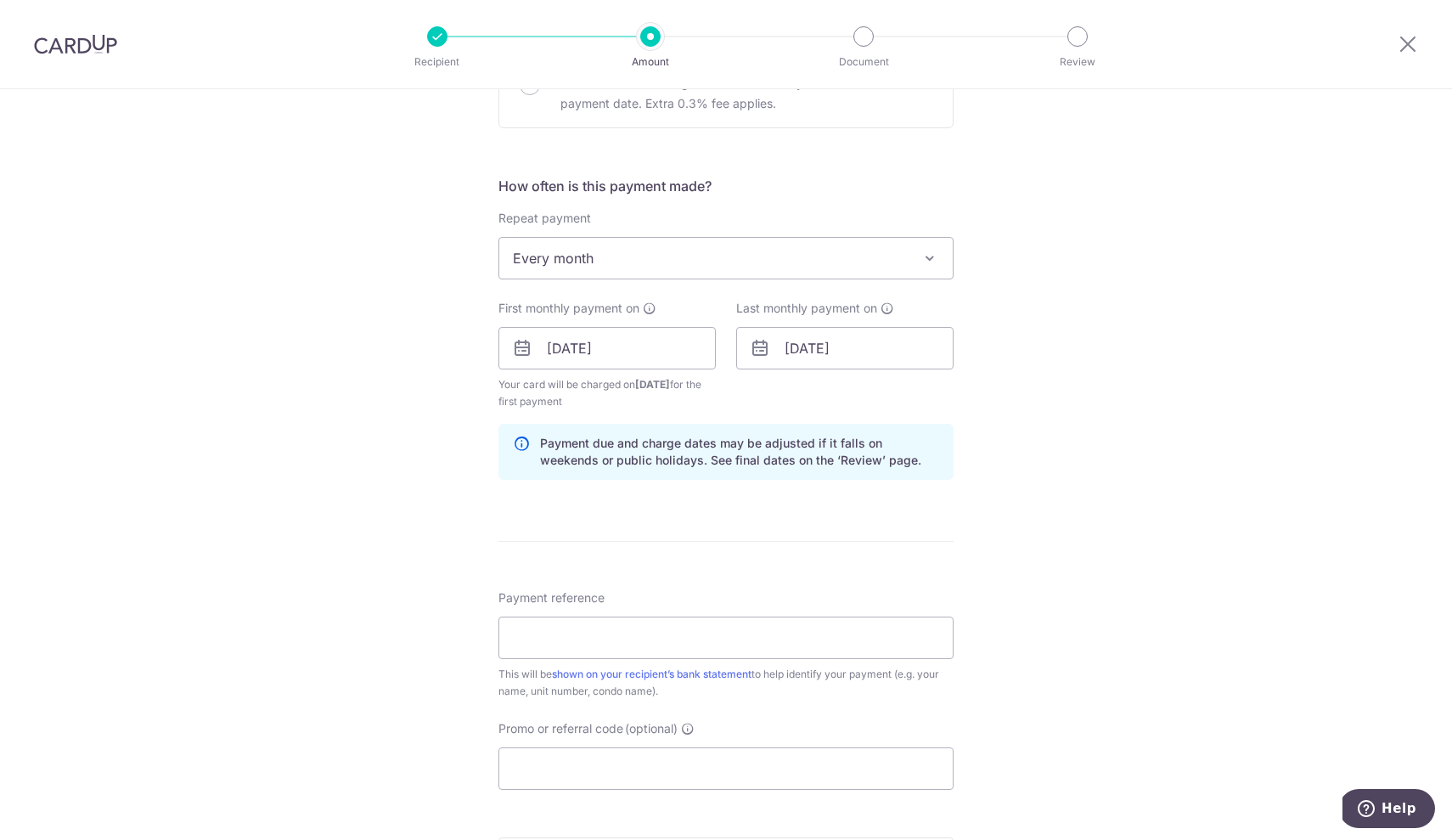
click at [666, 745] on div "Promo or referral code (optional) The discounted fee will be shown on the revie…" at bounding box center [726, 754] width 455 height 70
click at [666, 773] on input "Promo or referral code (optional)" at bounding box center [726, 768] width 455 height 42
paste input "530620"
type input "530620"
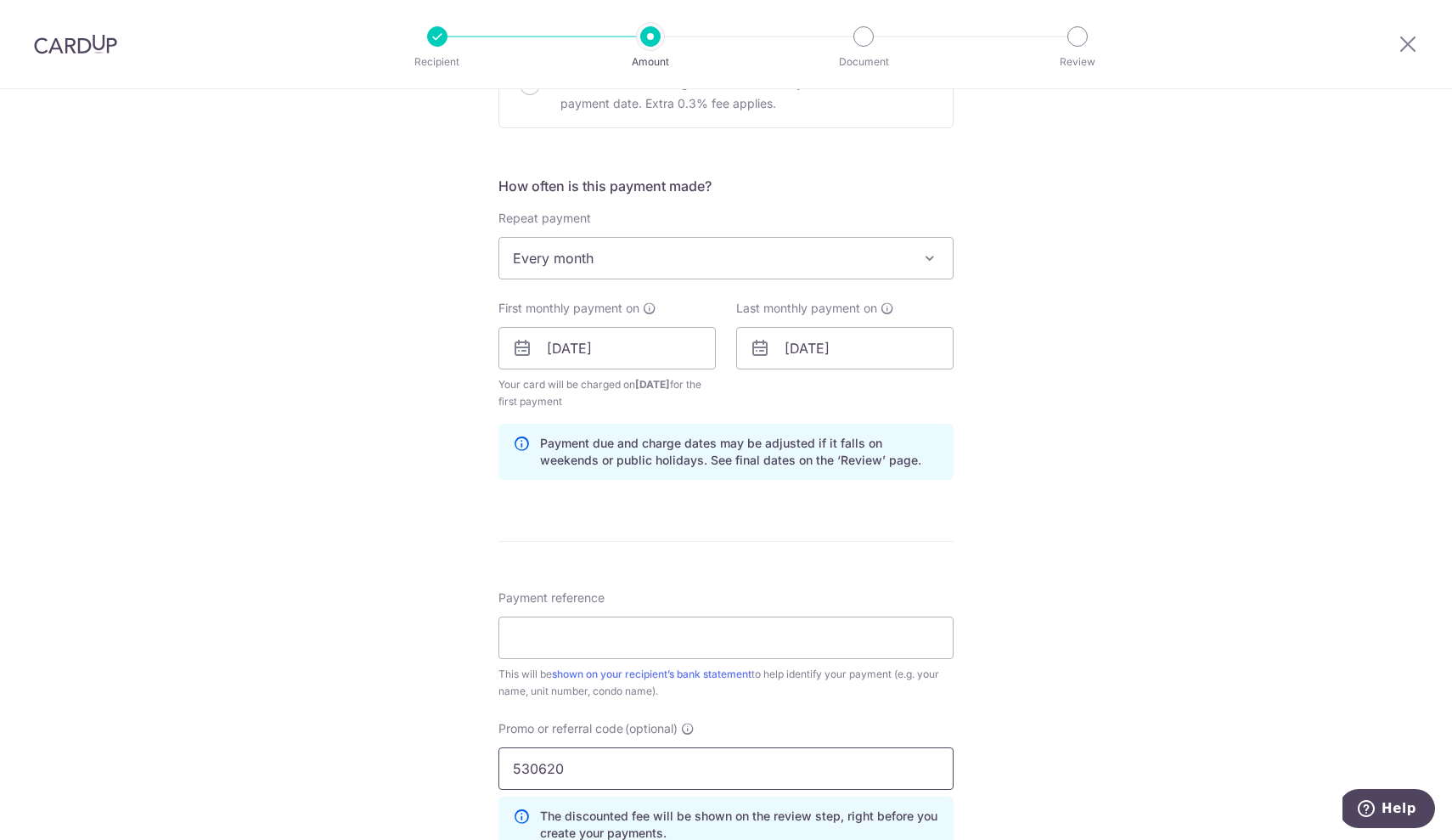
drag, startPoint x: 640, startPoint y: 764, endPoint x: 445, endPoint y: 755, distance: 195.2
click at [445, 755] on div "Tell us more about your payment Enter payment amount SGD 500.00 500.00 Card add…" at bounding box center [726, 368] width 1452 height 1699
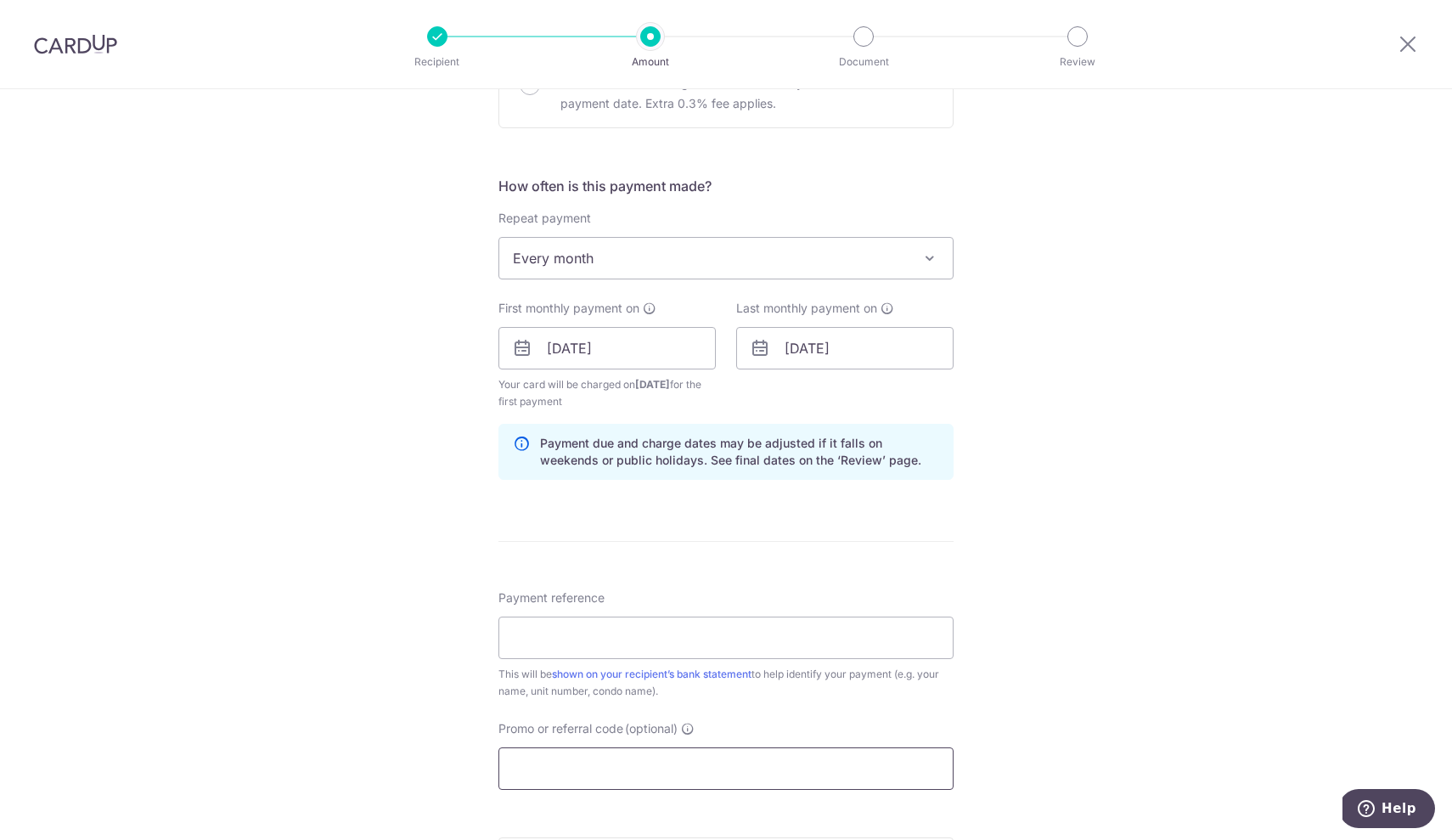
paste input "MCRENT5R"
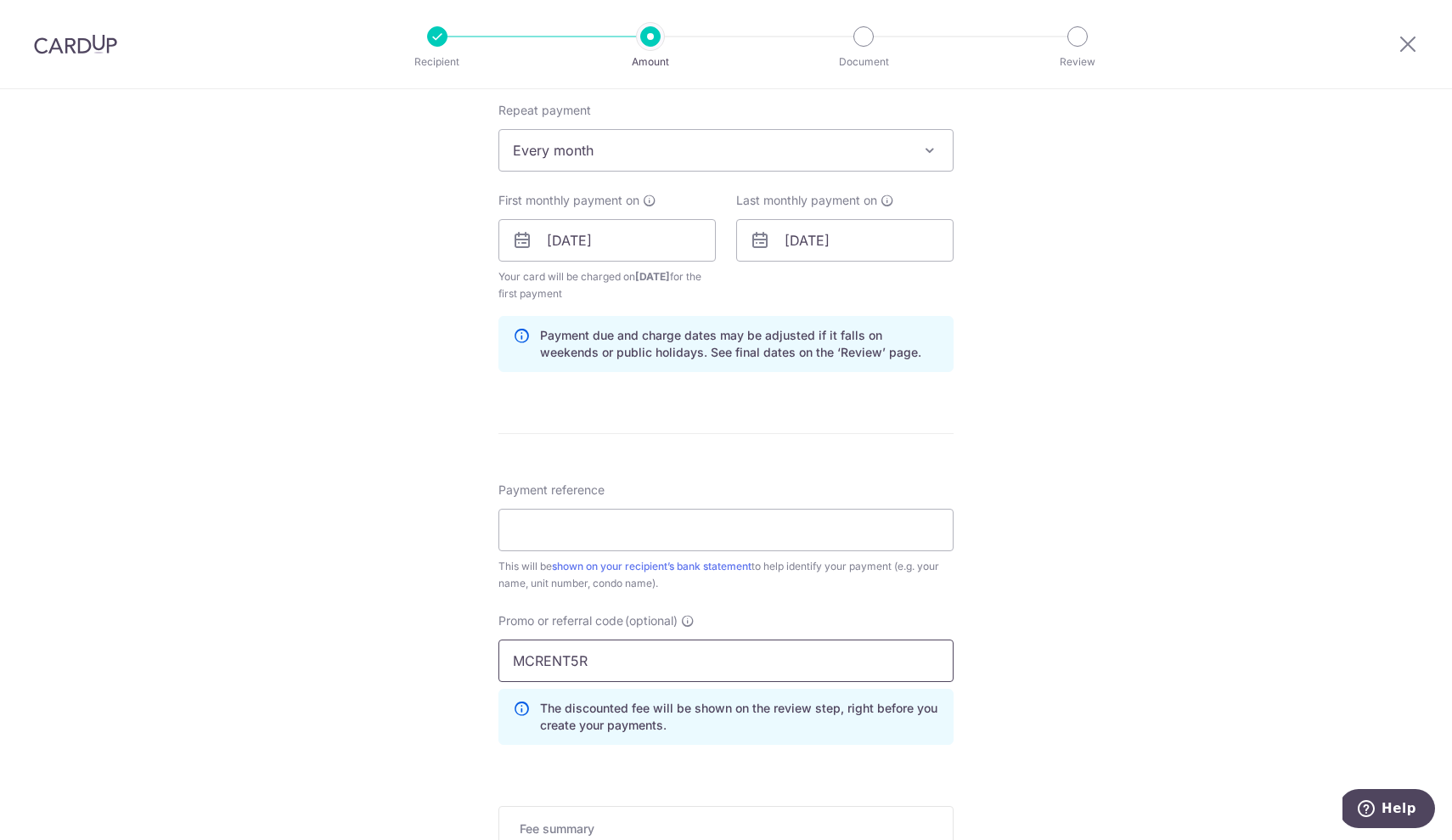
scroll to position [841, 0]
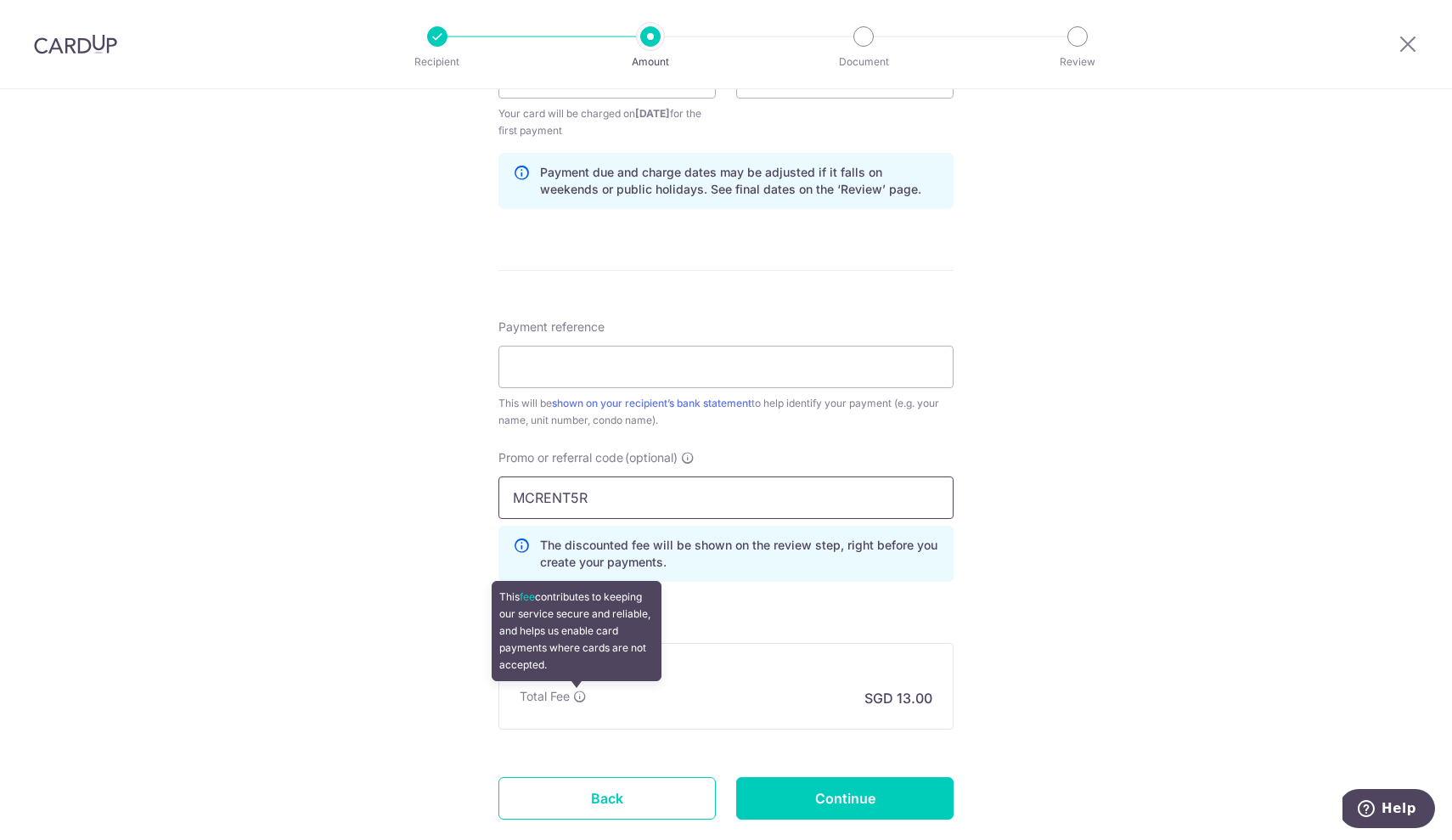
type input "MCRENT5R"
click at [579, 698] on icon at bounding box center [579, 696] width 13 height 13
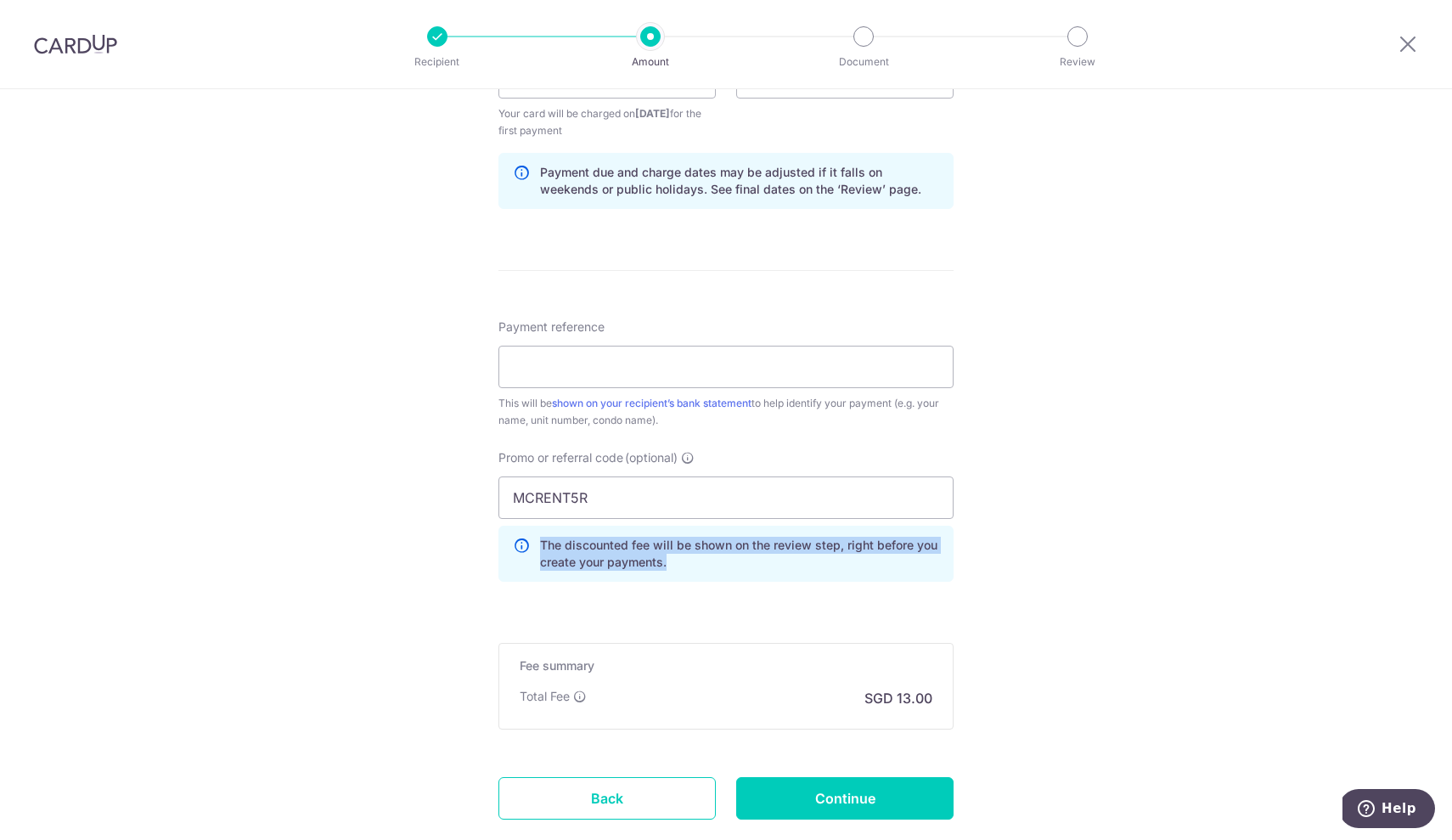
drag, startPoint x: 673, startPoint y: 564, endPoint x: 489, endPoint y: 546, distance: 184.9
click at [489, 546] on div "Promo or referral code (optional) MCRENT5R The discounted fee will be shown on …" at bounding box center [726, 521] width 475 height 146
click at [724, 572] on div "The discounted fee will be shown on the review step, right before you create yo…" at bounding box center [726, 554] width 455 height 56
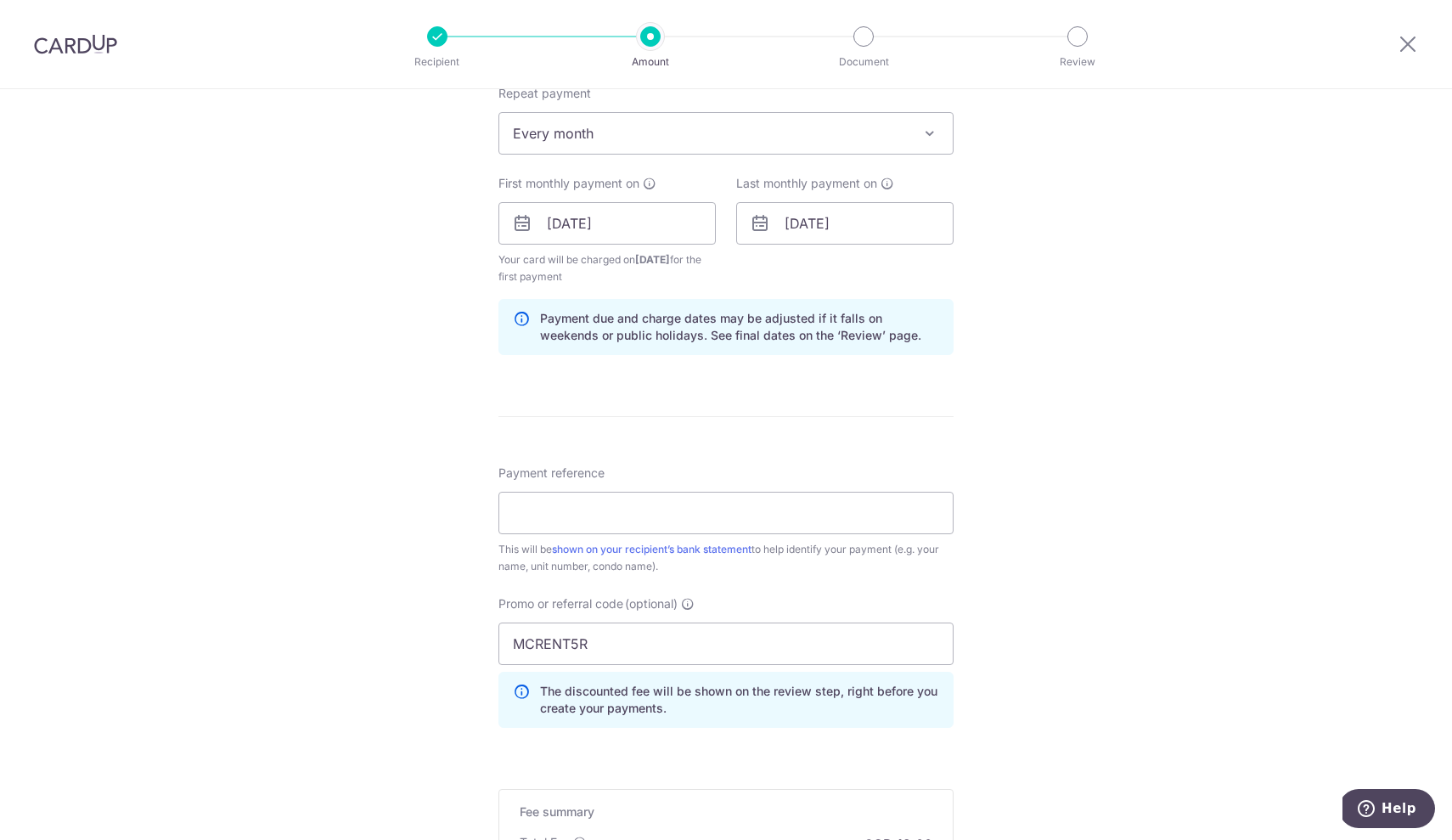
scroll to position [691, 0]
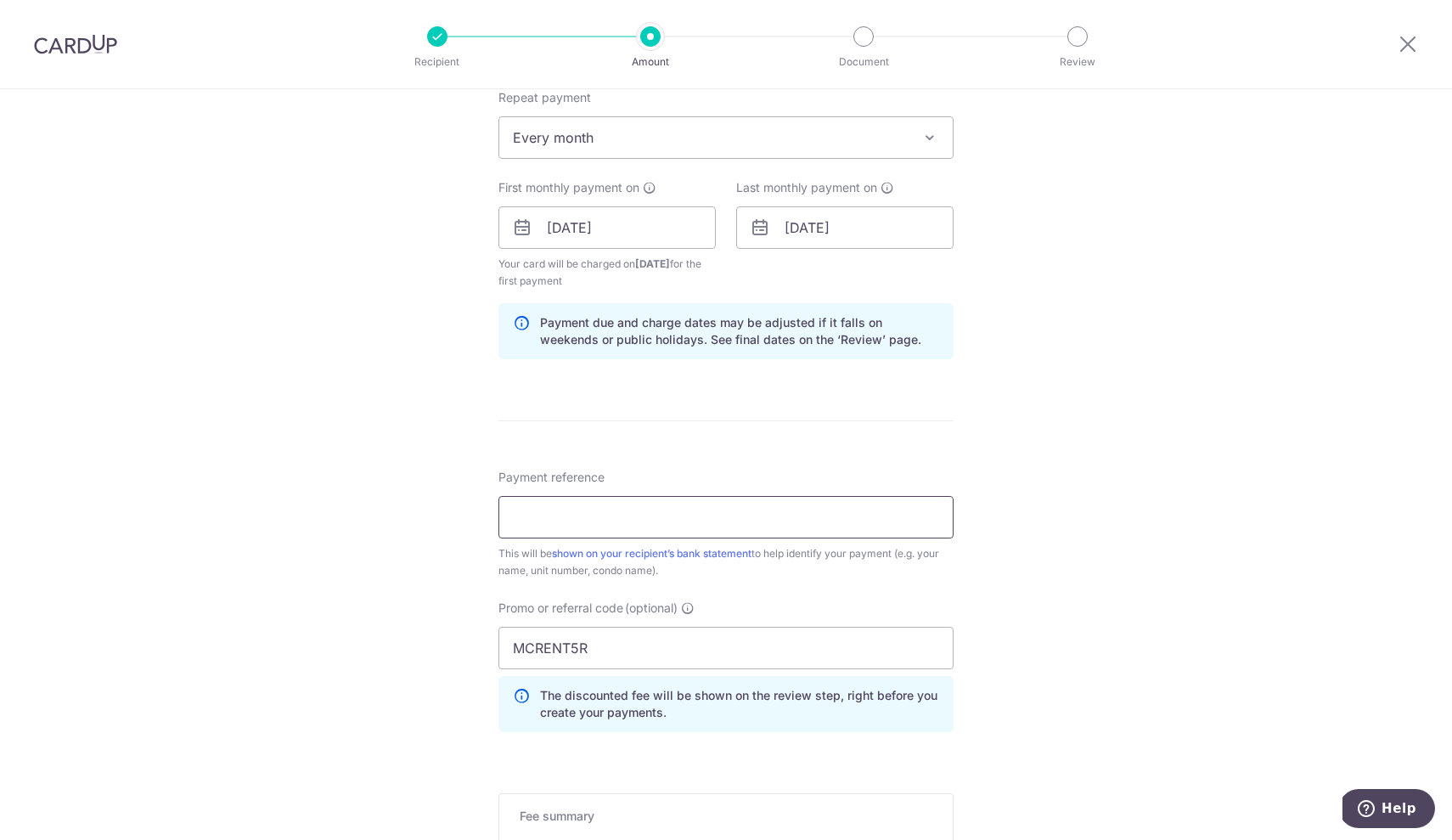
click at [663, 525] on input "Payment reference" at bounding box center [726, 516] width 455 height 42
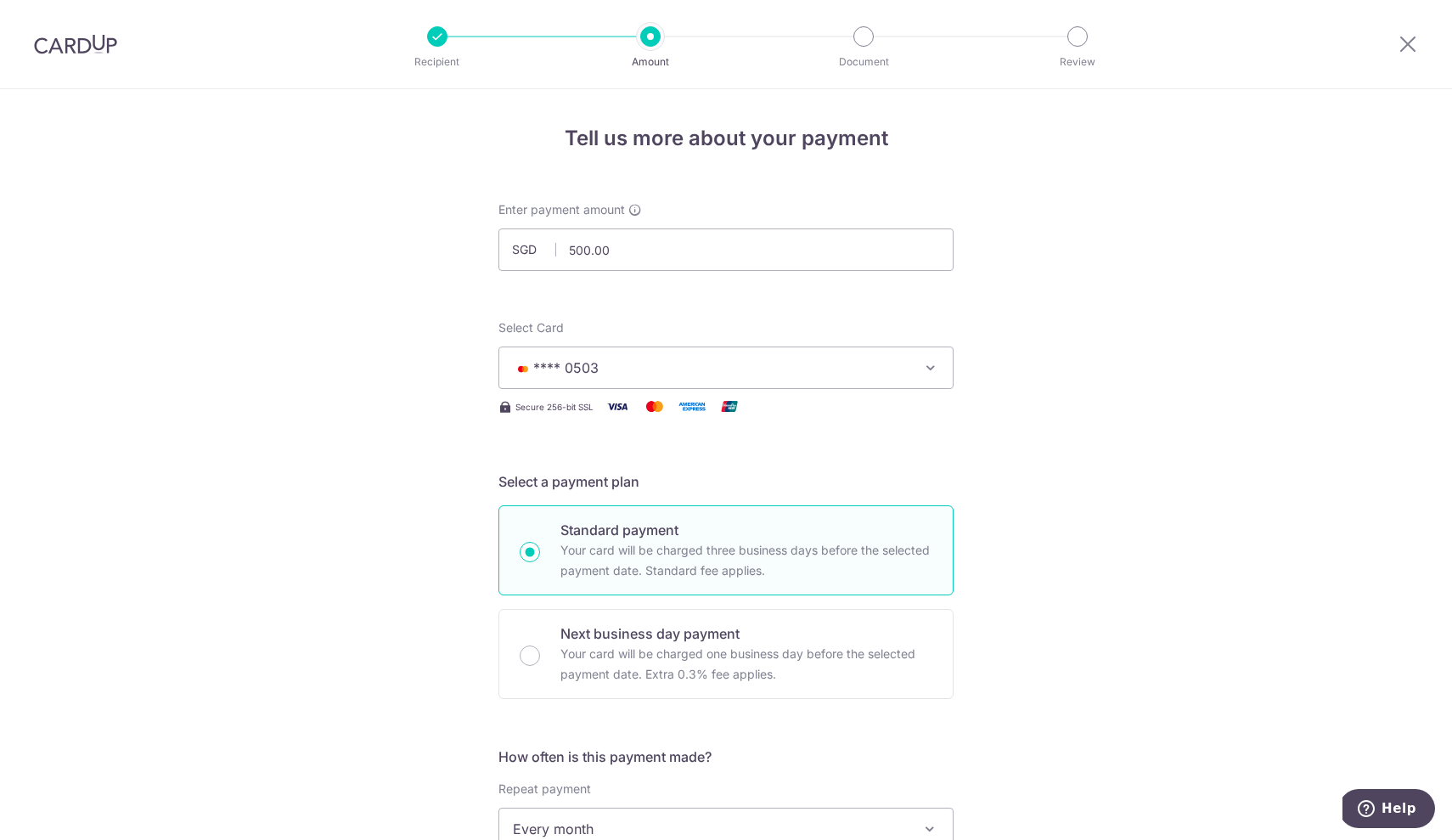
scroll to position [948, 0]
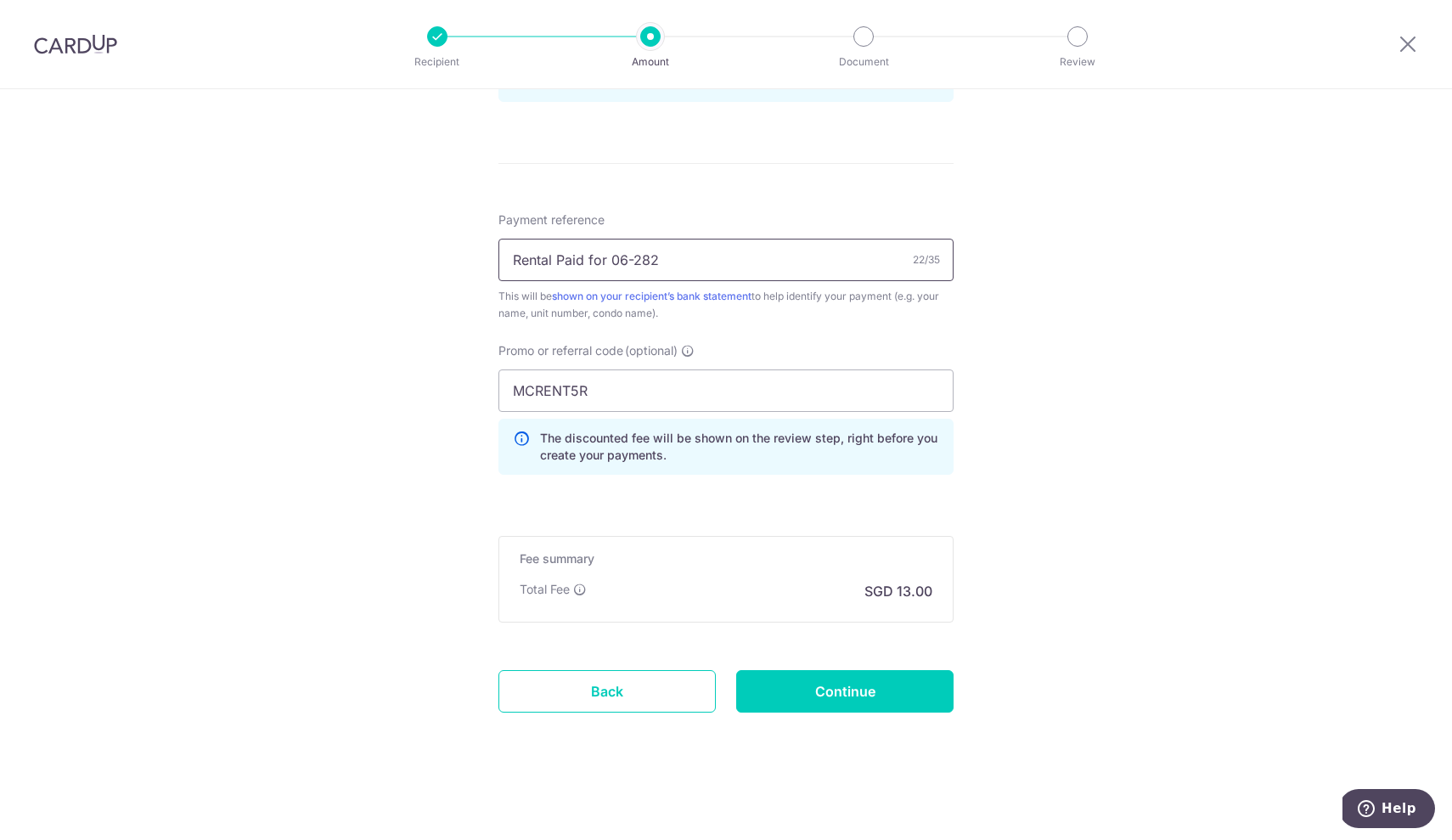
type input "Rental Paid for 06-282"
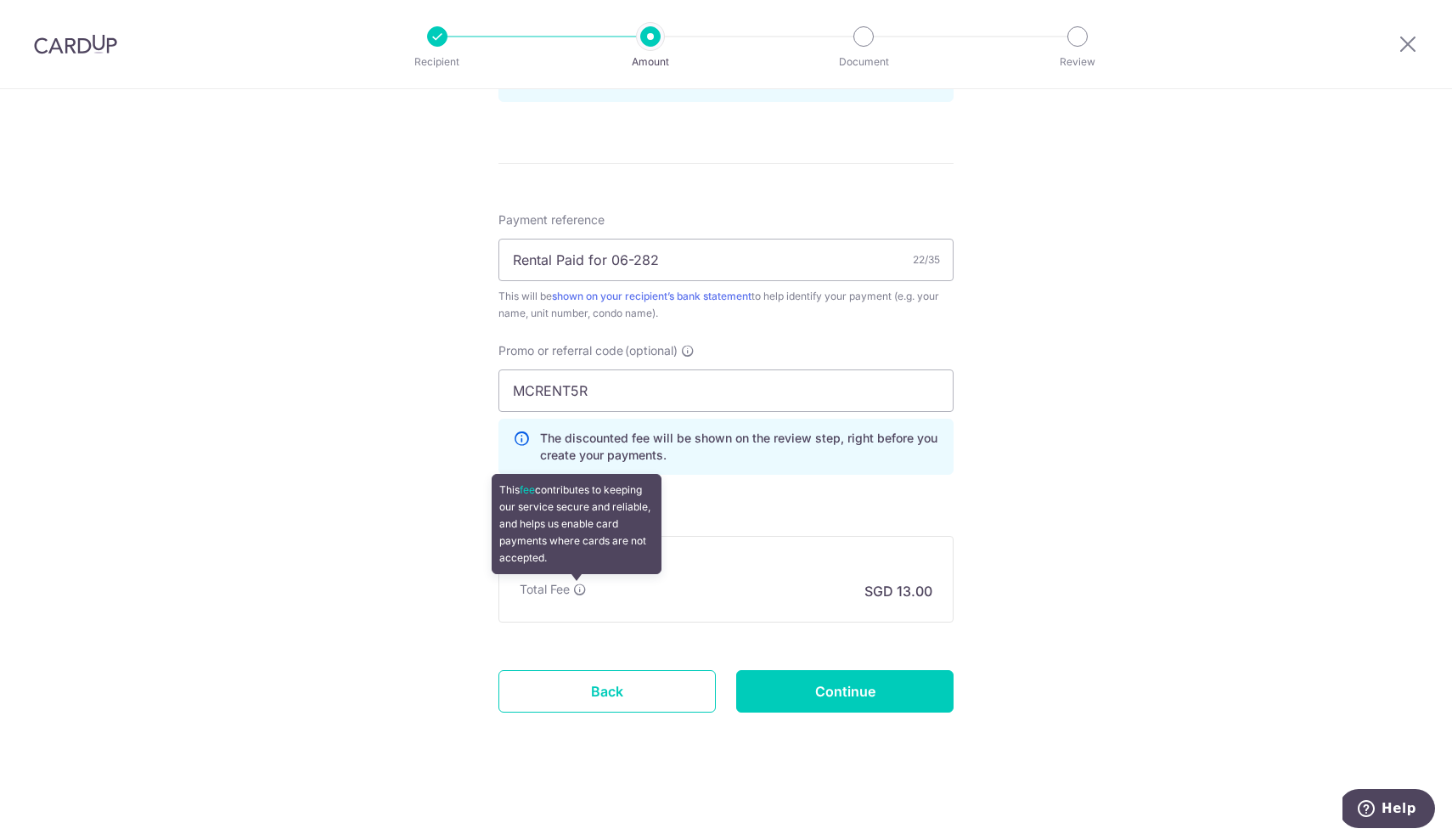
click at [577, 594] on icon at bounding box center [579, 589] width 13 height 13
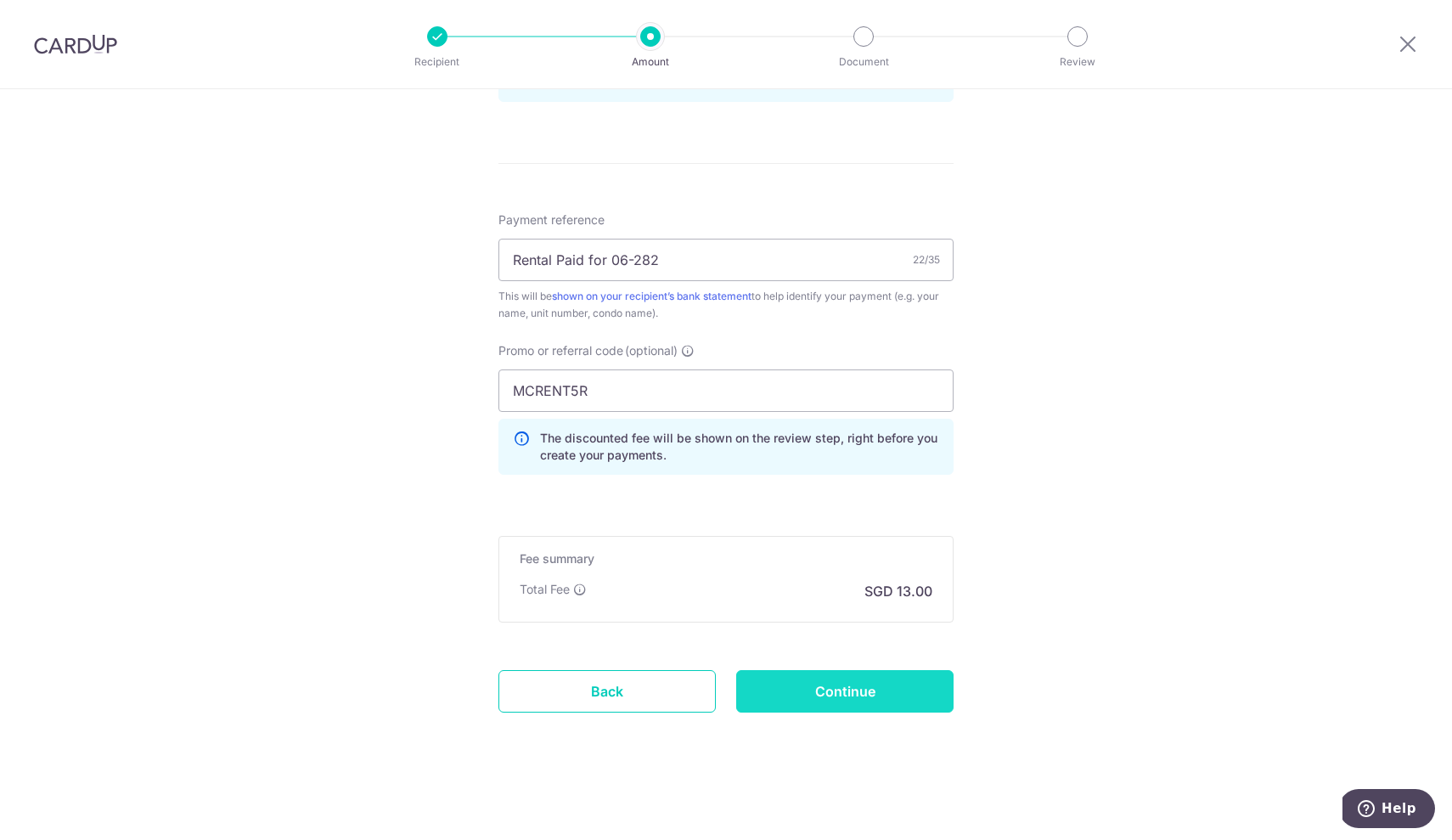
click at [806, 687] on input "Continue" at bounding box center [845, 691] width 218 height 42
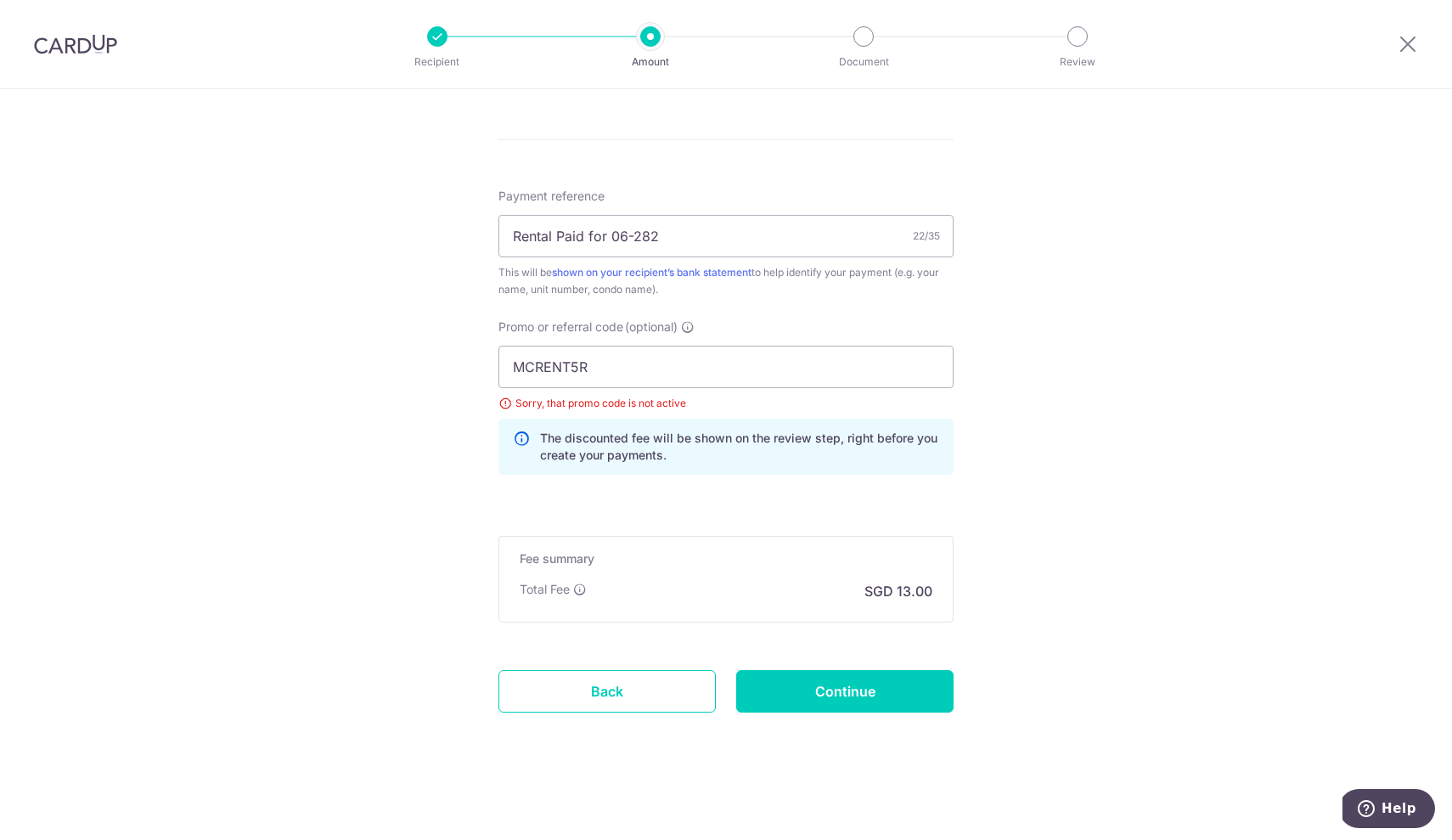
scroll to position [886, 0]
drag, startPoint x: 577, startPoint y: 410, endPoint x: 684, endPoint y: 402, distance: 107.3
click at [684, 402] on div "Sorry, that promo code is not active" at bounding box center [726, 404] width 455 height 17
click at [748, 404] on div "Sorry, that promo code is not active" at bounding box center [726, 404] width 455 height 17
drag, startPoint x: 604, startPoint y: 373, endPoint x: 478, endPoint y: 362, distance: 126.5
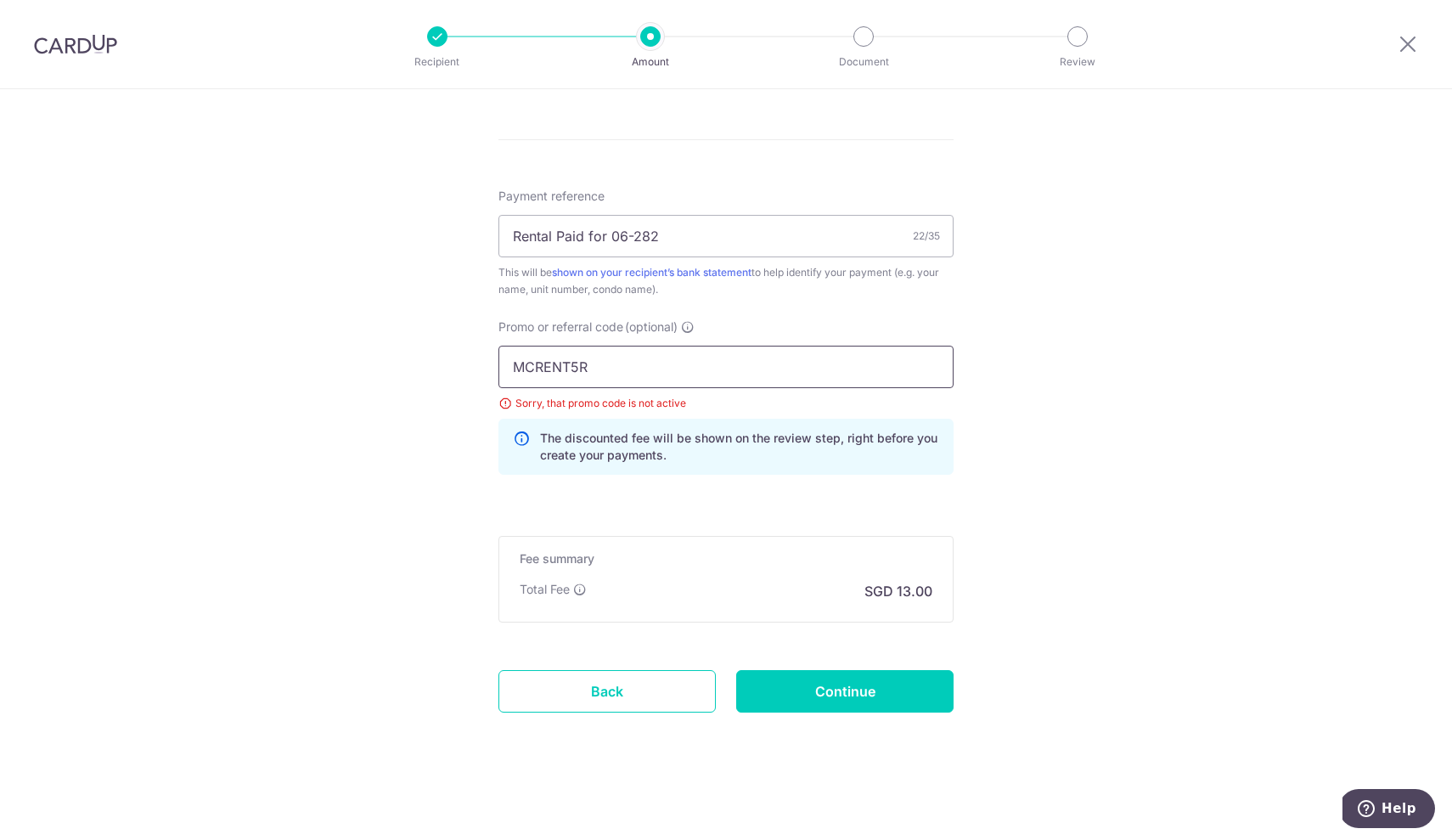
click at [478, 362] on div "Tell us more about your payment Enter payment amount SGD 500.00 500.00 Select C…" at bounding box center [726, 22] width 1452 height 1636
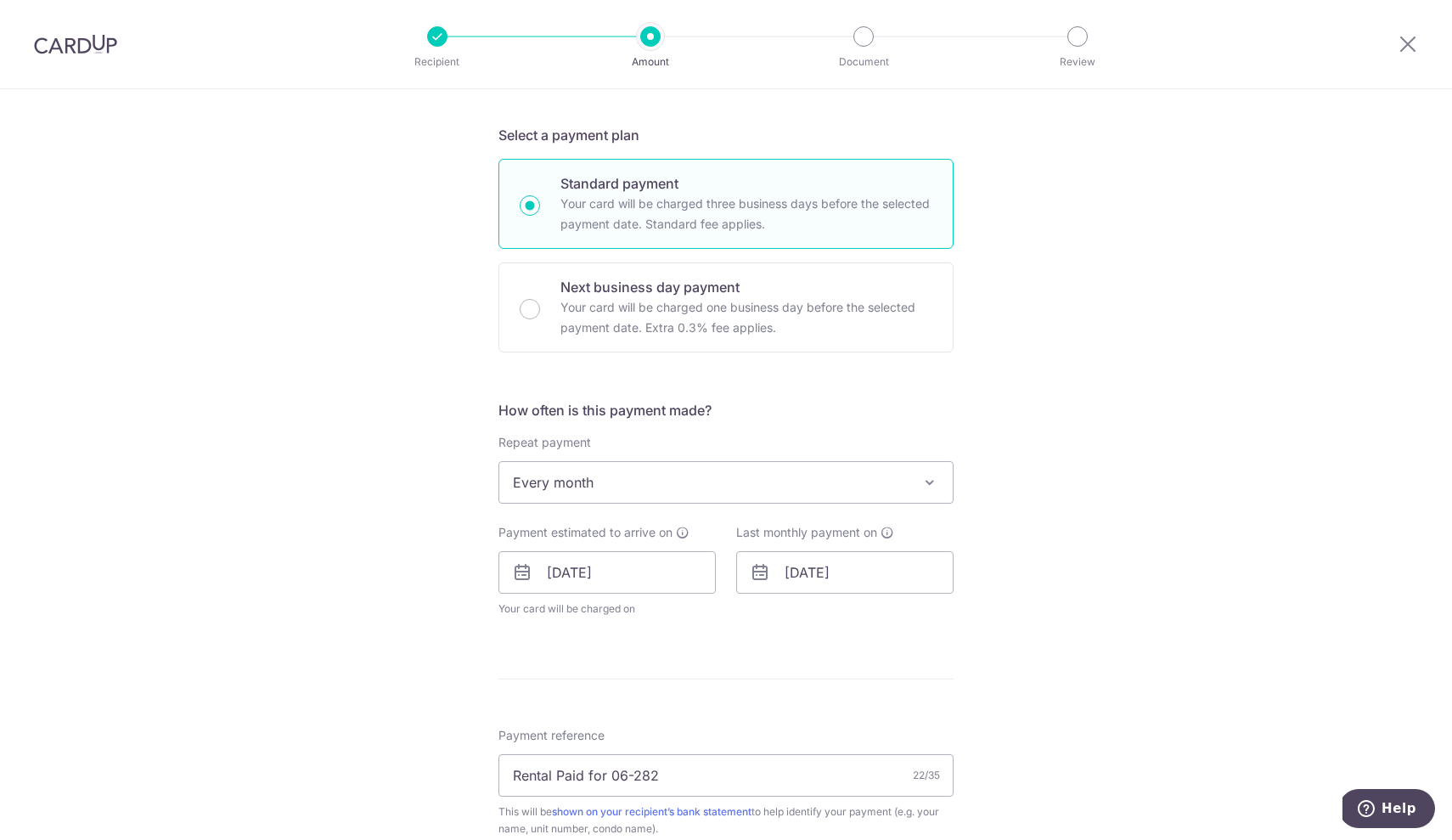
scroll to position [203, 0]
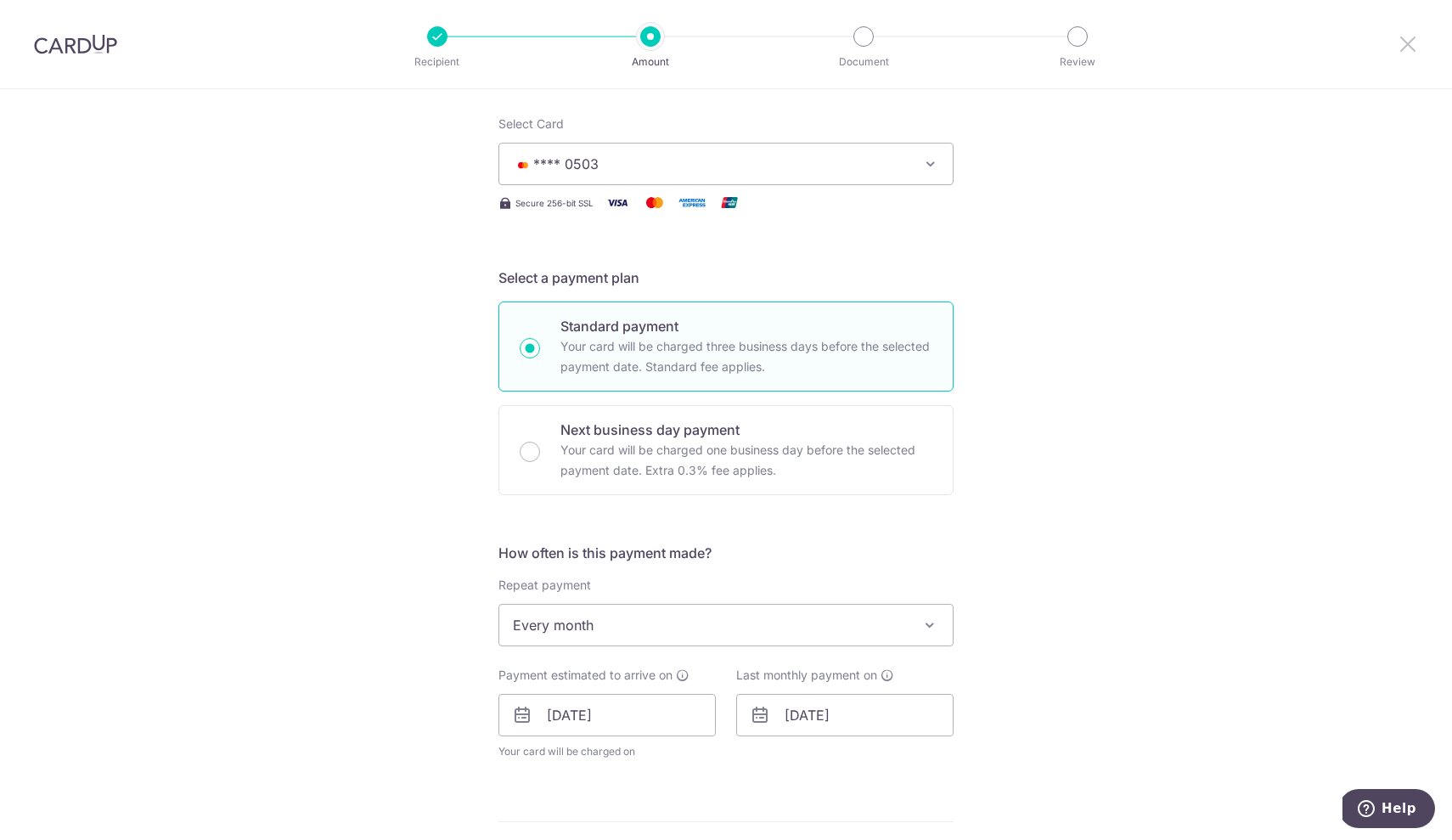
click at [1411, 45] on icon at bounding box center [1407, 44] width 20 height 21
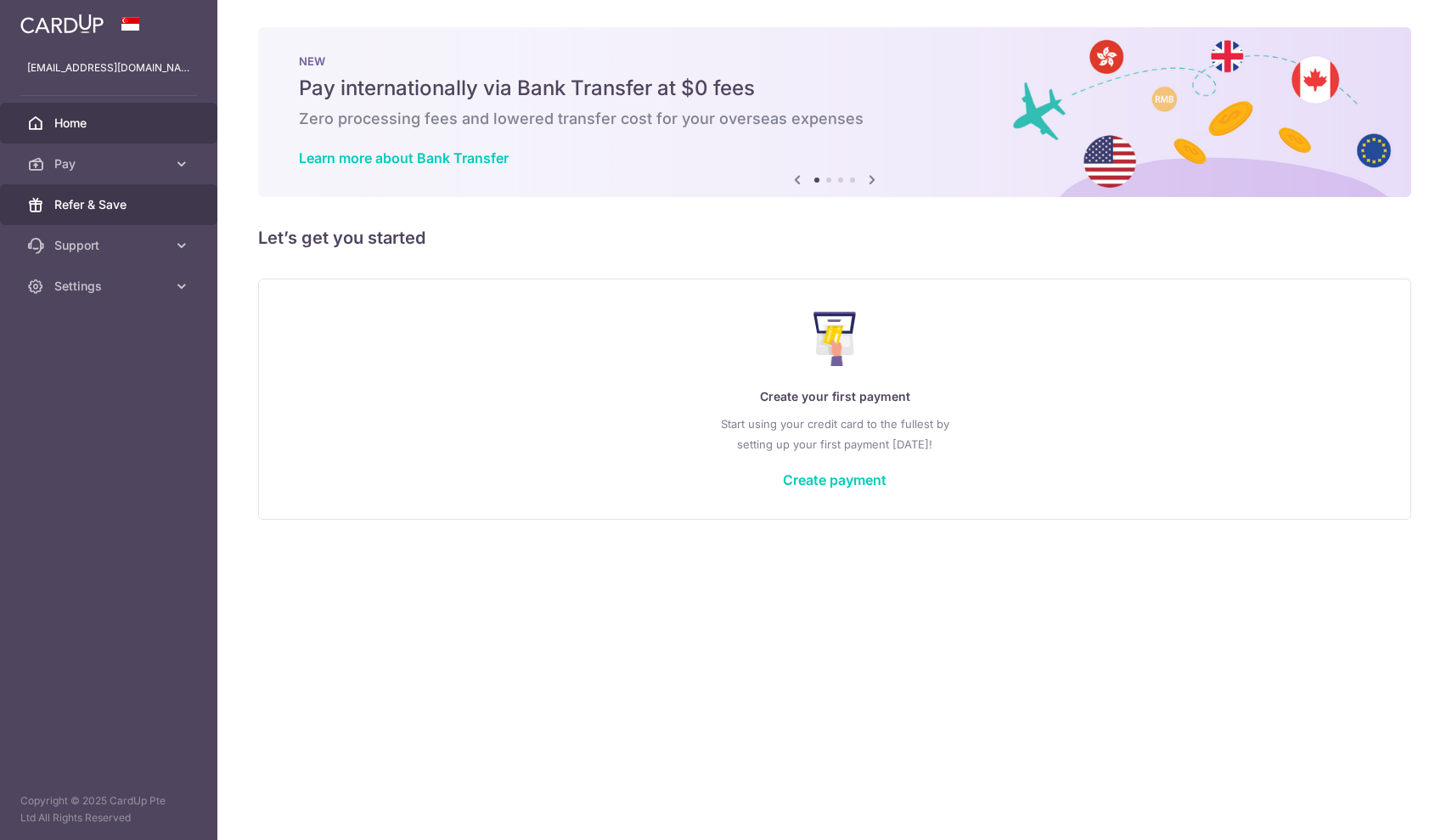
click at [113, 200] on span "Refer & Save" at bounding box center [110, 204] width 112 height 17
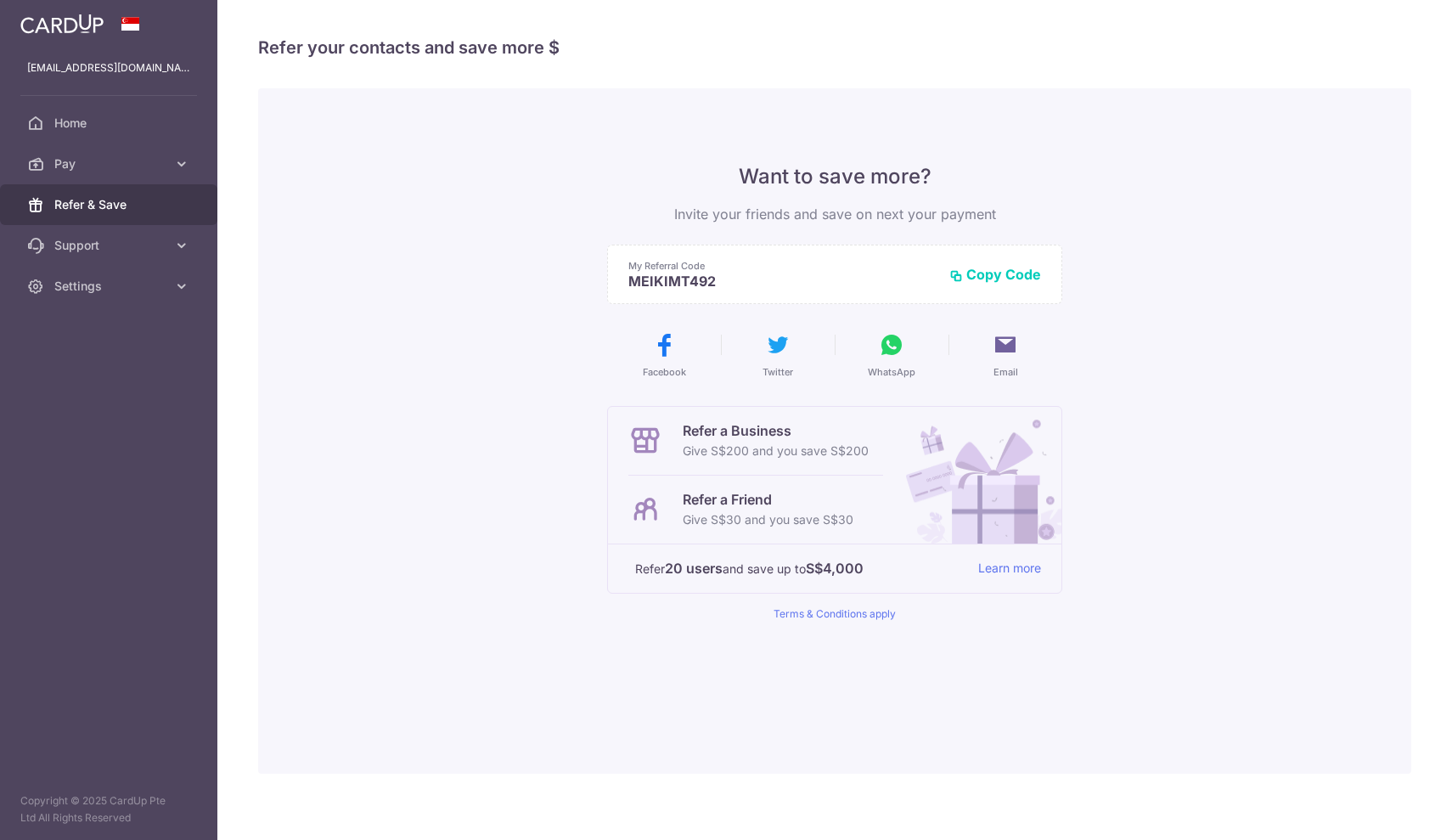
drag, startPoint x: 714, startPoint y: 282, endPoint x: 610, endPoint y: 282, distance: 104.0
click at [610, 282] on div "My Referral Code MEIKIMT492 Copy Code Copied" at bounding box center [834, 274] width 455 height 59
click at [142, 273] on link "Settings" at bounding box center [109, 285] width 218 height 41
click at [98, 156] on span "Pay" at bounding box center [110, 164] width 112 height 17
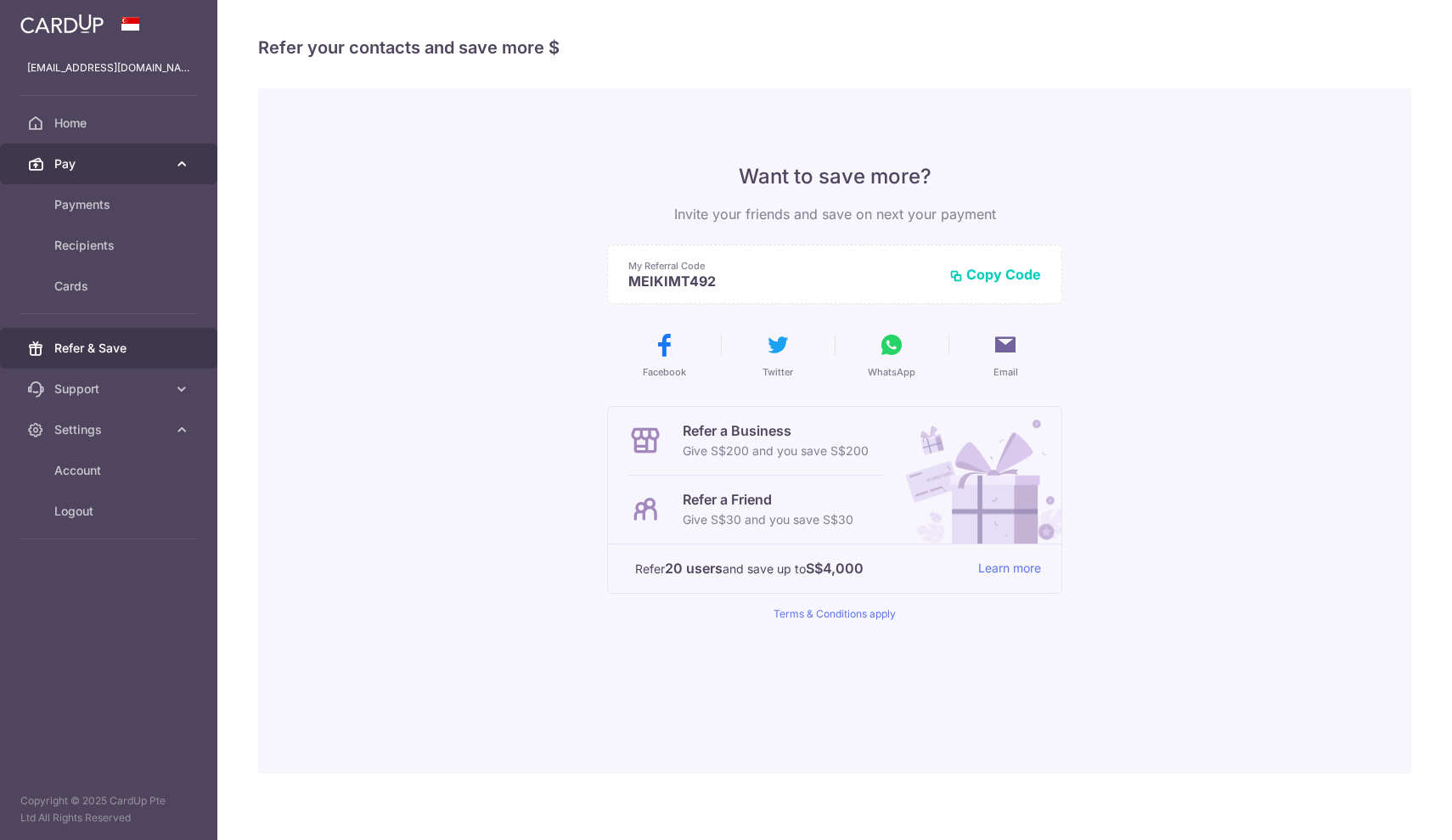
click at [96, 158] on span "Pay" at bounding box center [110, 164] width 112 height 17
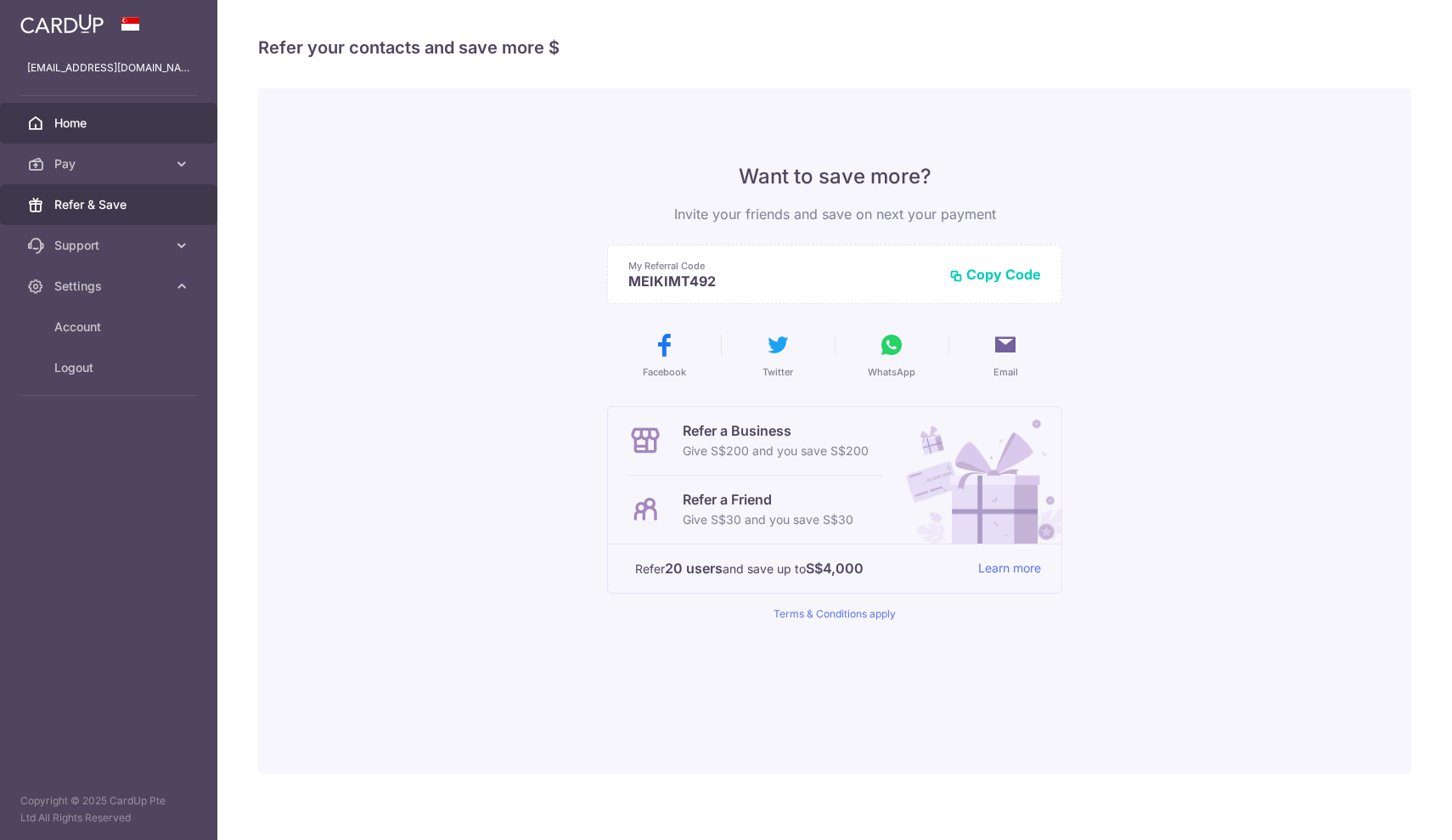
click at [74, 125] on span "Home" at bounding box center [110, 123] width 112 height 17
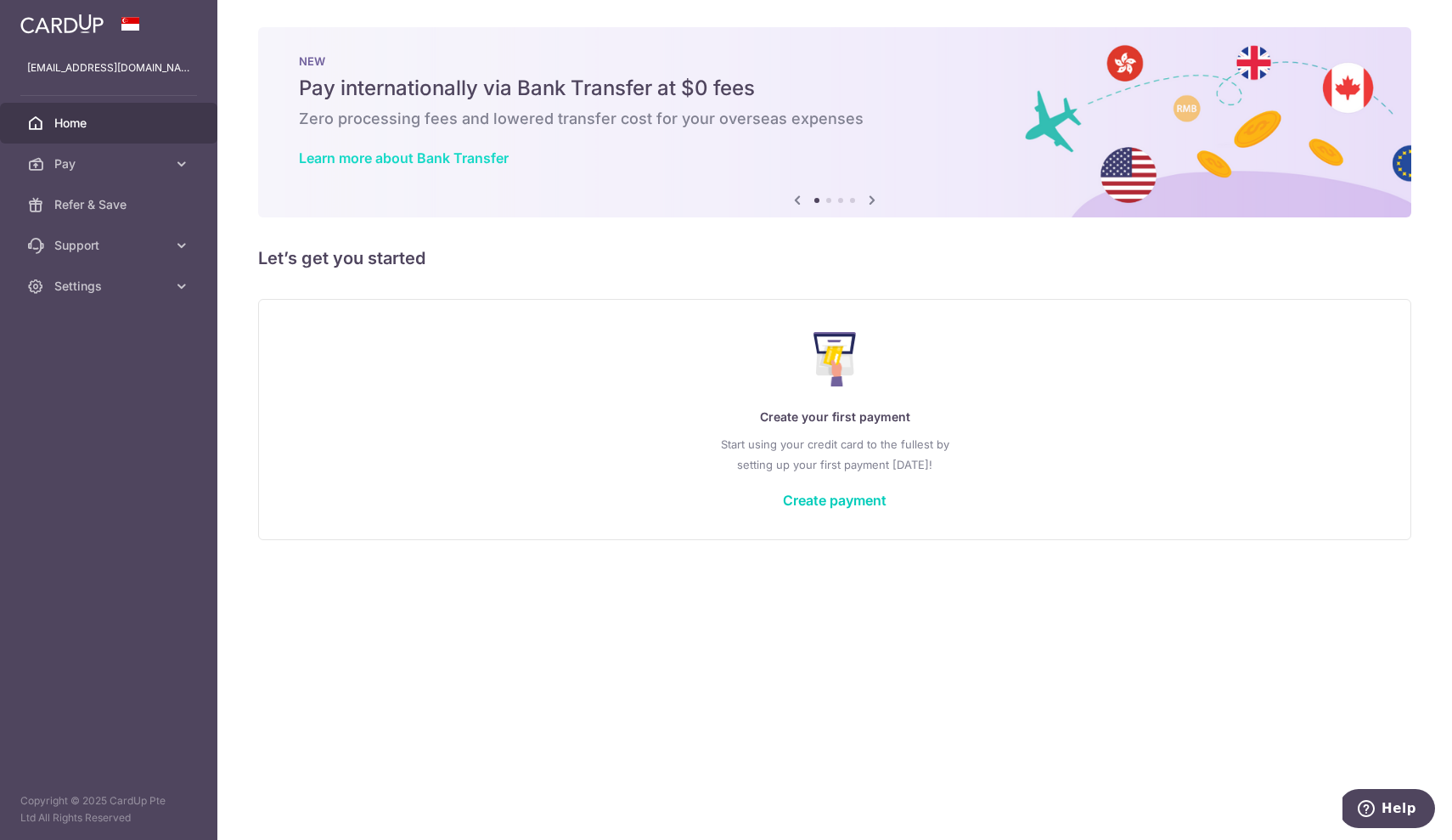
click at [470, 159] on link "Learn more about Bank Transfer" at bounding box center [404, 158] width 210 height 17
click at [160, 162] on span "Pay" at bounding box center [110, 164] width 112 height 17
click at [146, 213] on link "Payments" at bounding box center [109, 204] width 218 height 41
